Goal: Book appointment/travel/reservation

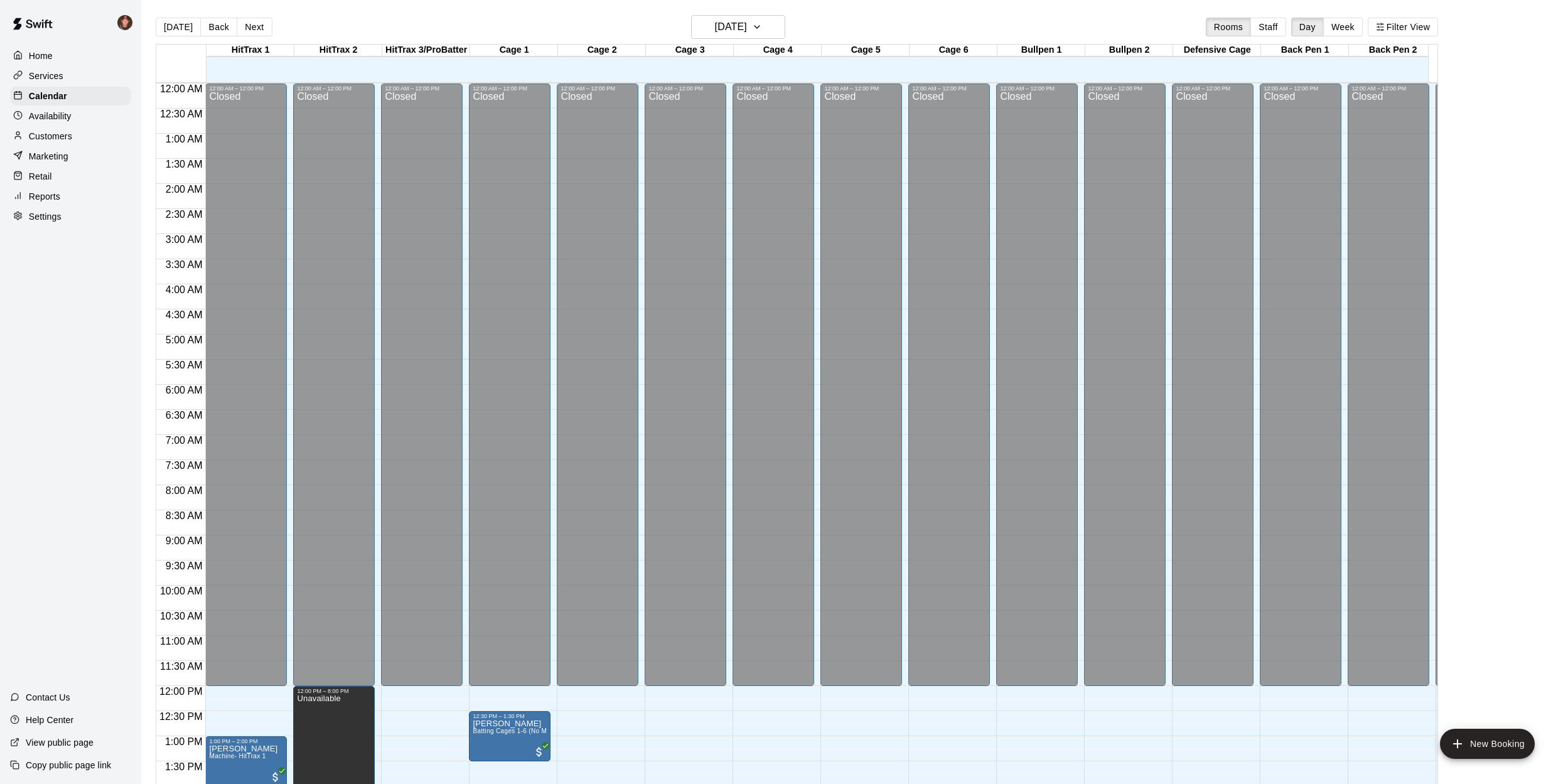
scroll to position [453, 0]
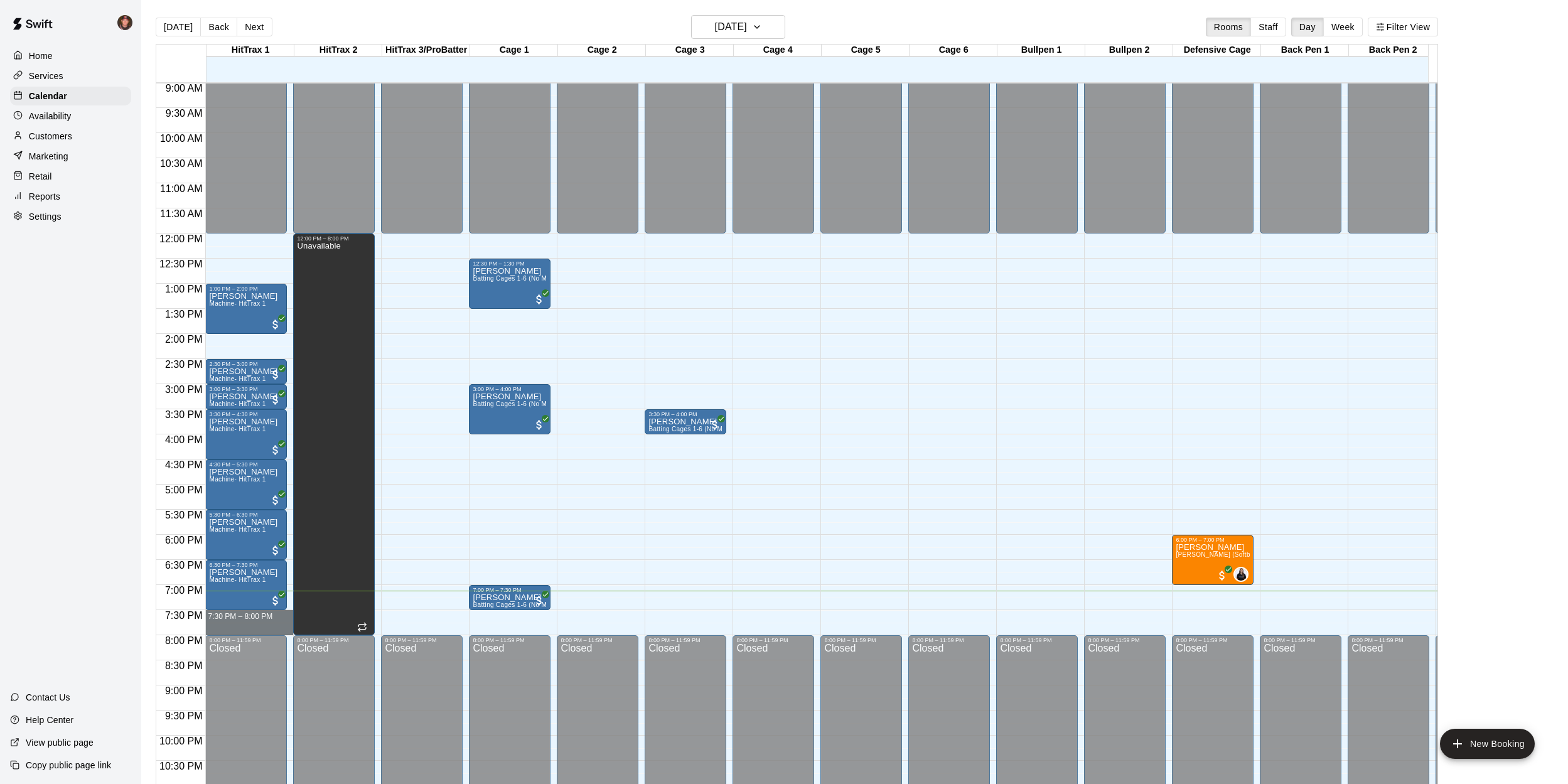
drag, startPoint x: 246, startPoint y: 612, endPoint x: 246, endPoint y: 625, distance: 13.0
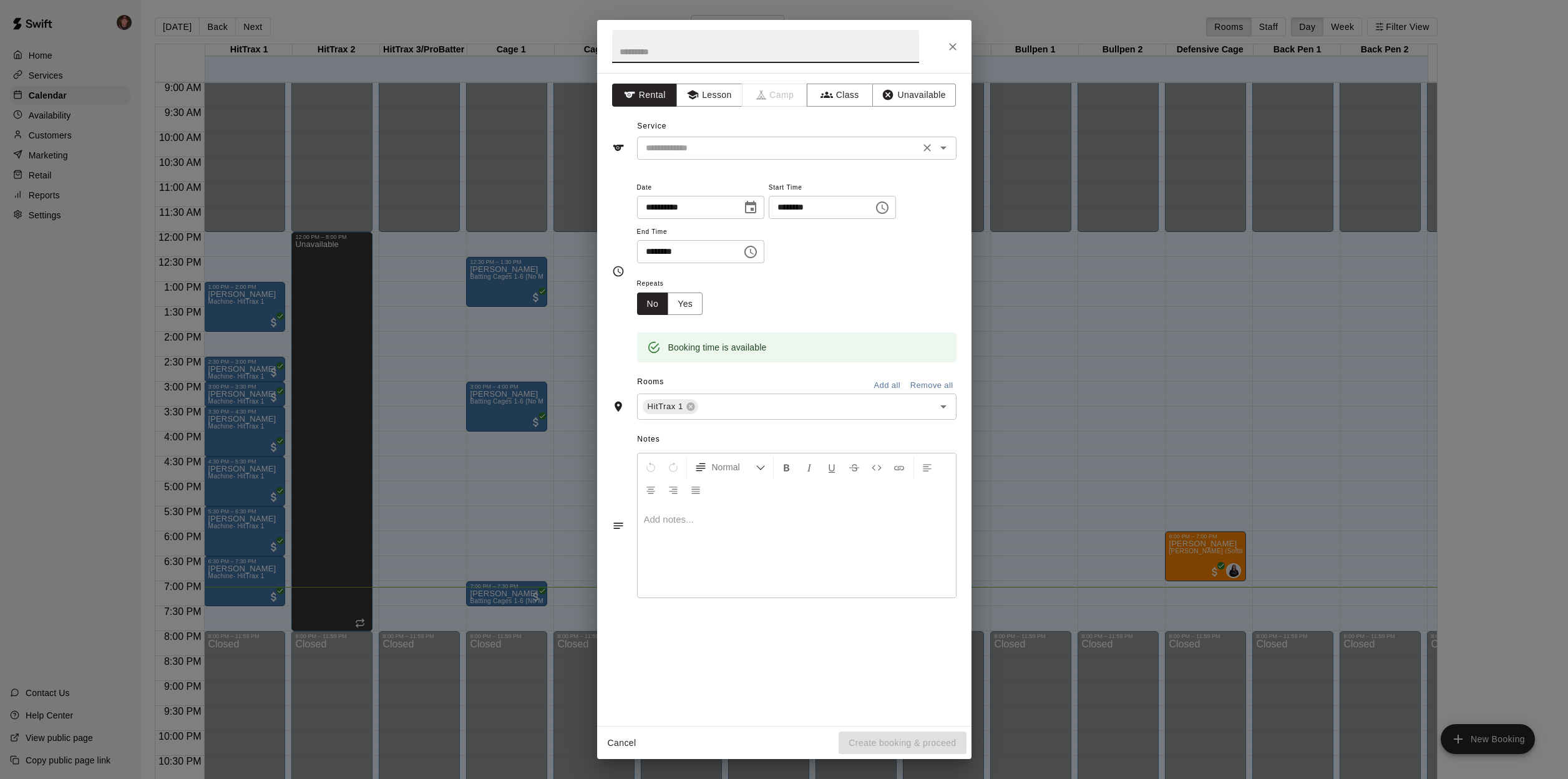
click at [944, 150] on icon "Open" at bounding box center [943, 148] width 15 height 15
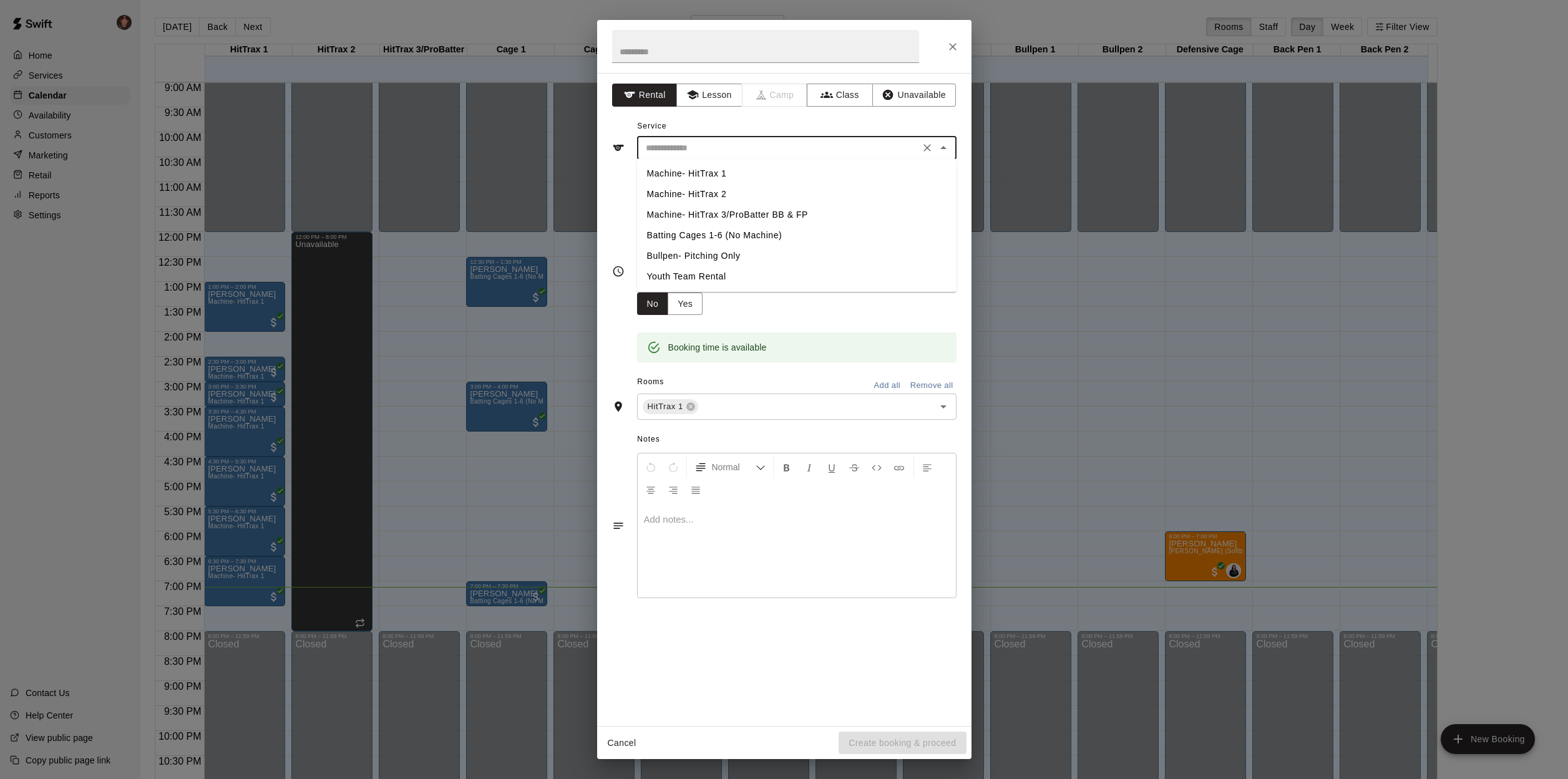
click at [722, 176] on li "Machine- HitTrax 1" at bounding box center [796, 173] width 319 height 20
type input "**********"
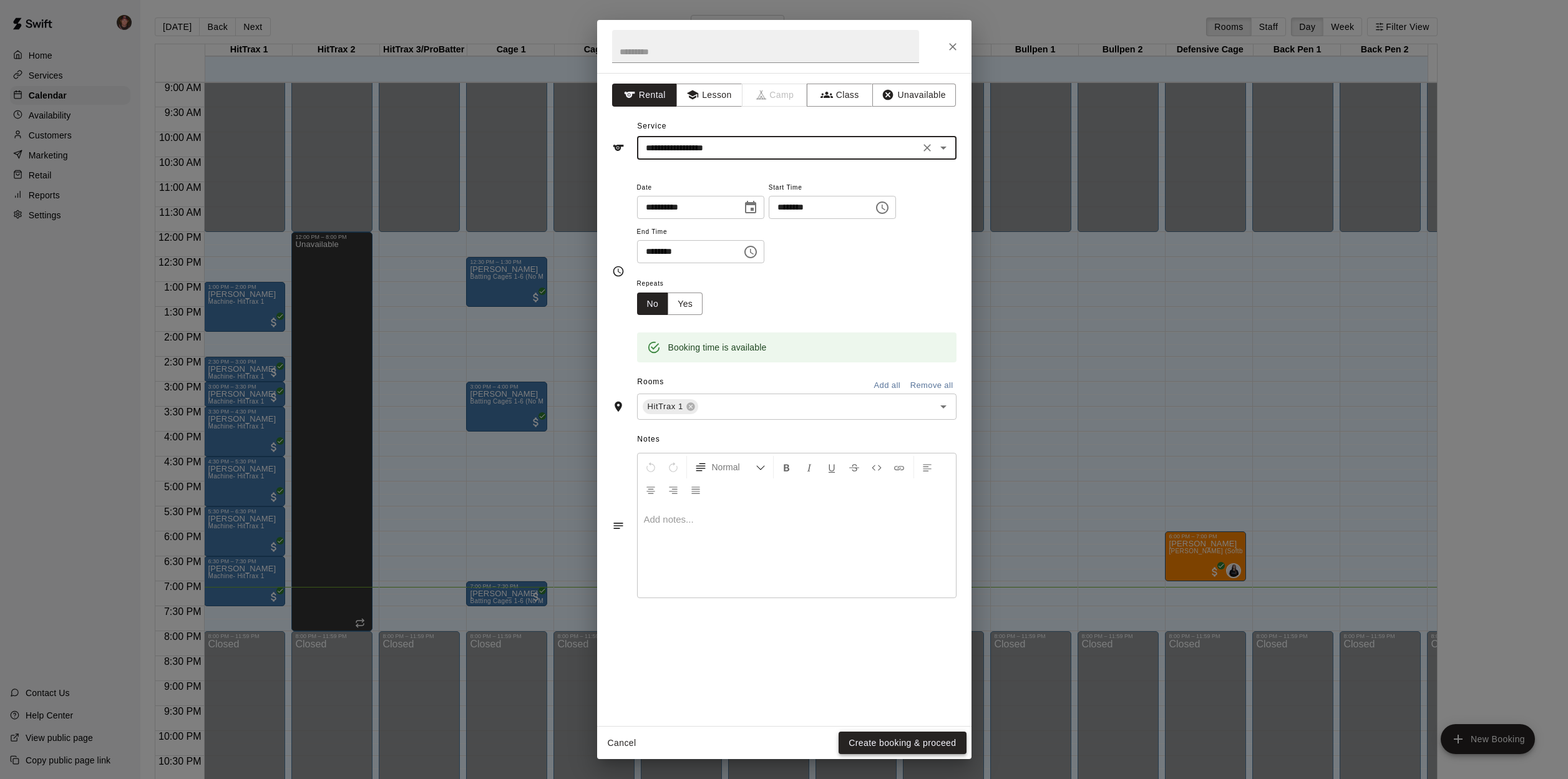
click at [921, 748] on button "Create booking & proceed" at bounding box center [902, 744] width 127 height 23
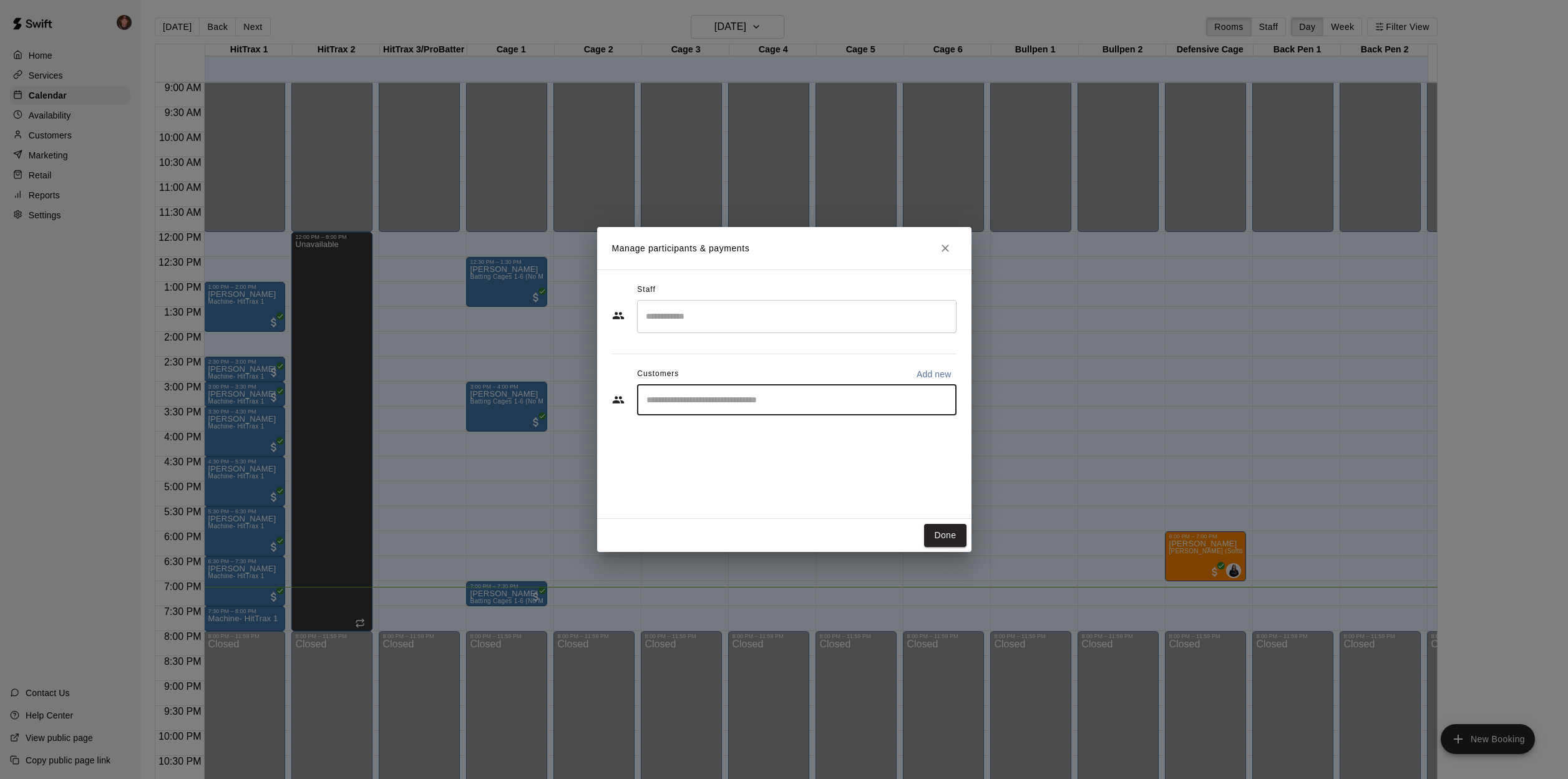
click at [854, 395] on input "Start typing to search customers..." at bounding box center [796, 400] width 308 height 12
type input "******"
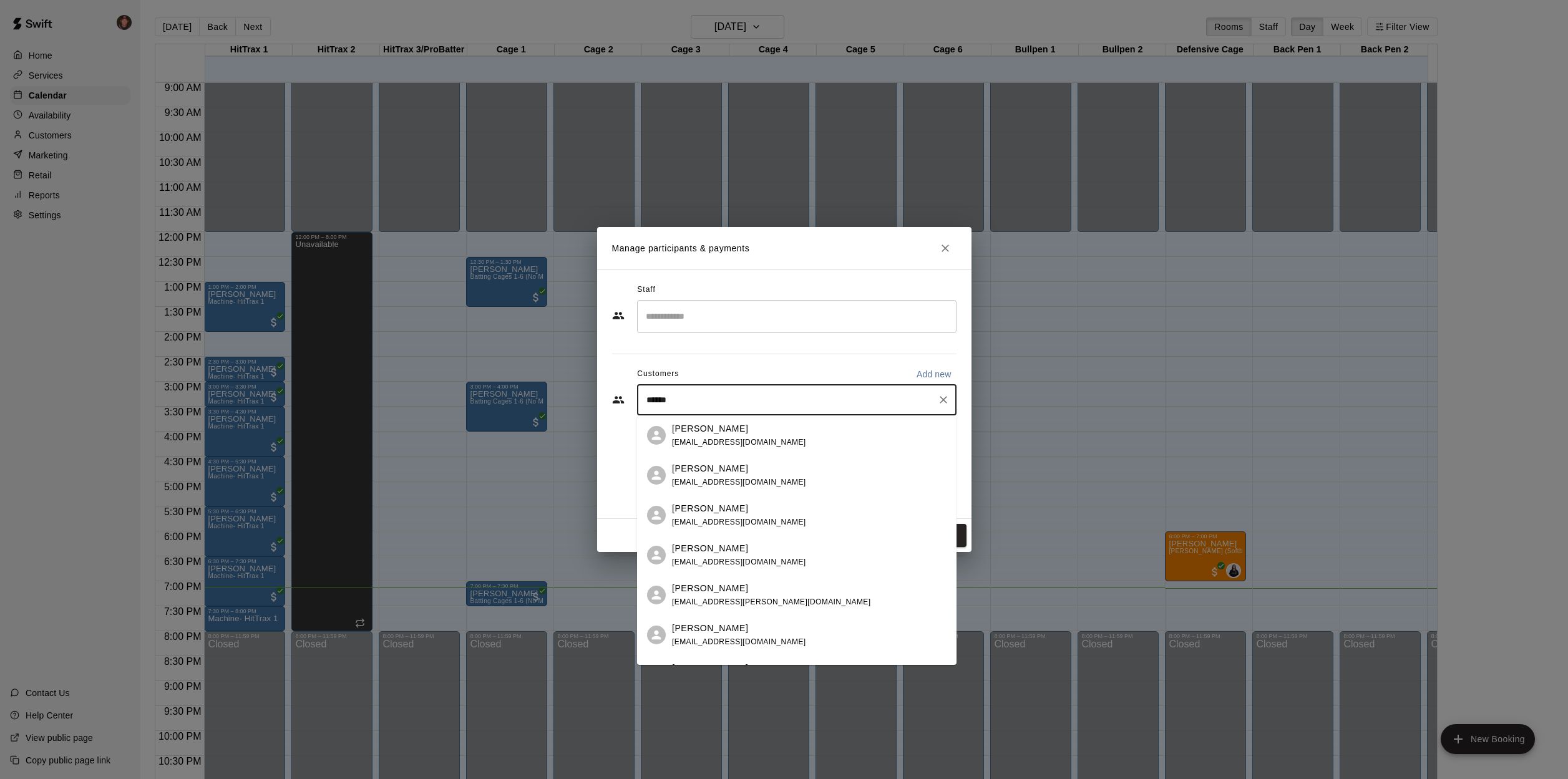
click at [734, 432] on div "[PERSON_NAME]" at bounding box center [739, 429] width 134 height 13
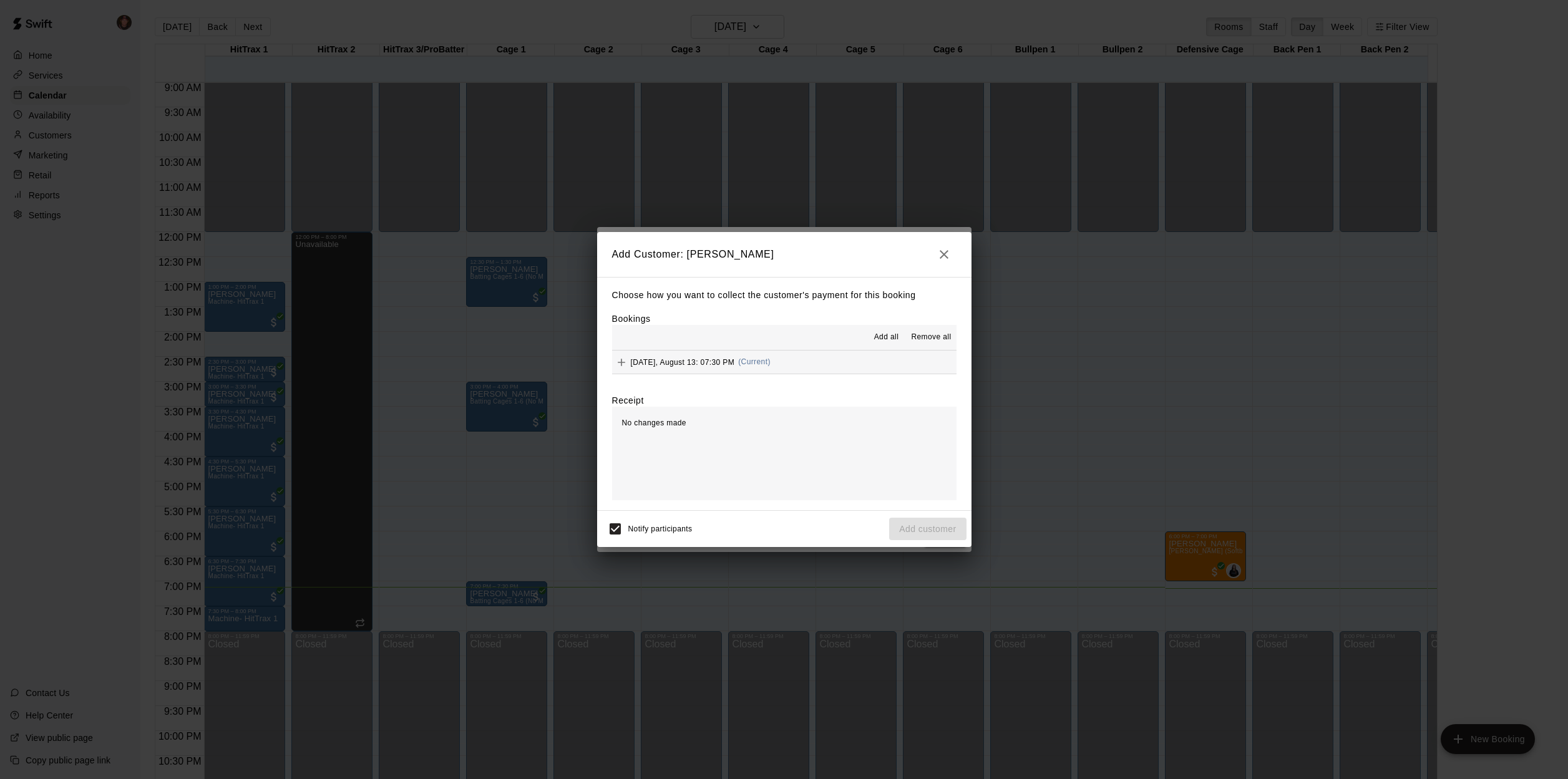
click at [875, 335] on span "Add all" at bounding box center [887, 337] width 25 height 12
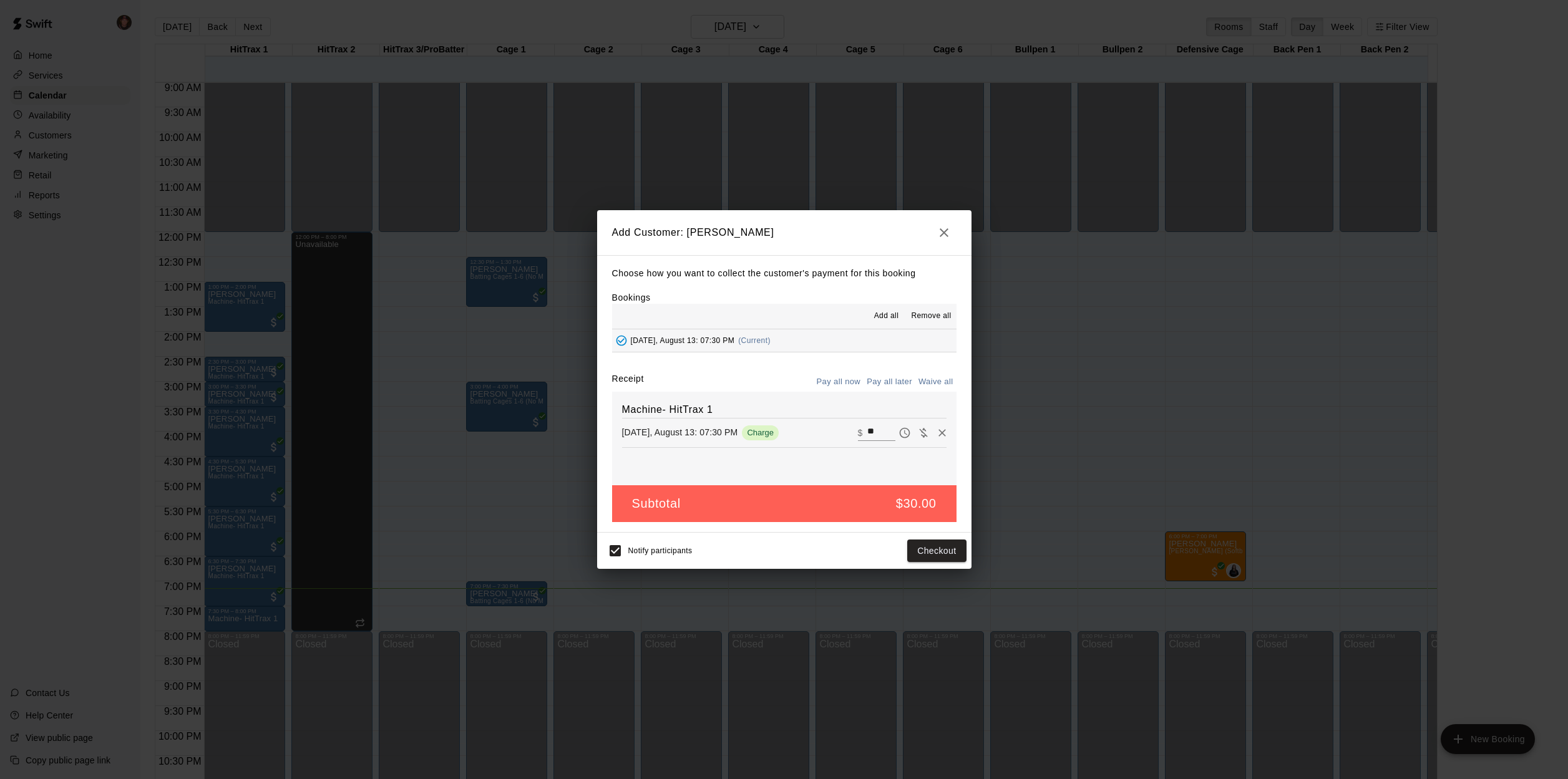
click at [898, 384] on button "Pay all later" at bounding box center [889, 382] width 52 height 19
click at [941, 553] on button "Add customer" at bounding box center [928, 551] width 77 height 23
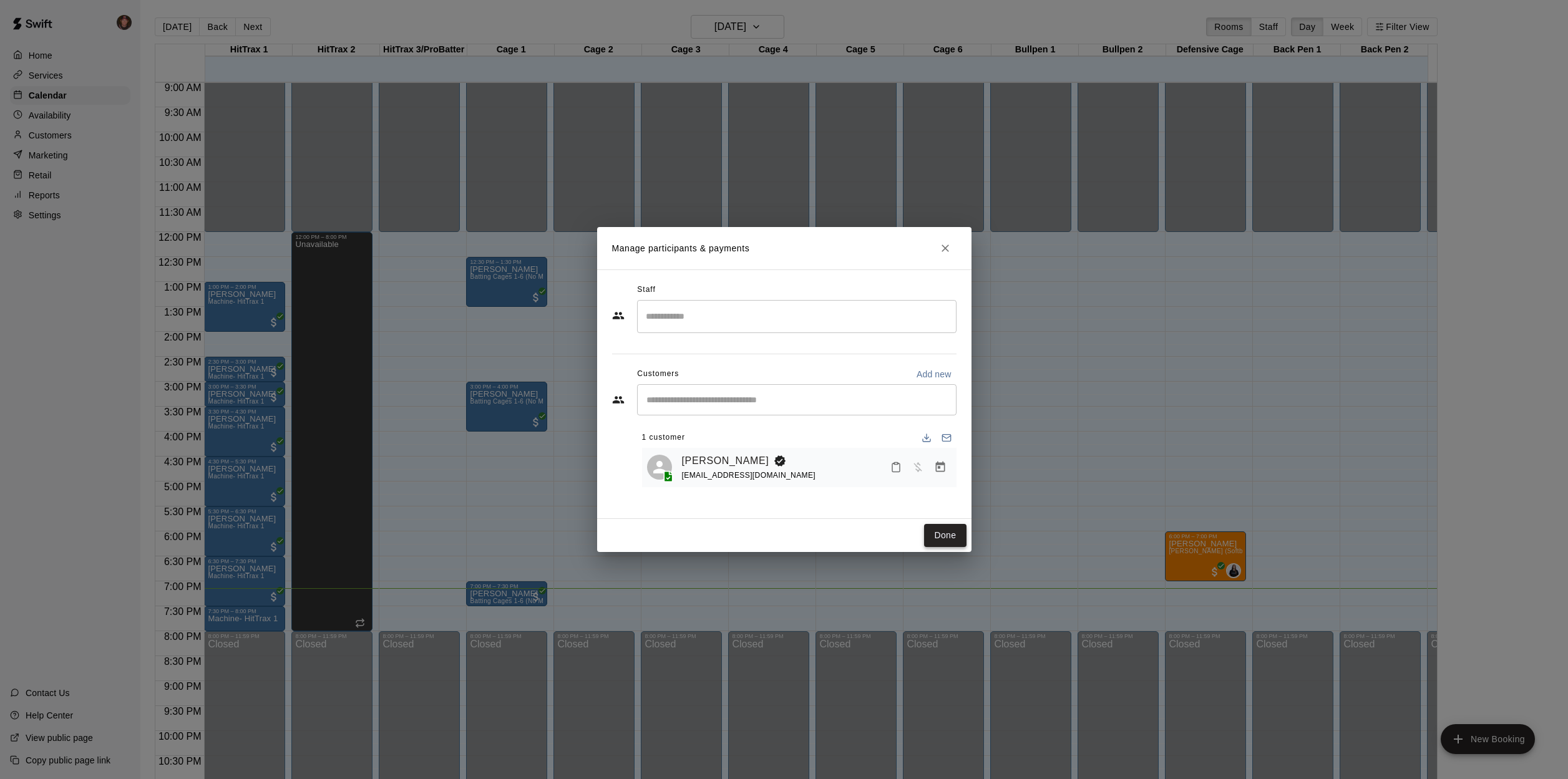
click at [945, 541] on button "Done" at bounding box center [945, 535] width 42 height 23
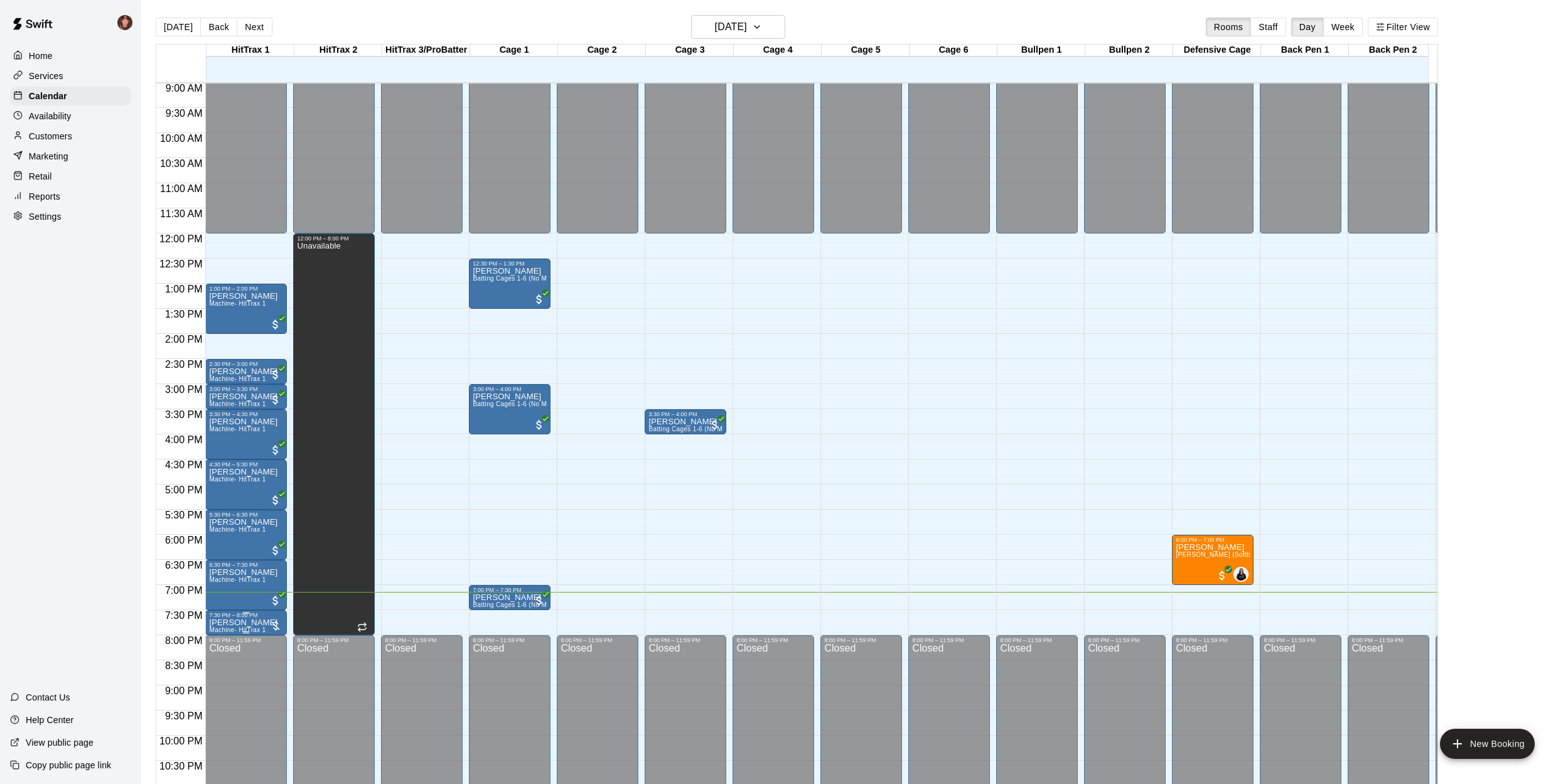
click at [277, 624] on div at bounding box center [275, 626] width 12 height 12
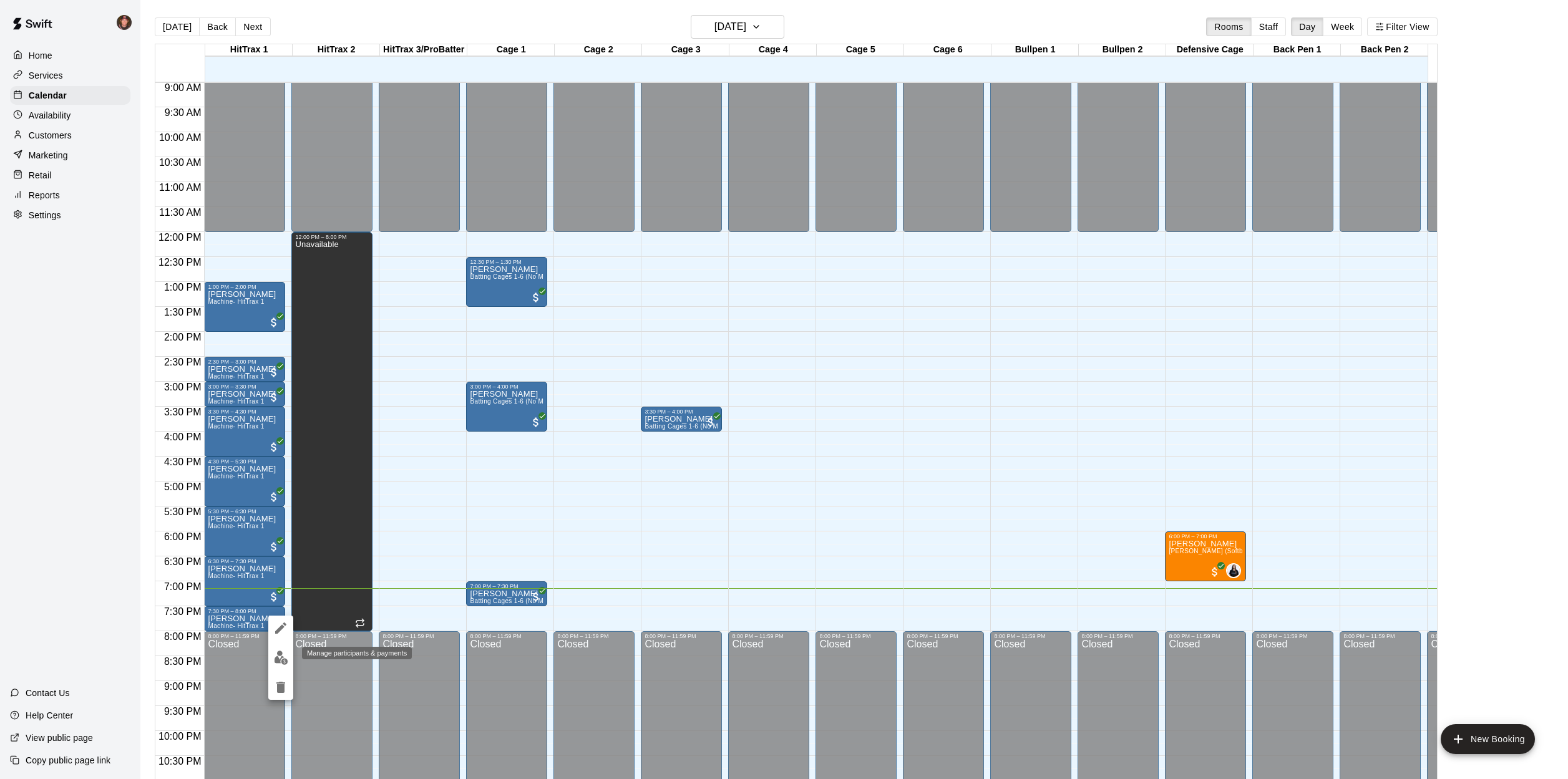
click at [278, 655] on img "edit" at bounding box center [281, 657] width 14 height 14
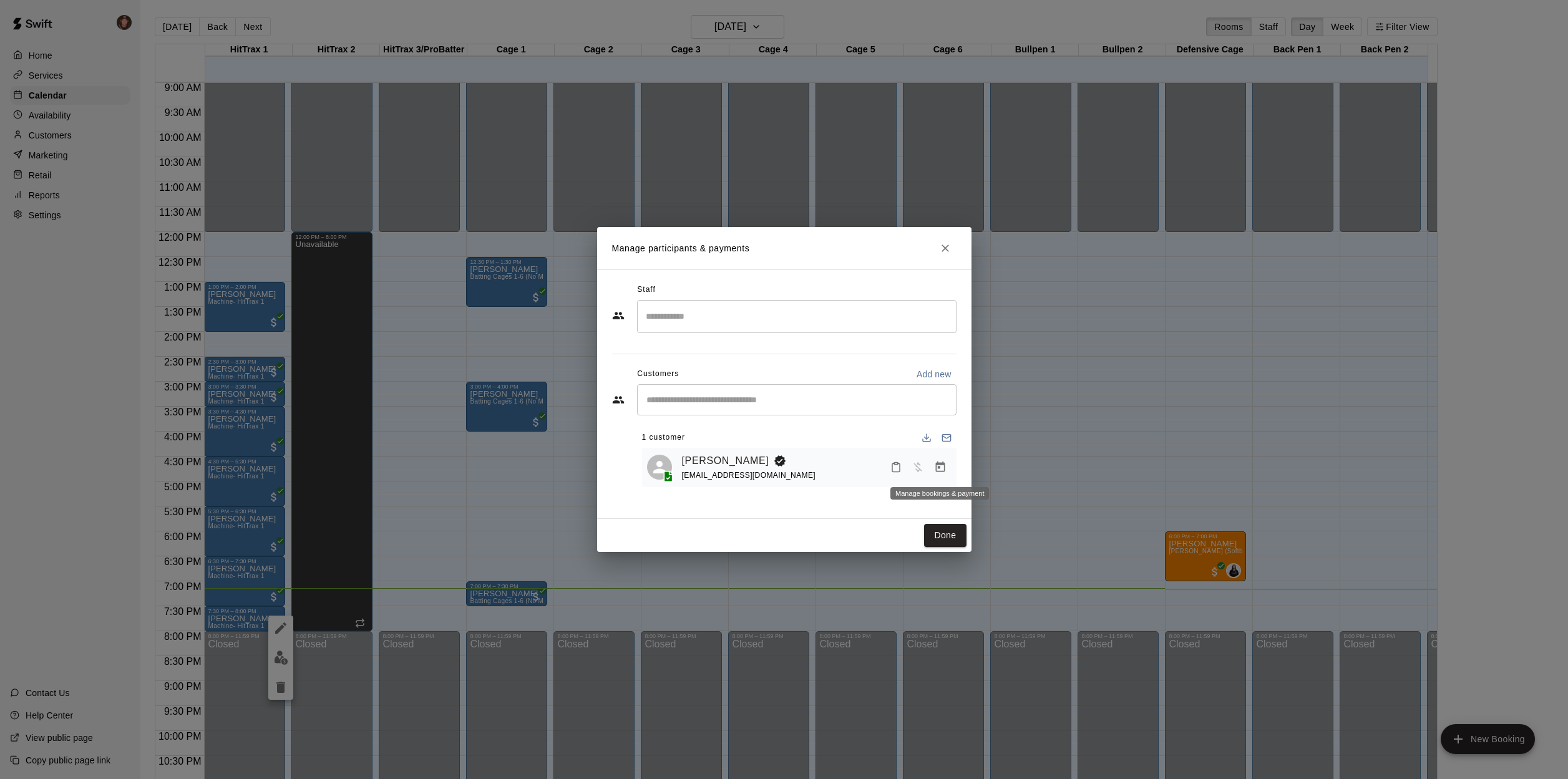
click at [947, 469] on button "Manage bookings & payment" at bounding box center [940, 467] width 22 height 22
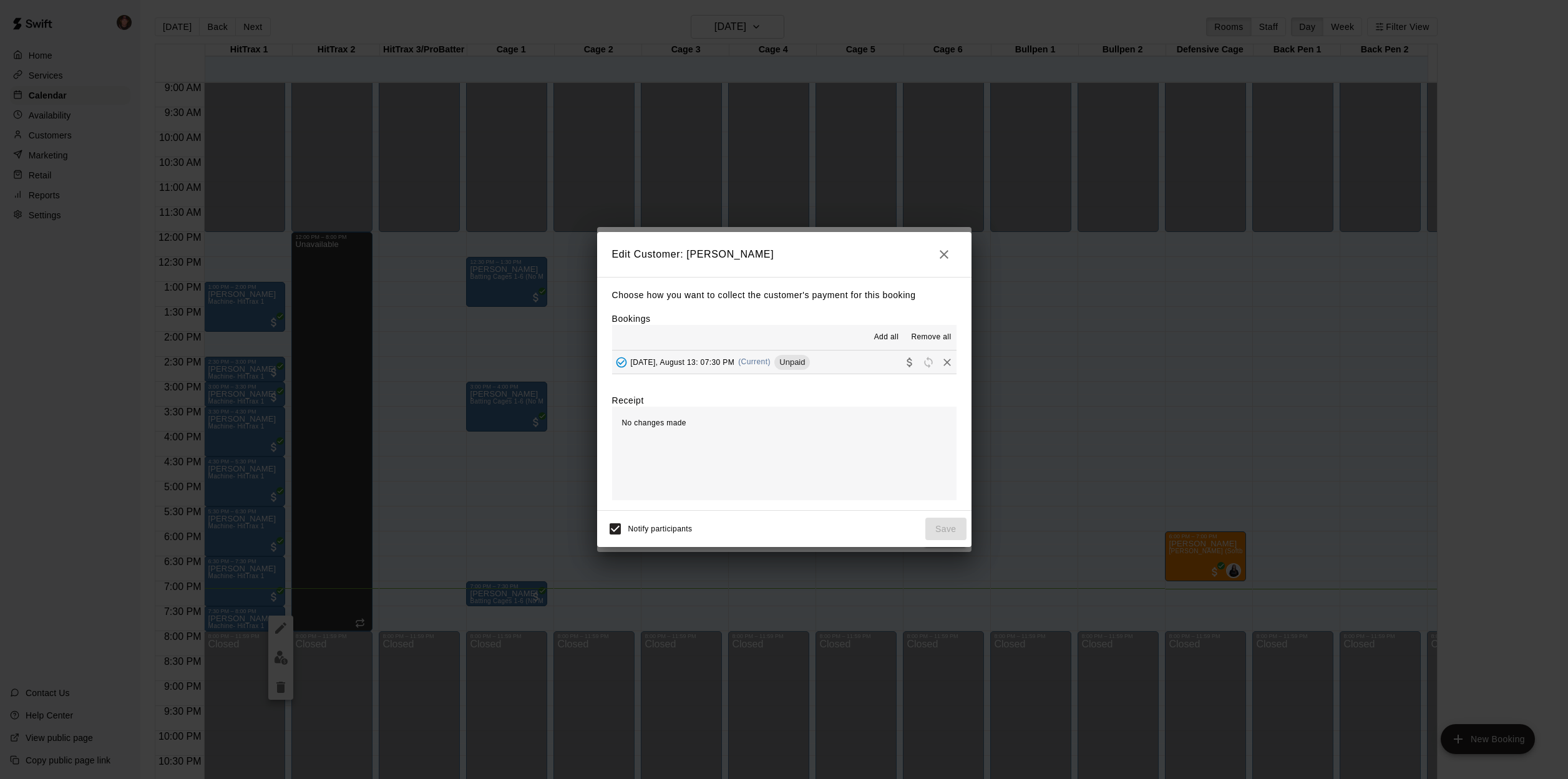
click at [947, 259] on icon "button" at bounding box center [944, 254] width 9 height 9
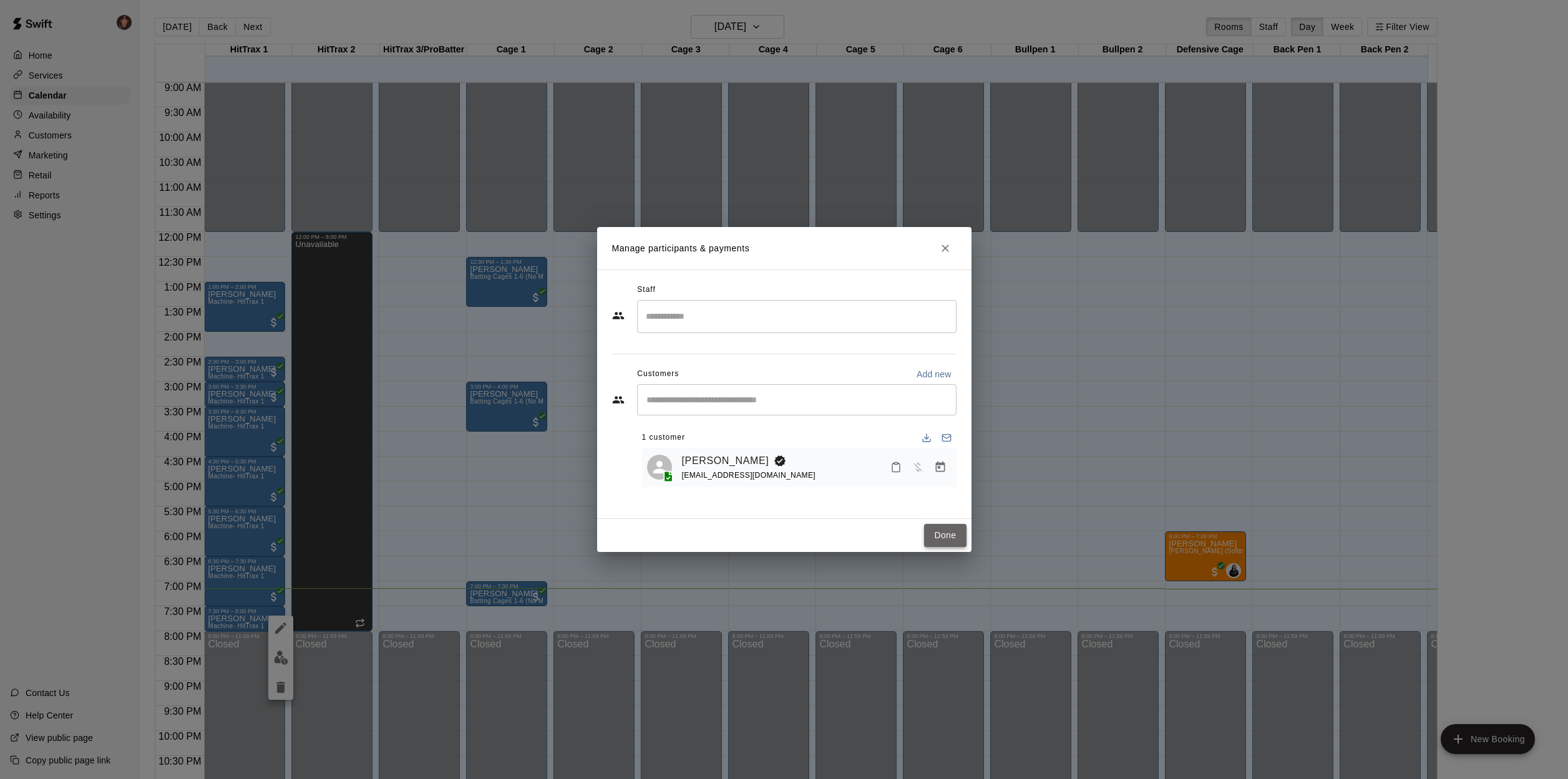
click at [938, 537] on button "Done" at bounding box center [945, 535] width 42 height 23
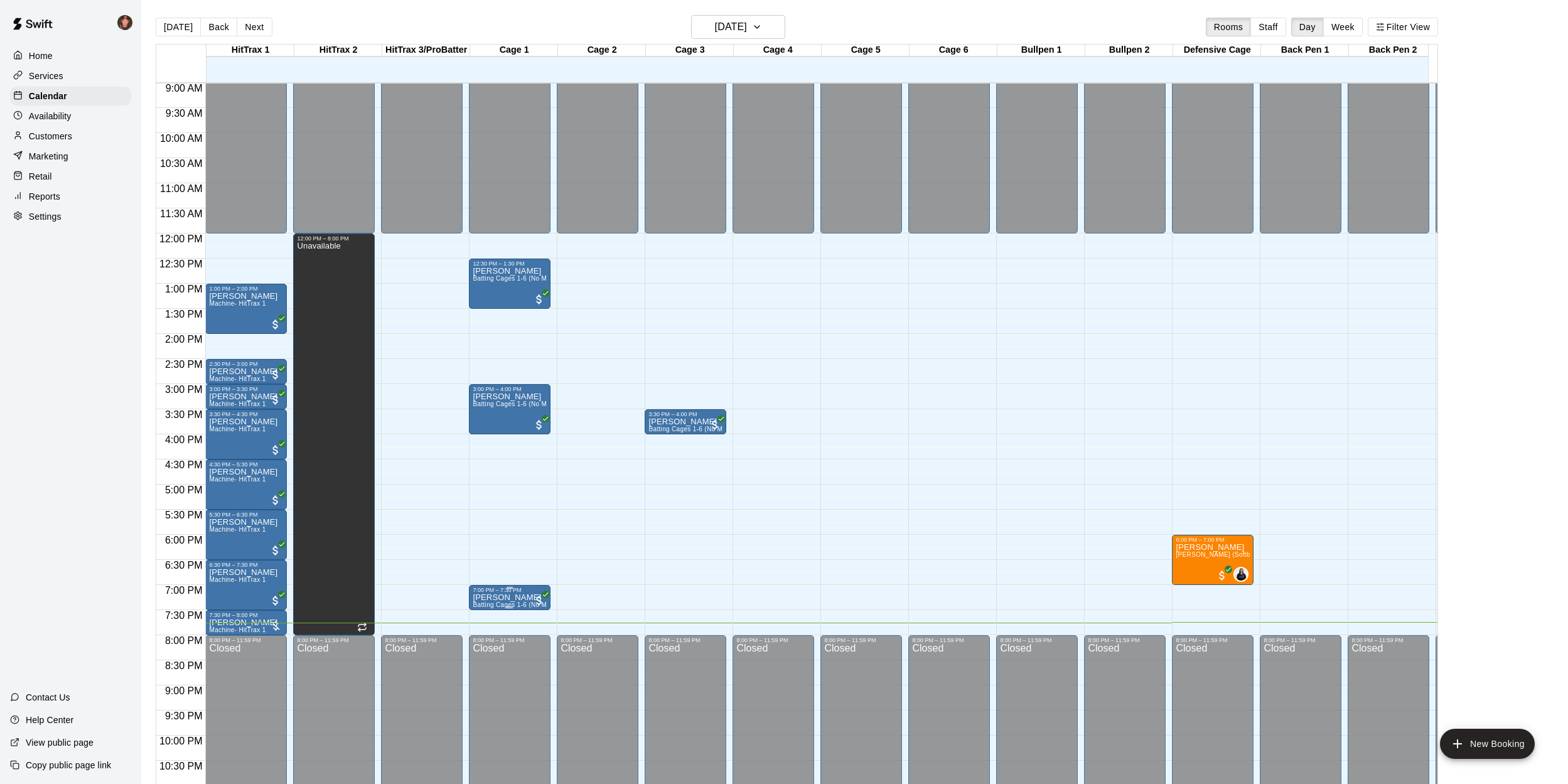
click at [511, 604] on span "Batting Cages 1-6 (No Machine)" at bounding box center [520, 605] width 96 height 7
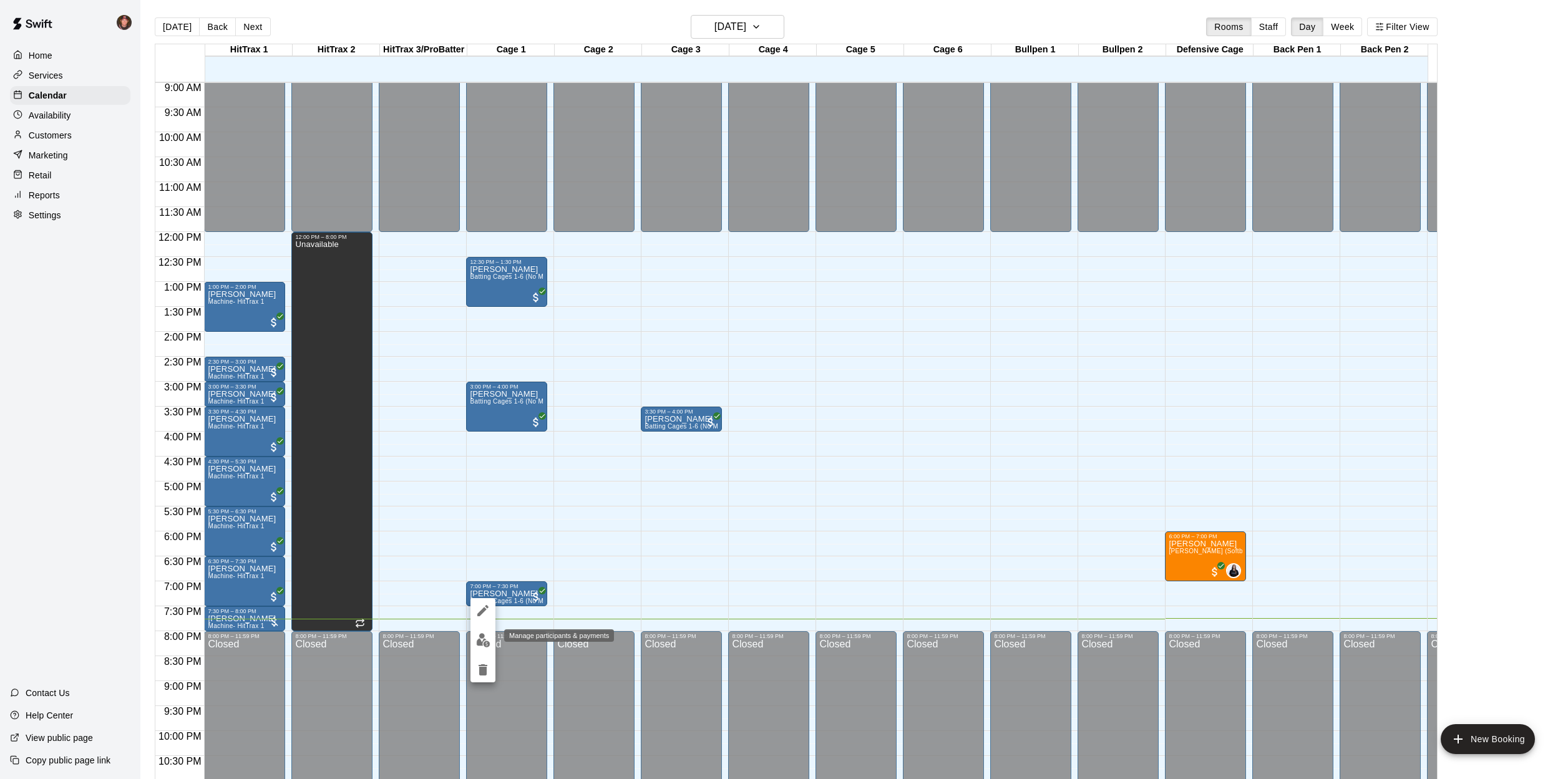
click at [486, 637] on img "edit" at bounding box center [483, 640] width 14 height 14
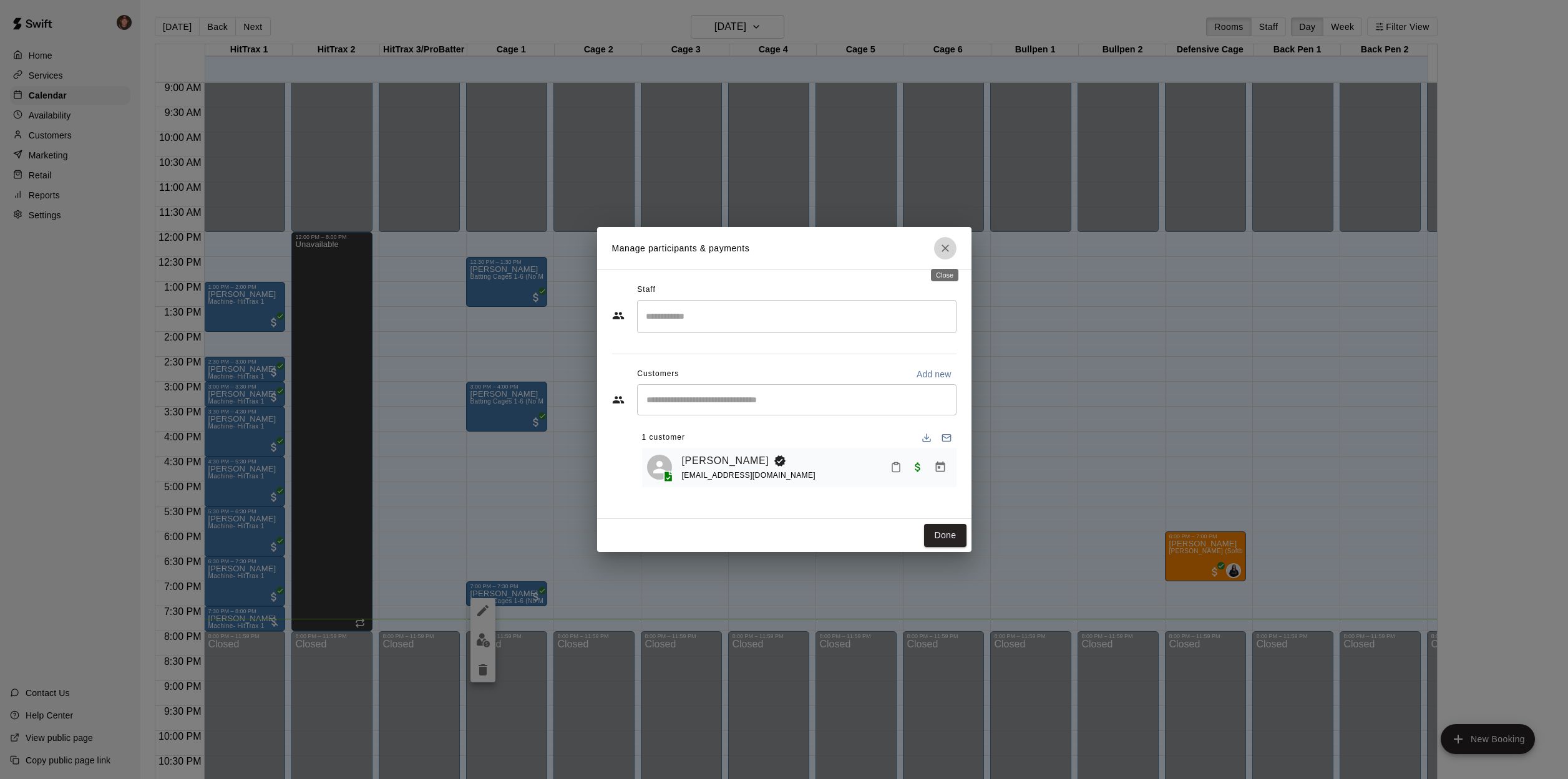
click at [942, 244] on icon "Close" at bounding box center [945, 248] width 12 height 12
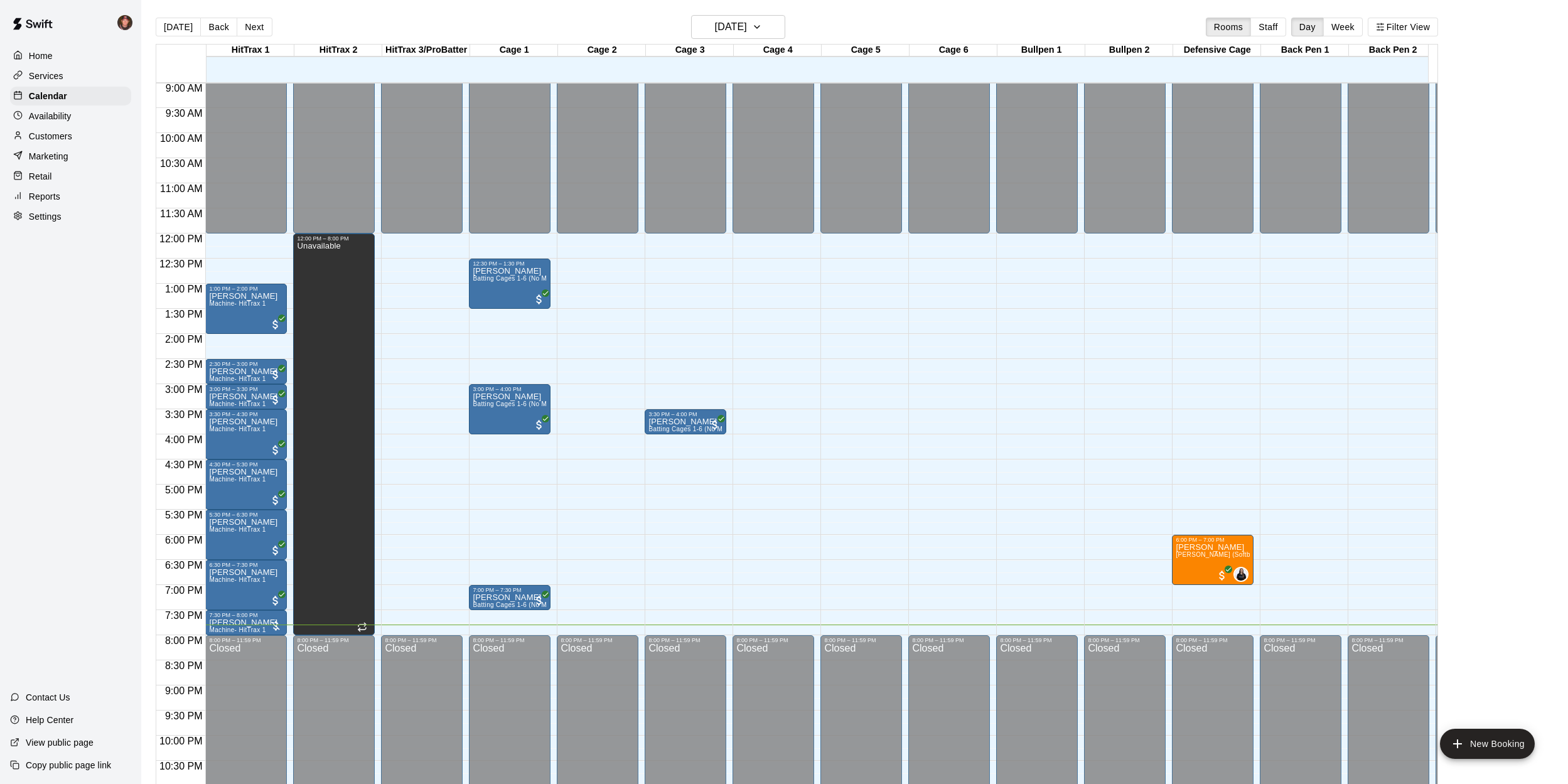
click at [38, 136] on p "Customers" at bounding box center [50, 136] width 43 height 12
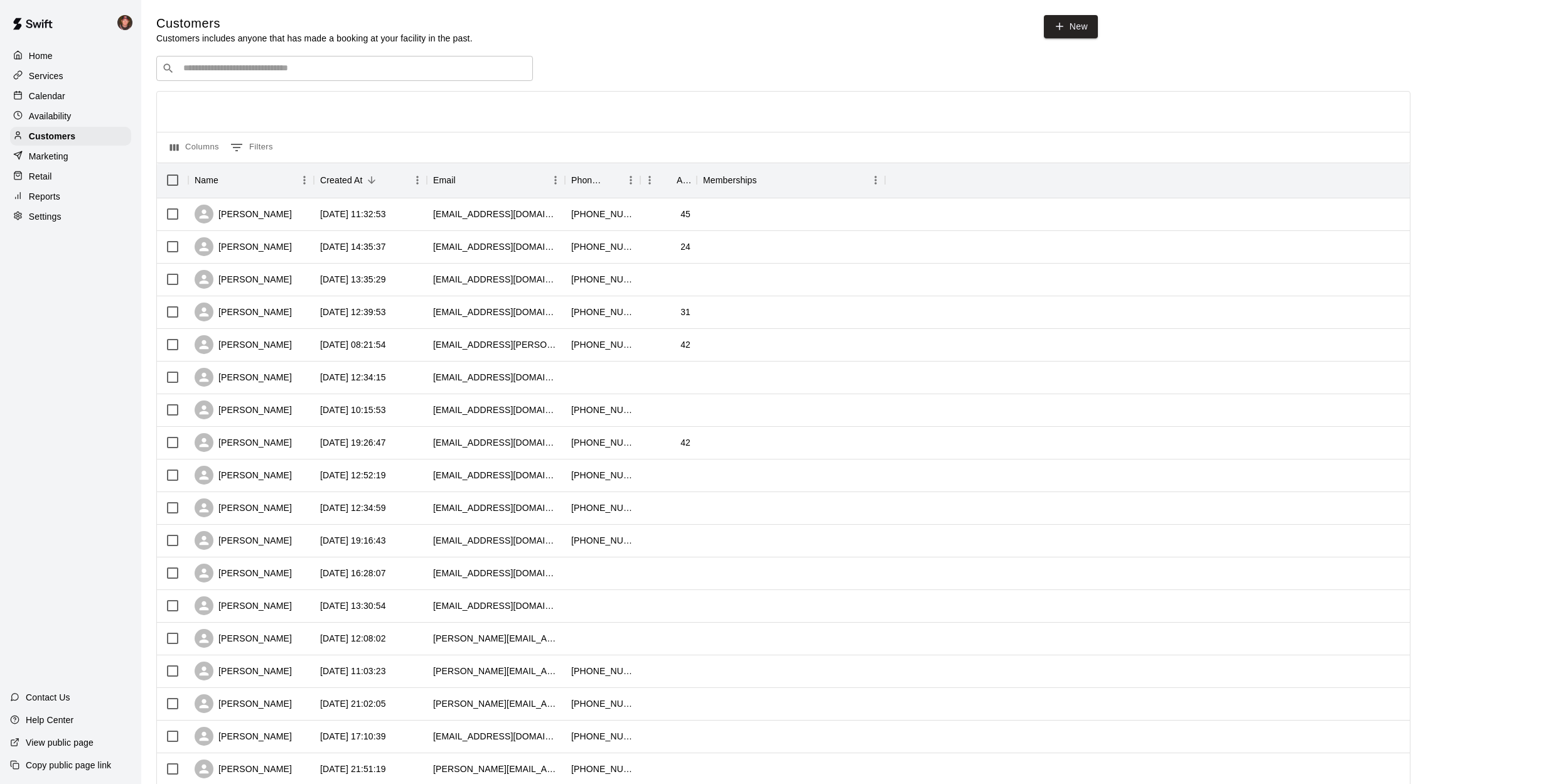
click at [339, 73] on input "Search customers by name or email" at bounding box center [353, 68] width 348 height 12
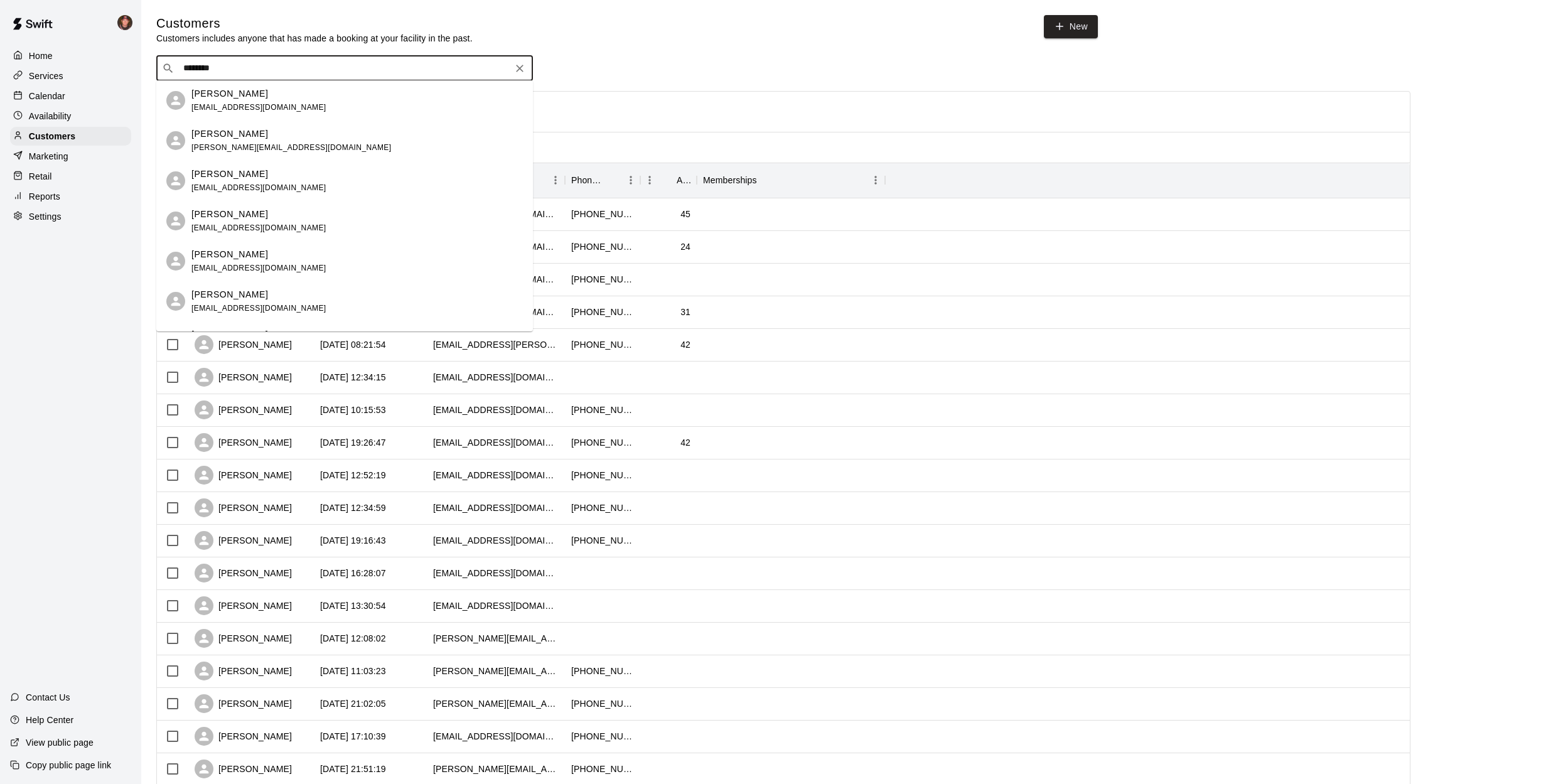
type input "*********"
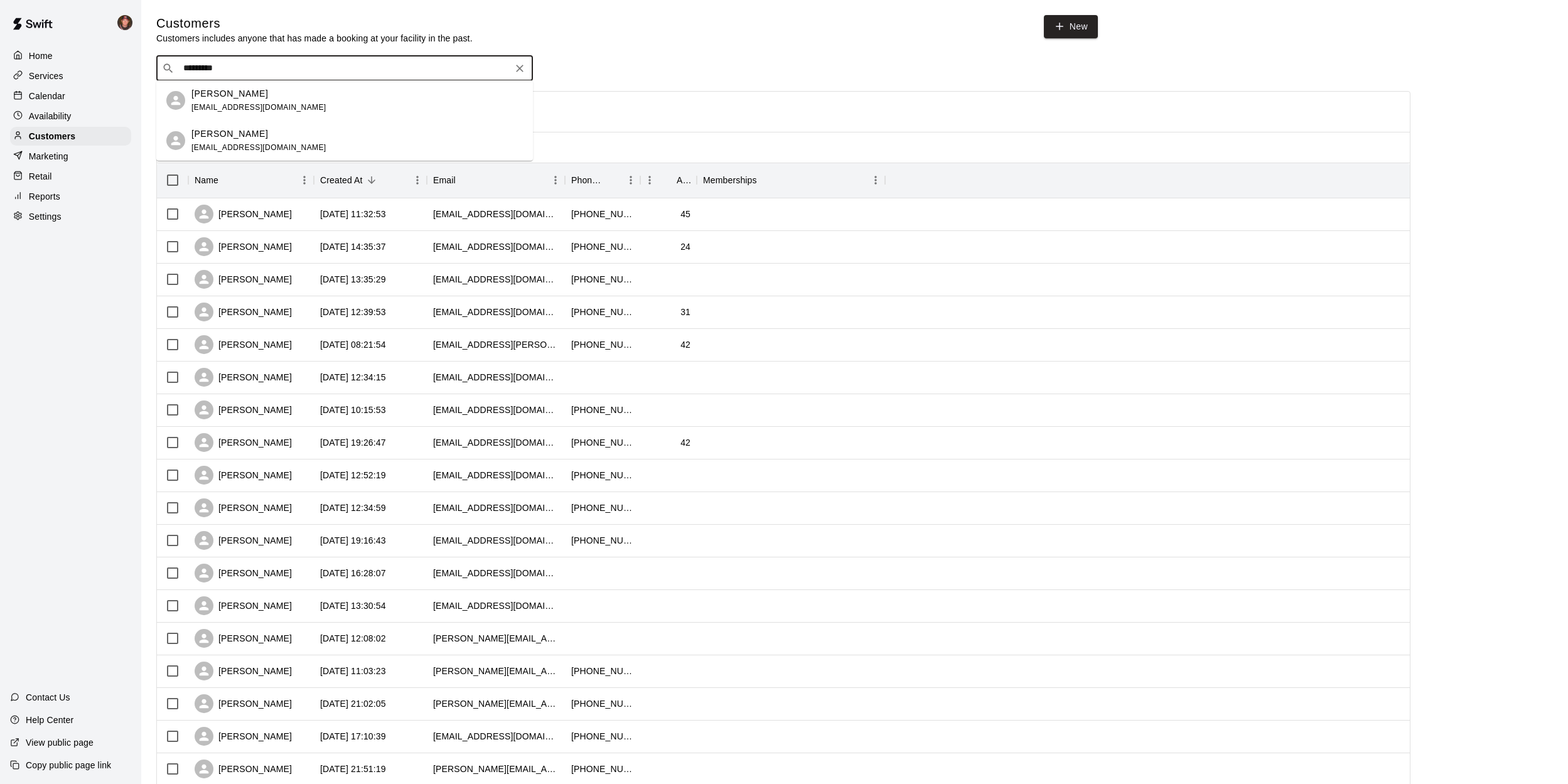
click at [222, 105] on span "[EMAIL_ADDRESS][DOMAIN_NAME]" at bounding box center [259, 107] width 135 height 9
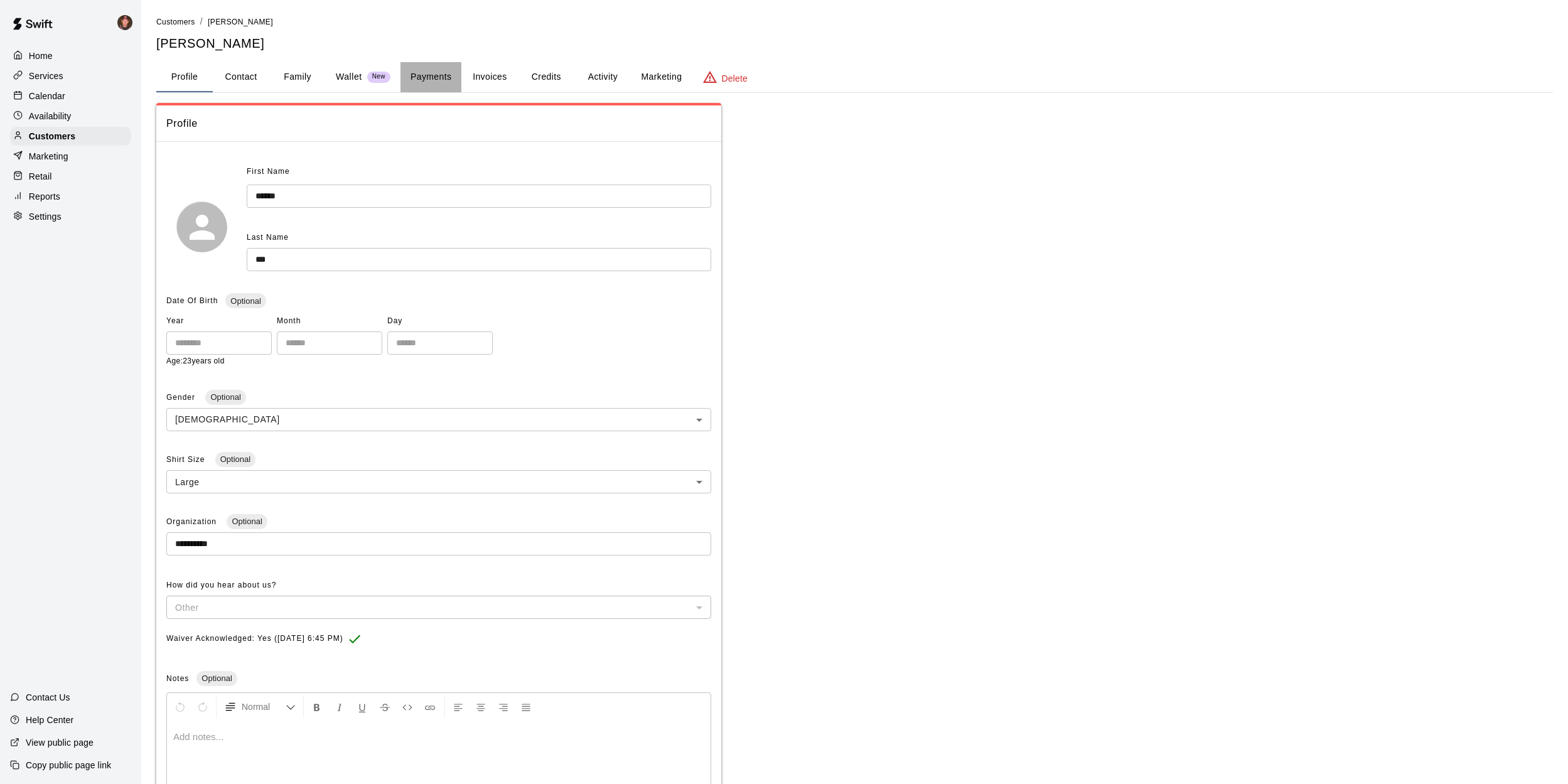
click at [435, 75] on button "Payments" at bounding box center [430, 77] width 61 height 30
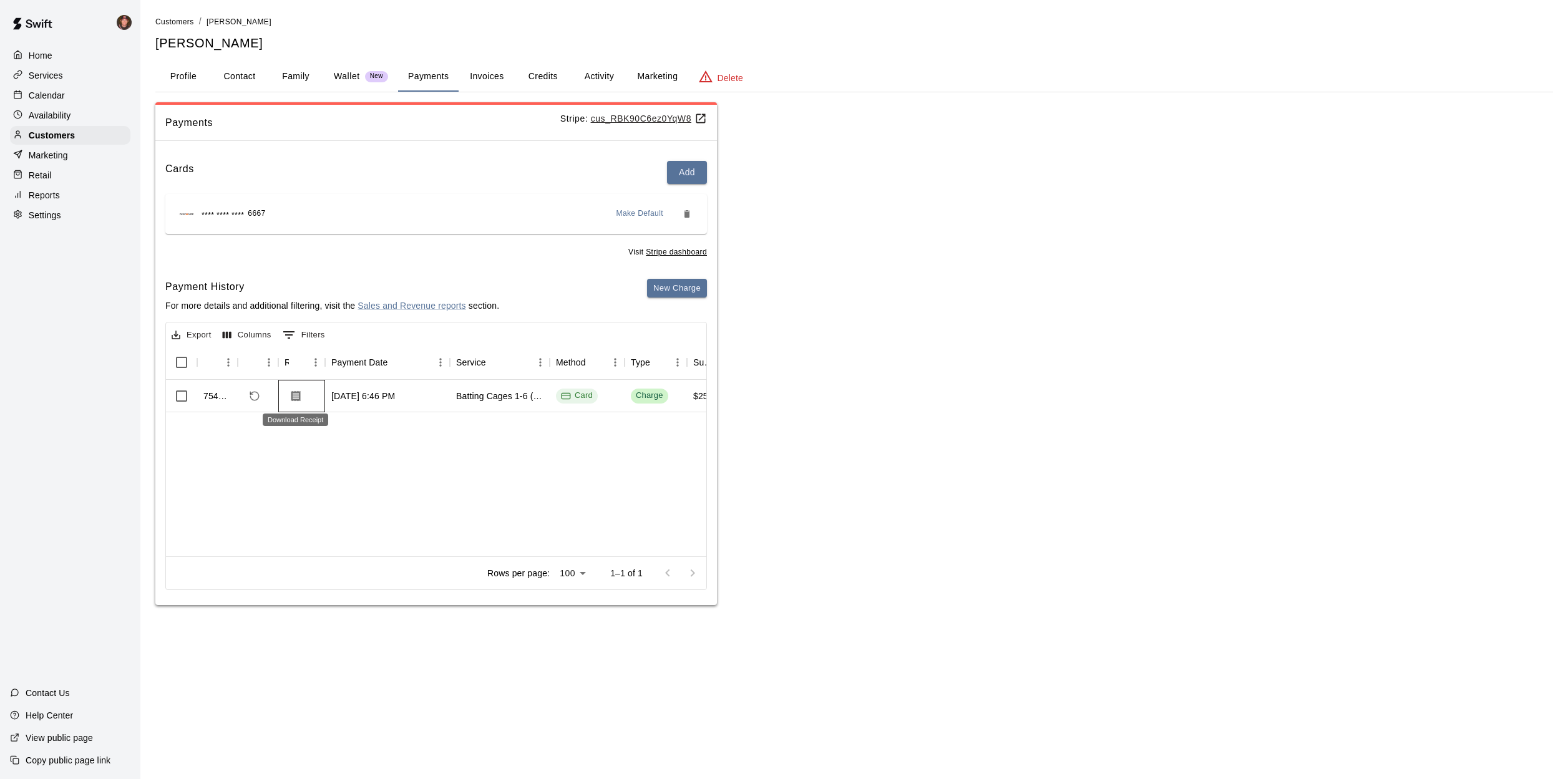
click at [297, 395] on icon "Download Receipt" at bounding box center [296, 396] width 10 height 11
click at [46, 95] on p "Calendar" at bounding box center [46, 95] width 36 height 12
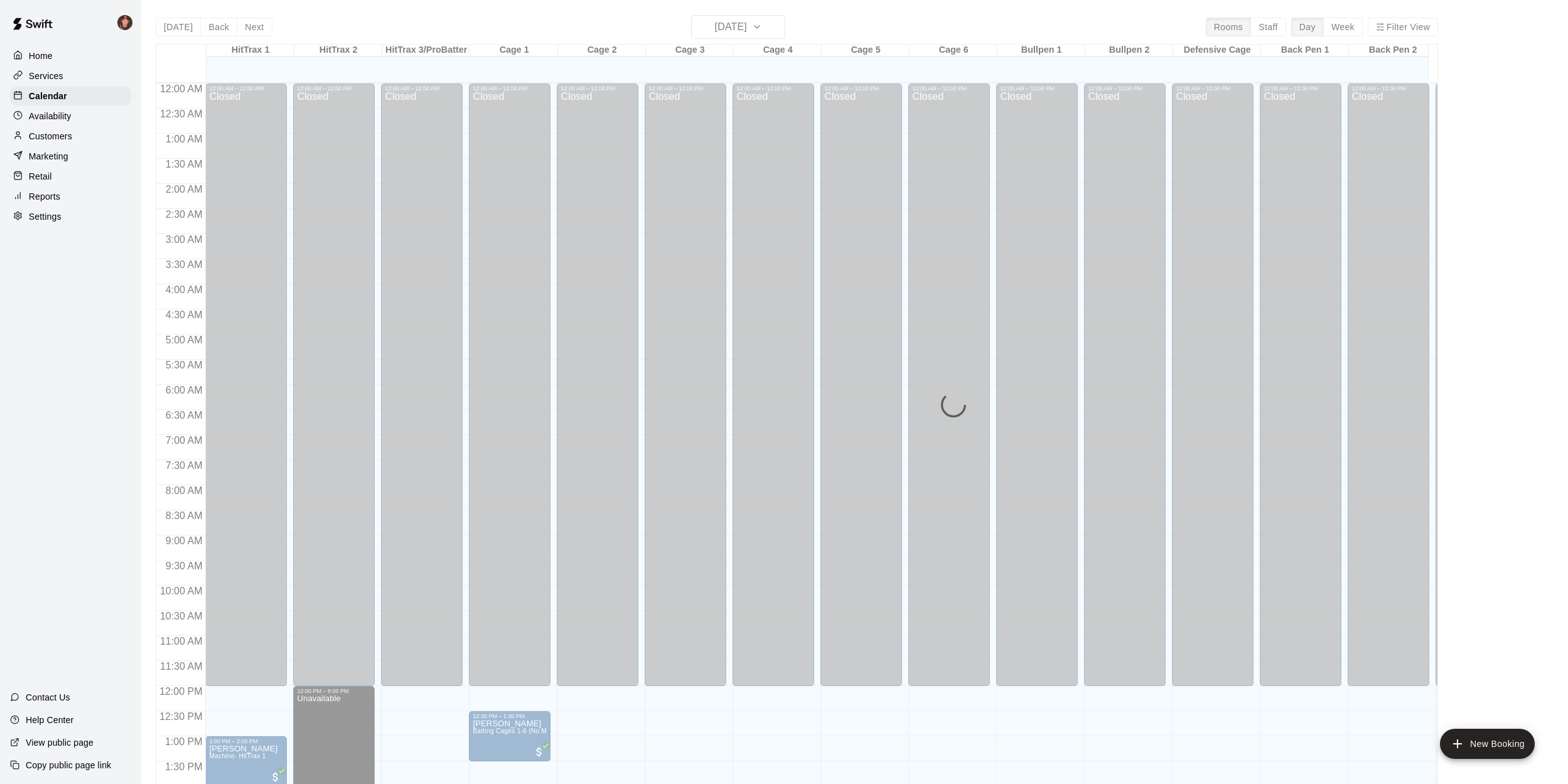
scroll to position [453, 0]
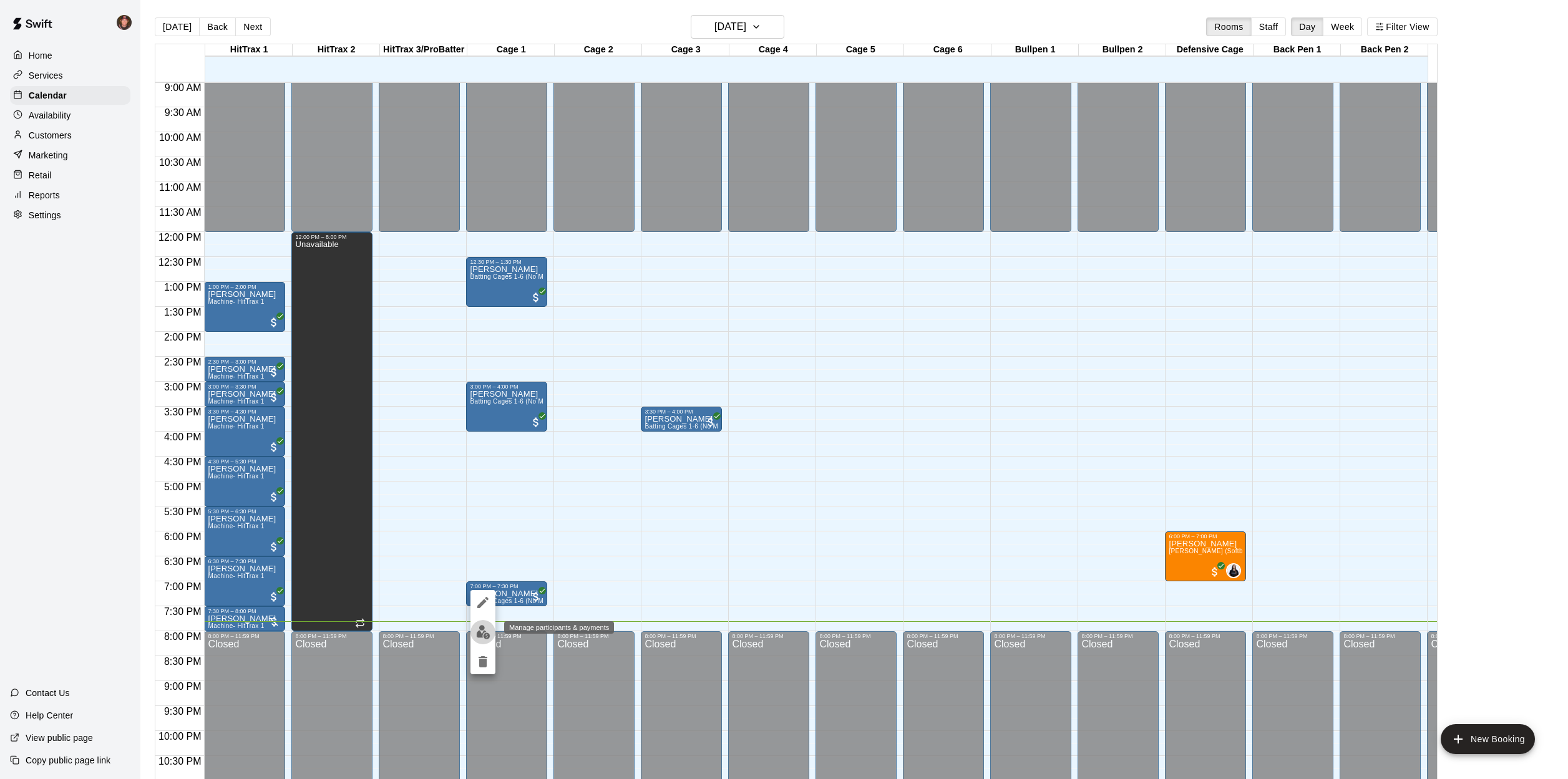
click at [486, 634] on img "edit" at bounding box center [483, 632] width 14 height 14
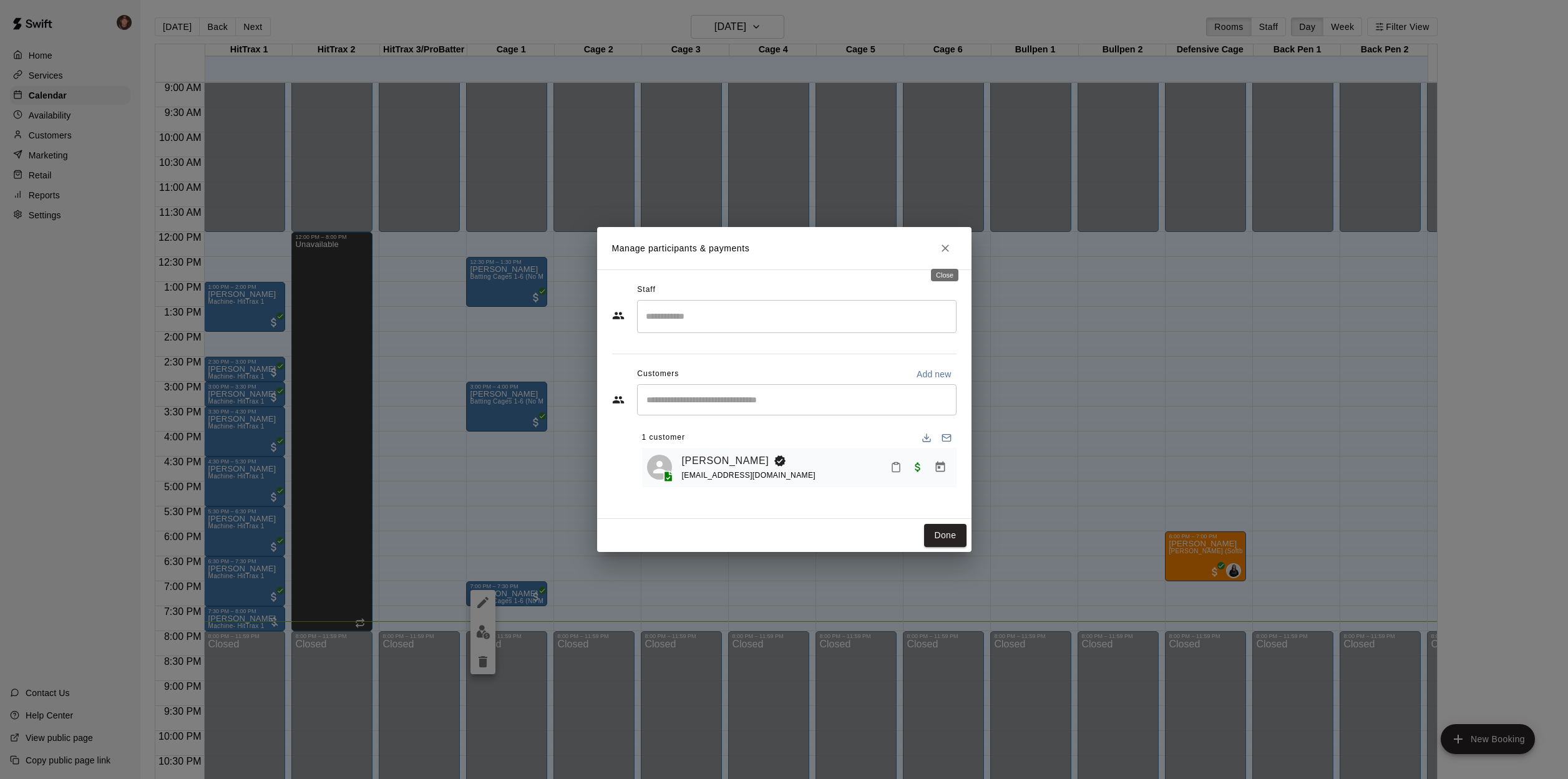
click at [951, 252] on icon "Close" at bounding box center [945, 248] width 12 height 12
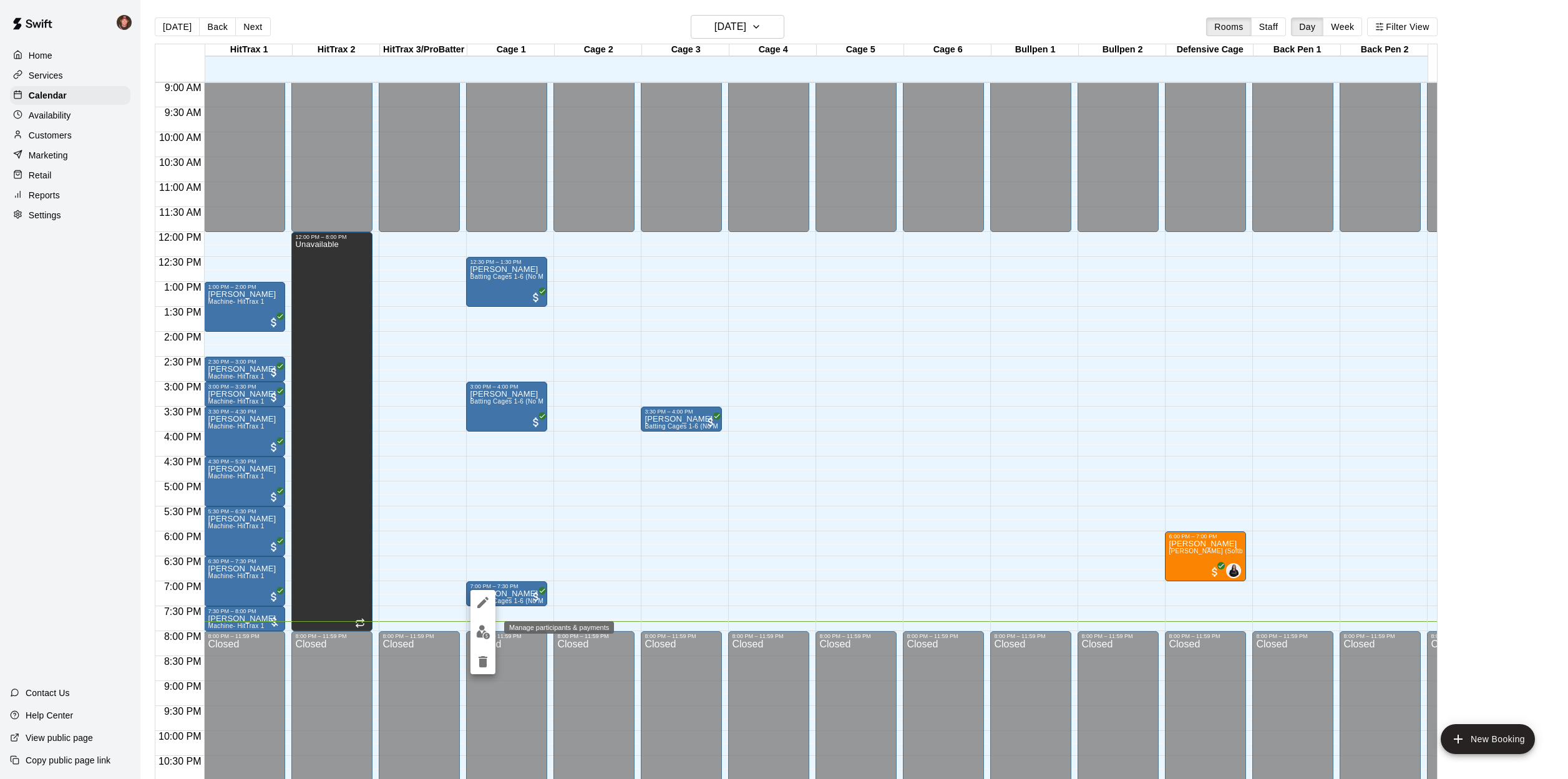
click at [485, 629] on img "edit" at bounding box center [483, 632] width 14 height 14
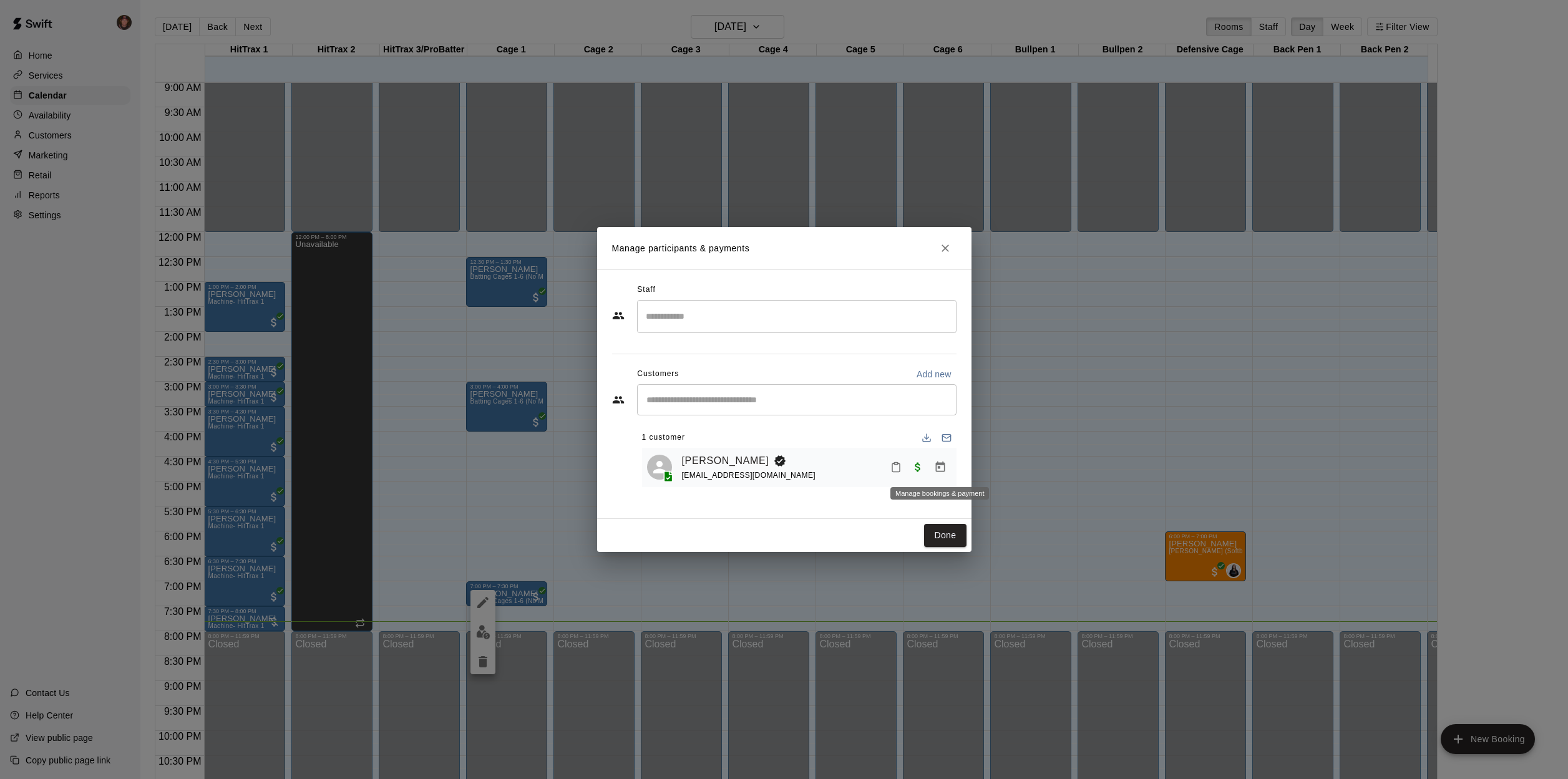
click at [939, 469] on icon "Manage bookings & payment" at bounding box center [941, 467] width 10 height 11
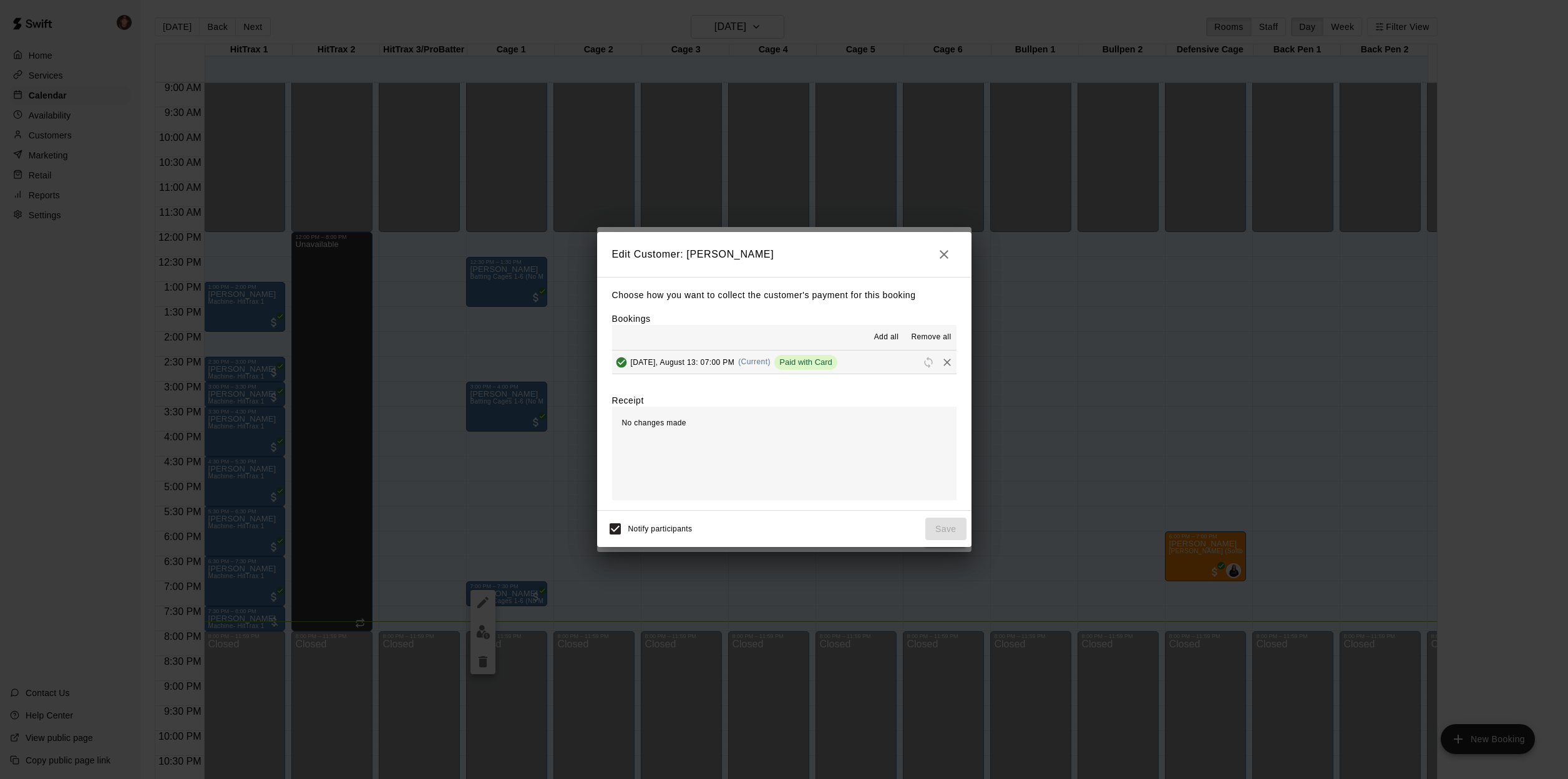
click at [943, 250] on icon "button" at bounding box center [944, 254] width 15 height 15
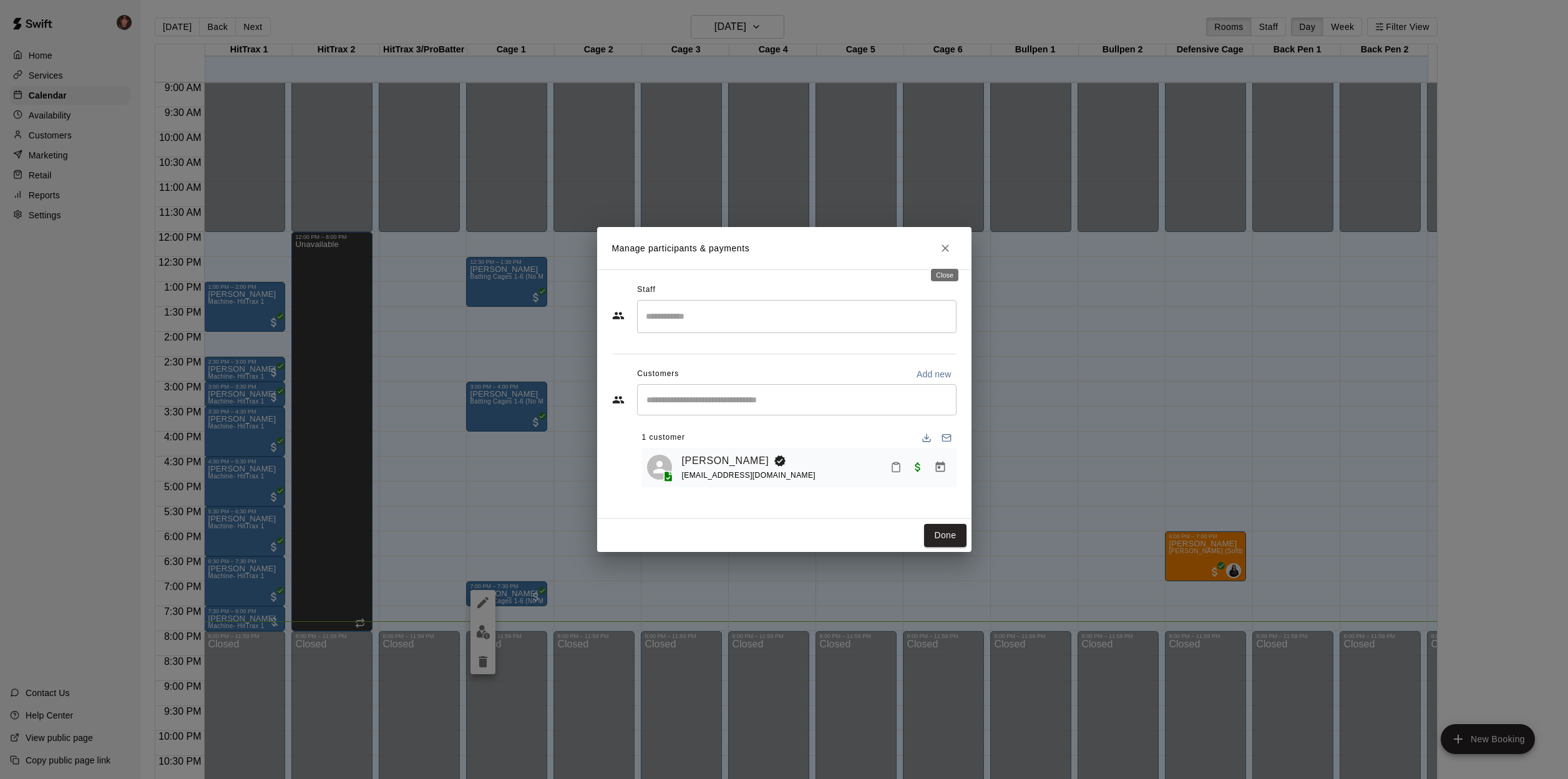
click at [953, 252] on button "Close" at bounding box center [945, 248] width 22 height 22
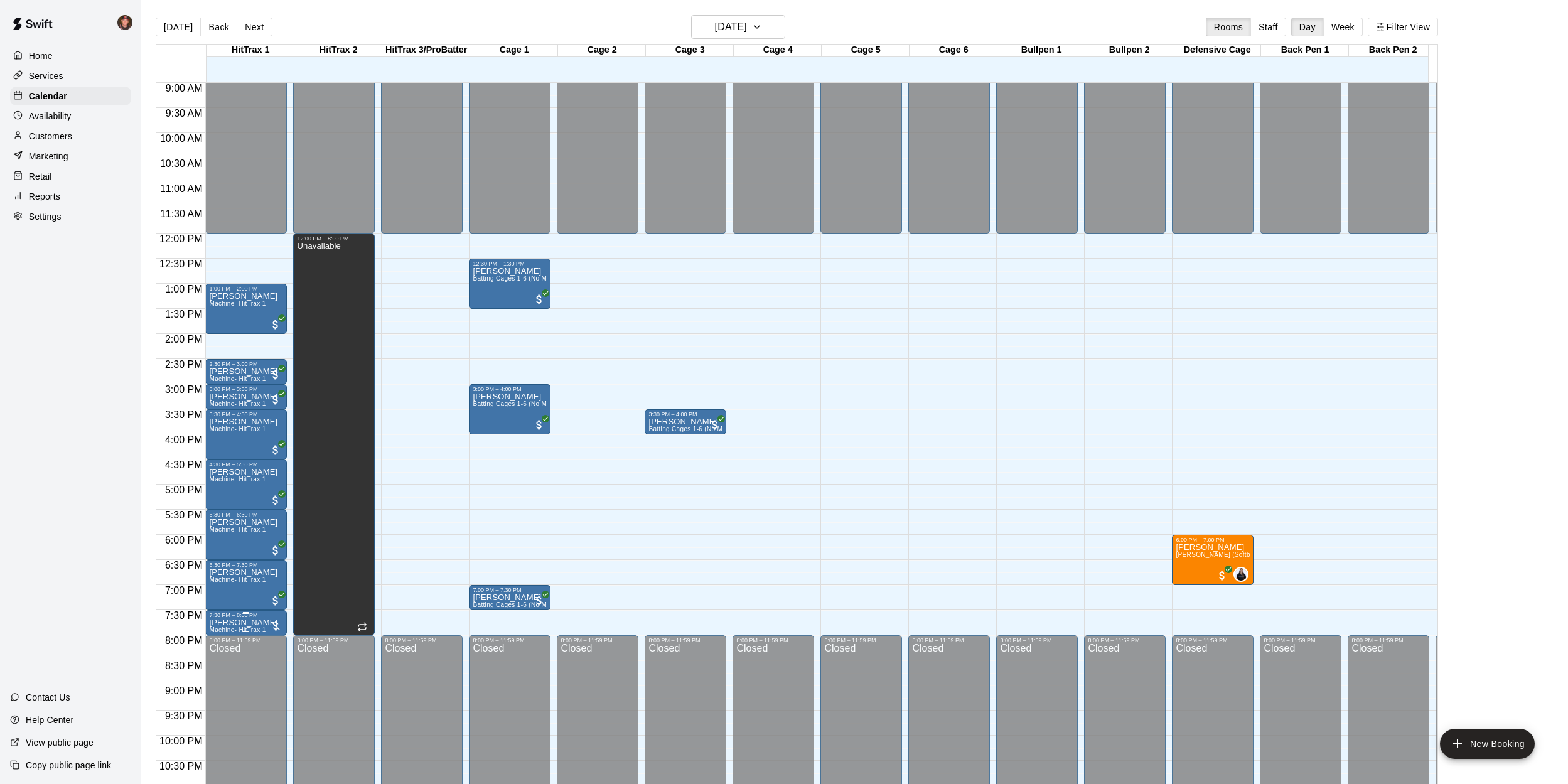
click at [271, 624] on div at bounding box center [275, 626] width 12 height 12
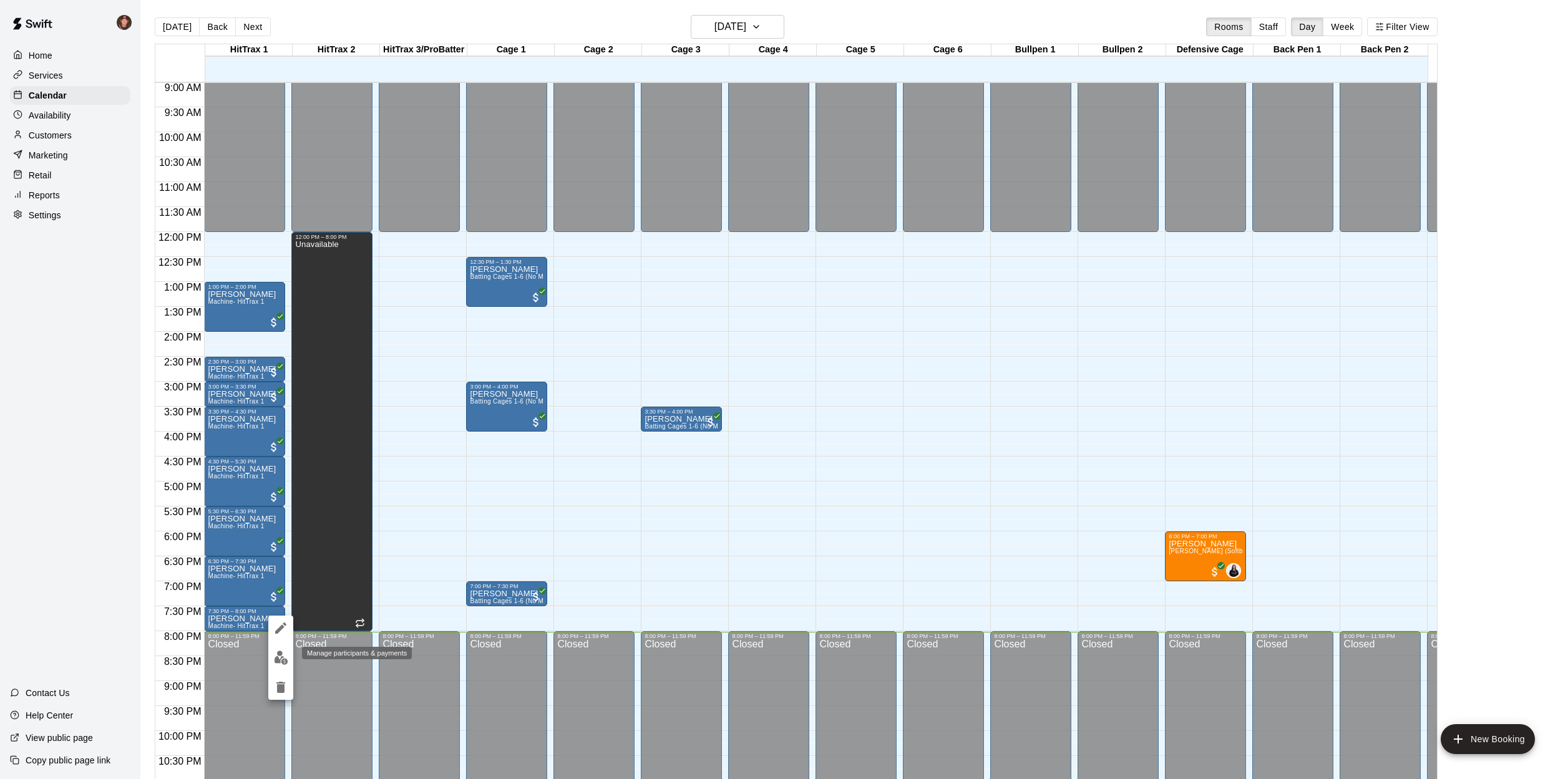
click at [282, 663] on img "edit" at bounding box center [281, 657] width 14 height 14
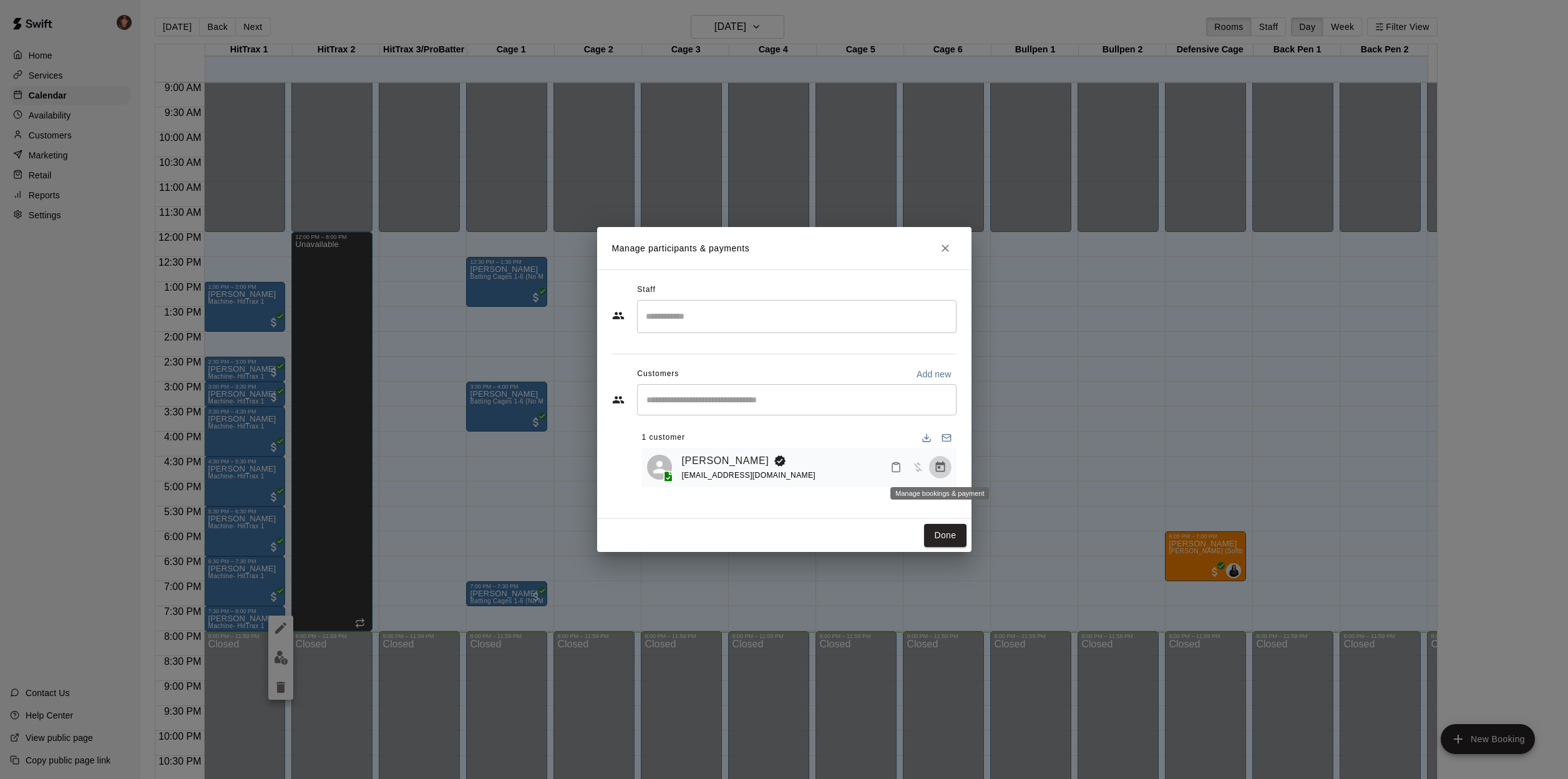
click at [939, 470] on icon "Manage bookings & payment" at bounding box center [941, 467] width 12 height 12
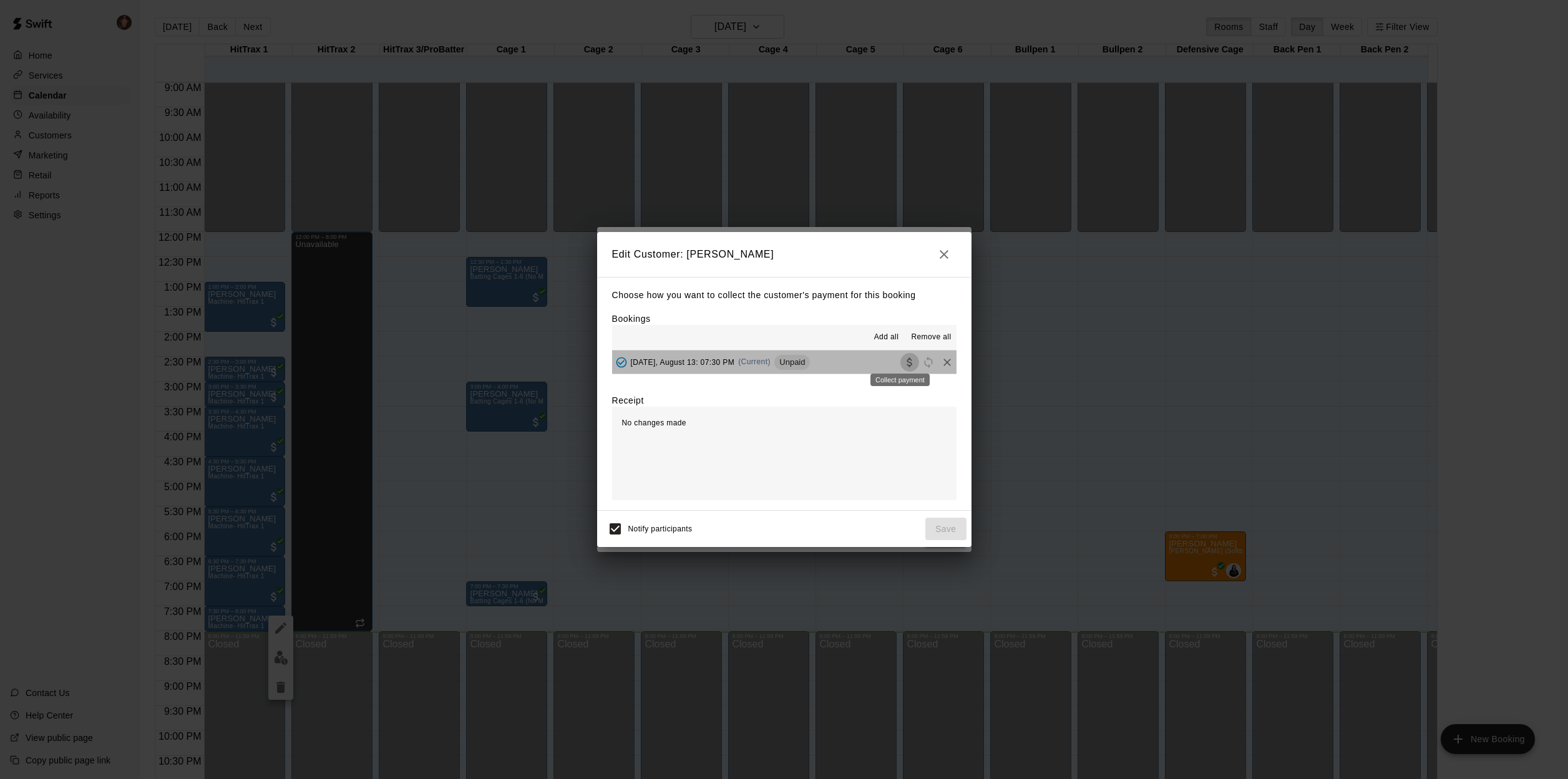
click at [904, 365] on icon "Collect payment" at bounding box center [910, 363] width 12 height 12
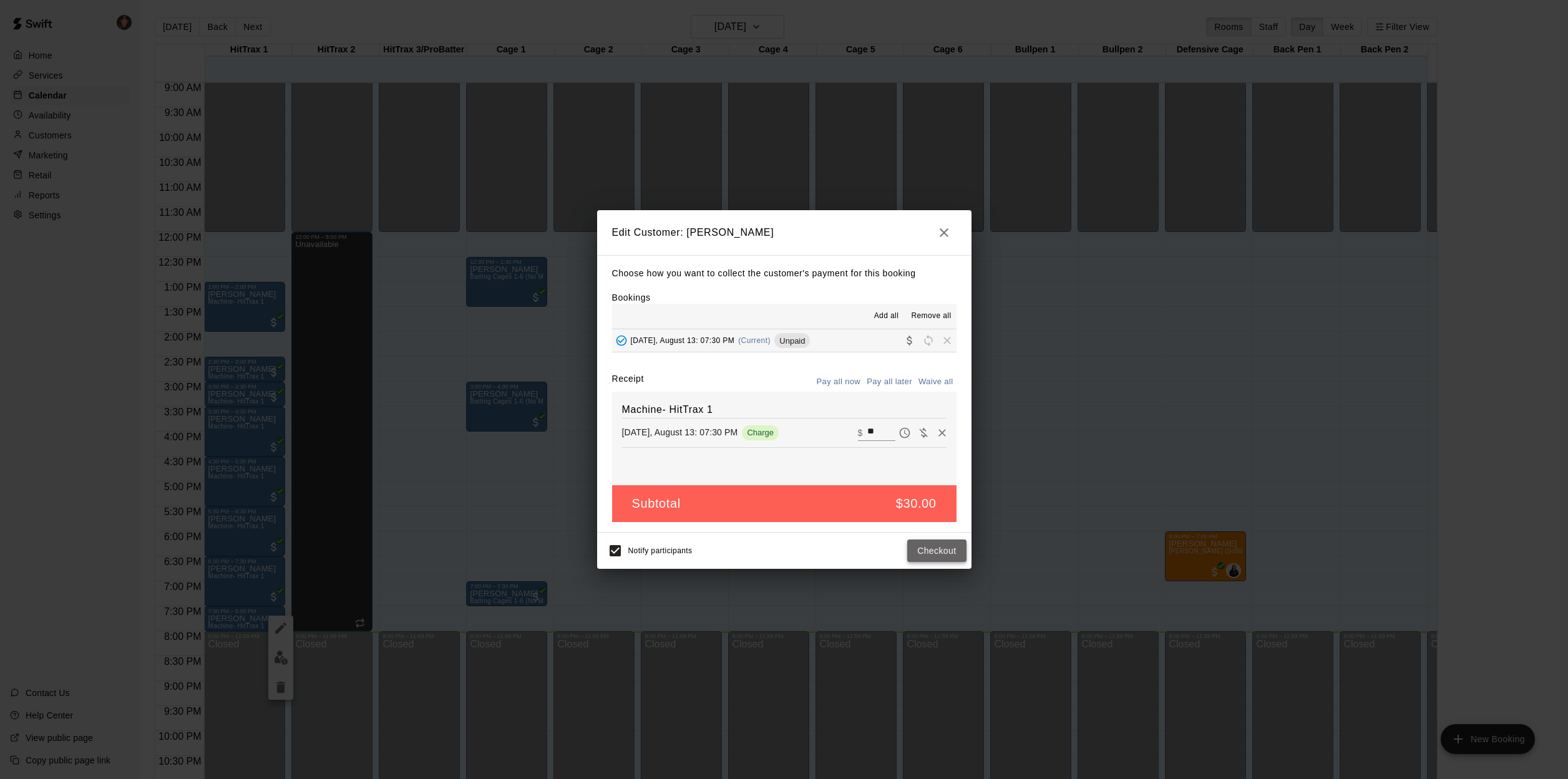
click at [935, 552] on button "Checkout" at bounding box center [936, 551] width 59 height 23
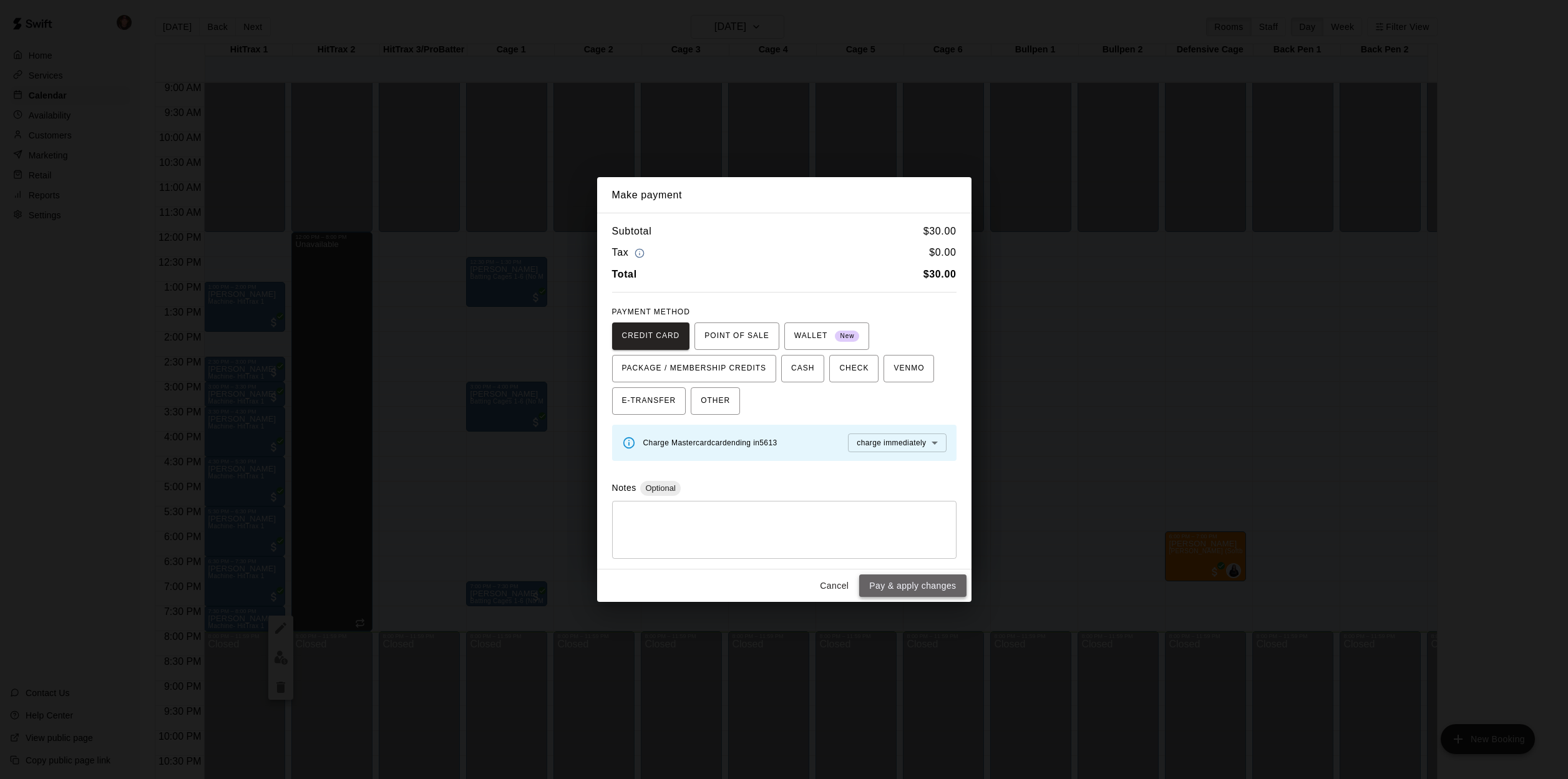
click at [921, 590] on button "Pay & apply changes" at bounding box center [913, 586] width 107 height 23
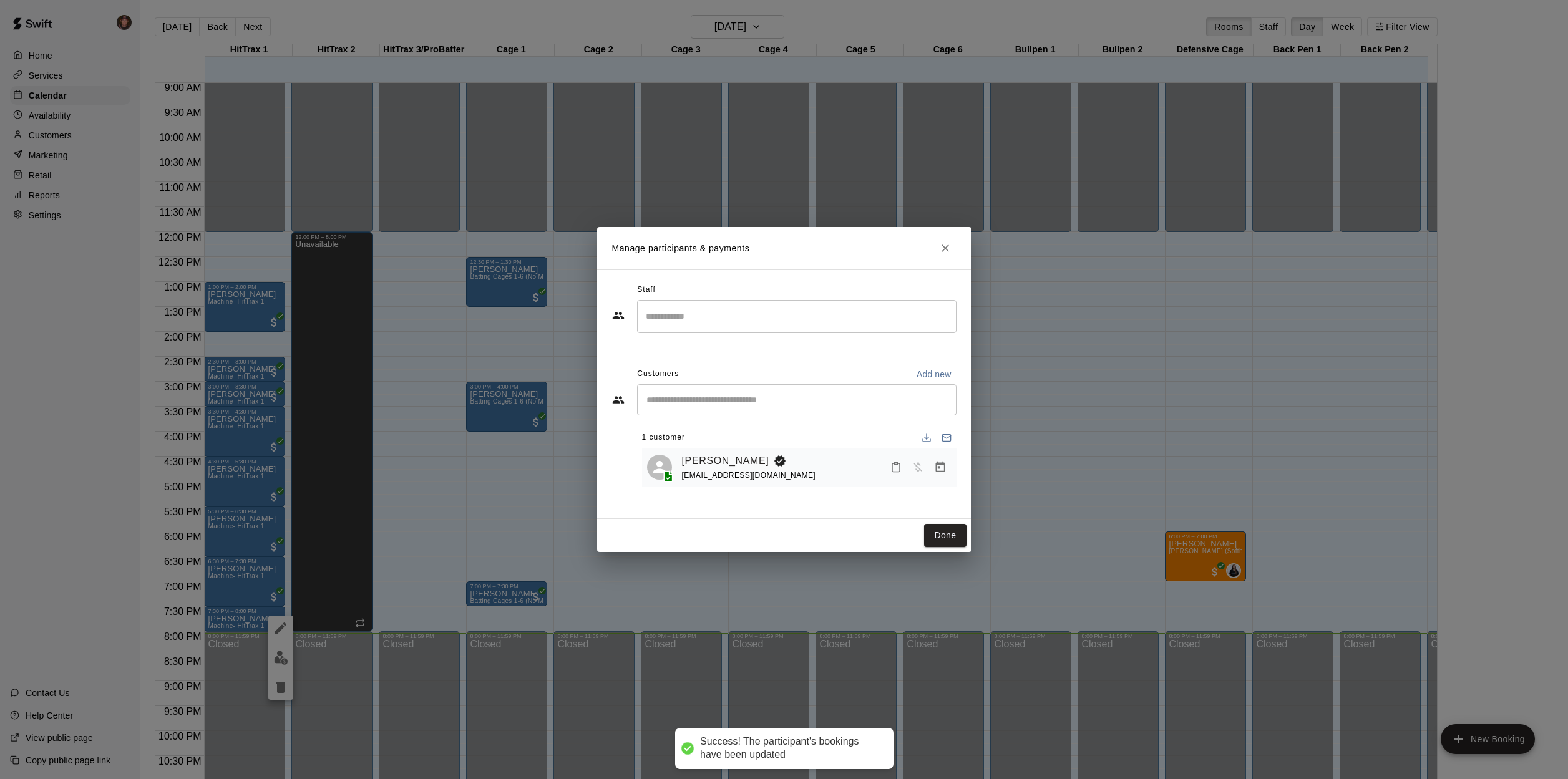
click at [828, 584] on div "Manage participants & payments Staff ​ Customers Add new ​ 1 customer [PERSON_N…" at bounding box center [784, 389] width 1568 height 779
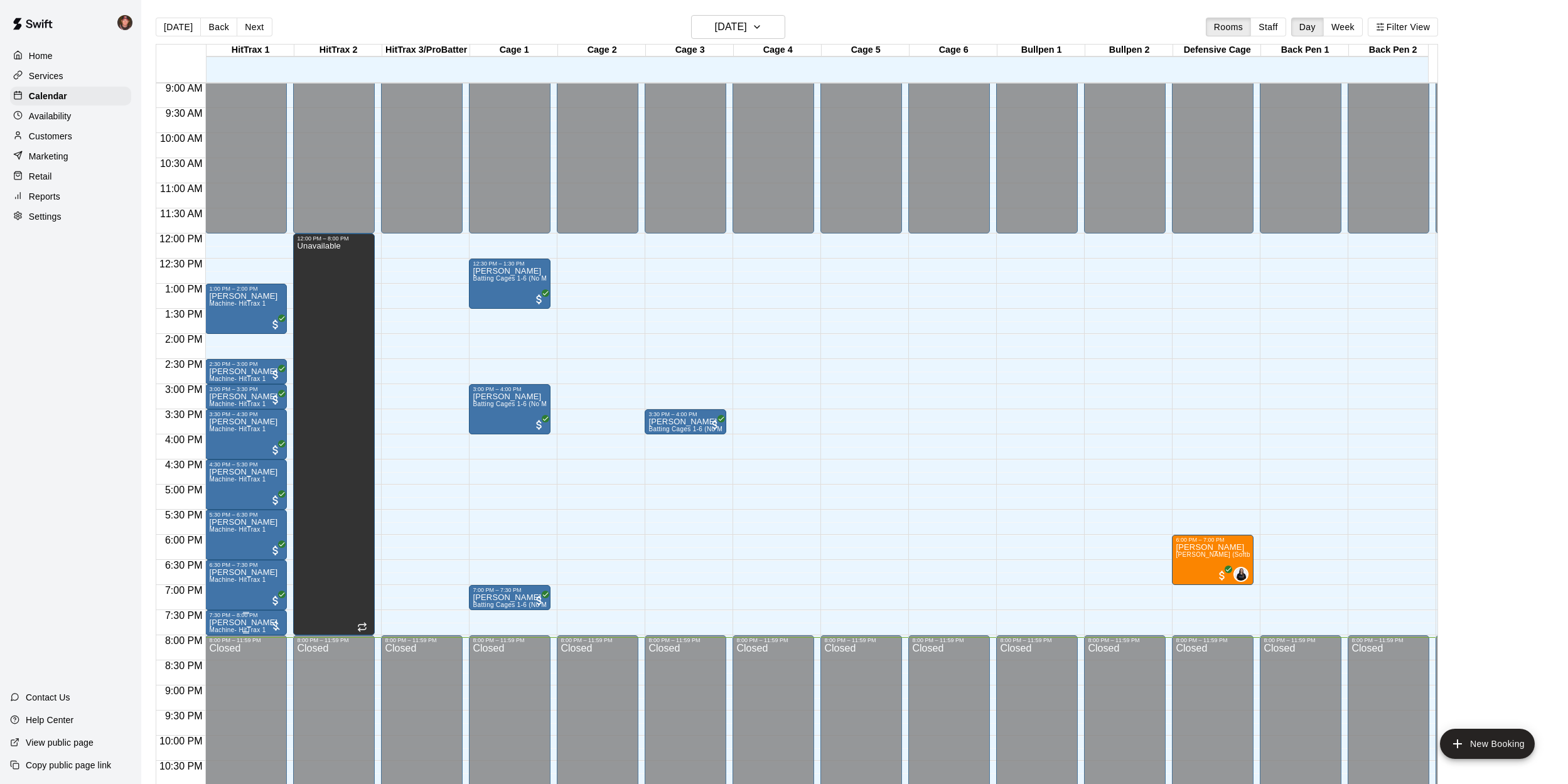
click at [276, 627] on div at bounding box center [275, 626] width 12 height 12
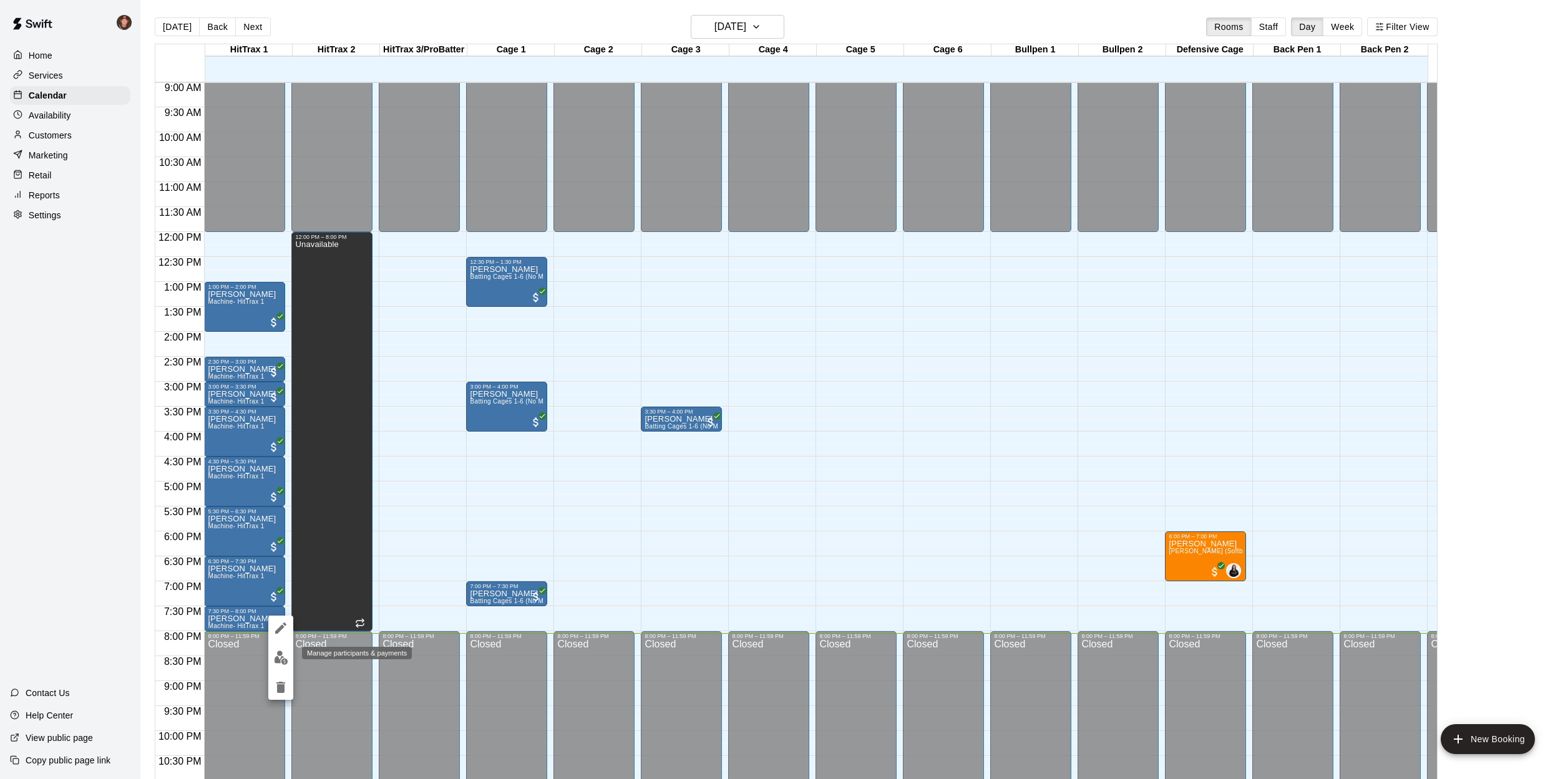
click at [282, 663] on img "edit" at bounding box center [281, 657] width 14 height 14
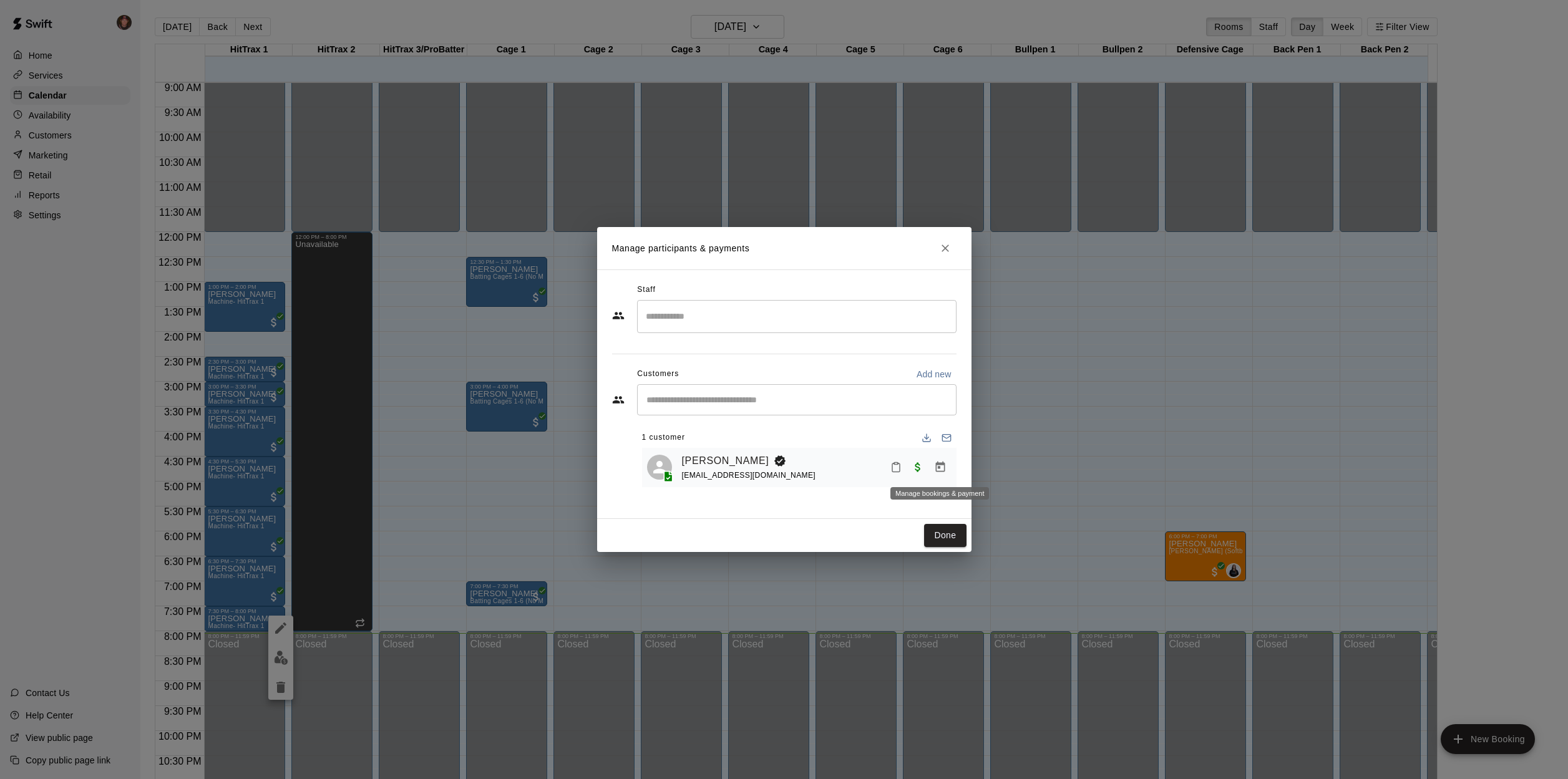
click at [934, 469] on icon "Manage bookings & payment" at bounding box center [941, 467] width 12 height 12
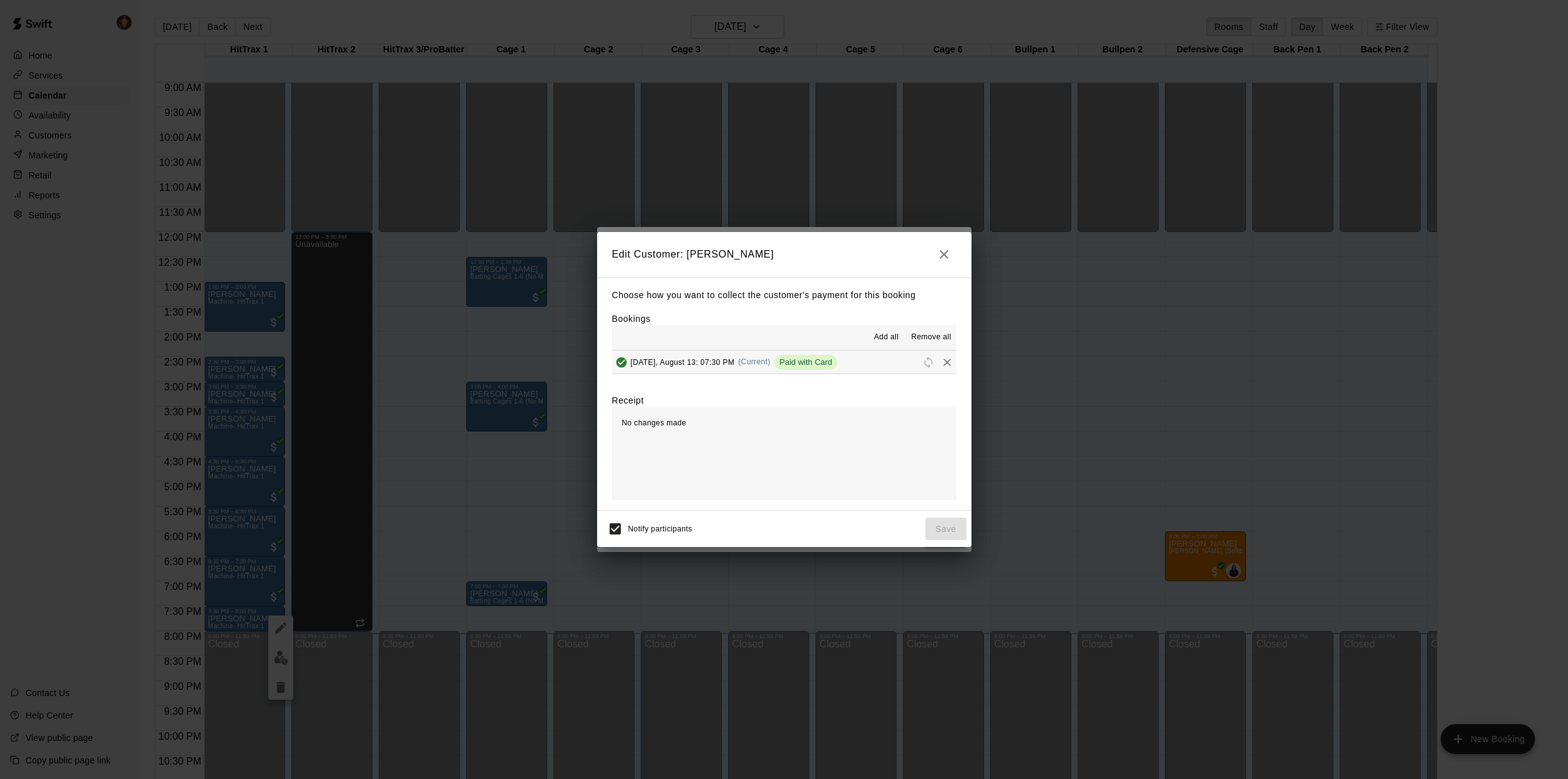
click at [888, 338] on span "Add all" at bounding box center [887, 337] width 25 height 12
click at [813, 361] on span "Paid with Card" at bounding box center [806, 362] width 63 height 10
click at [941, 364] on icon "Remove" at bounding box center [947, 363] width 12 height 12
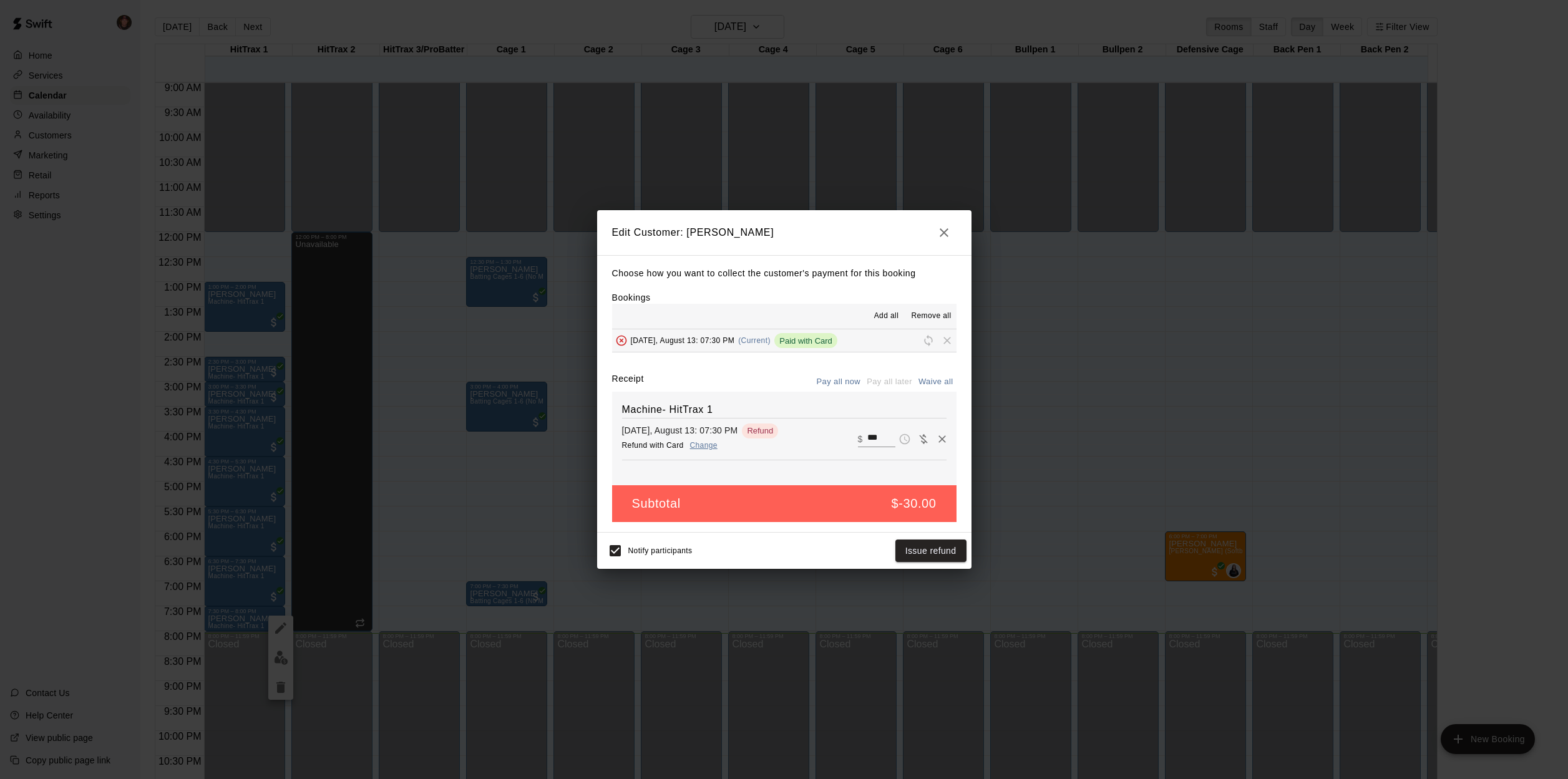
click at [845, 385] on button "Pay all now" at bounding box center [839, 382] width 50 height 19
click at [945, 239] on icon "button" at bounding box center [944, 233] width 15 height 15
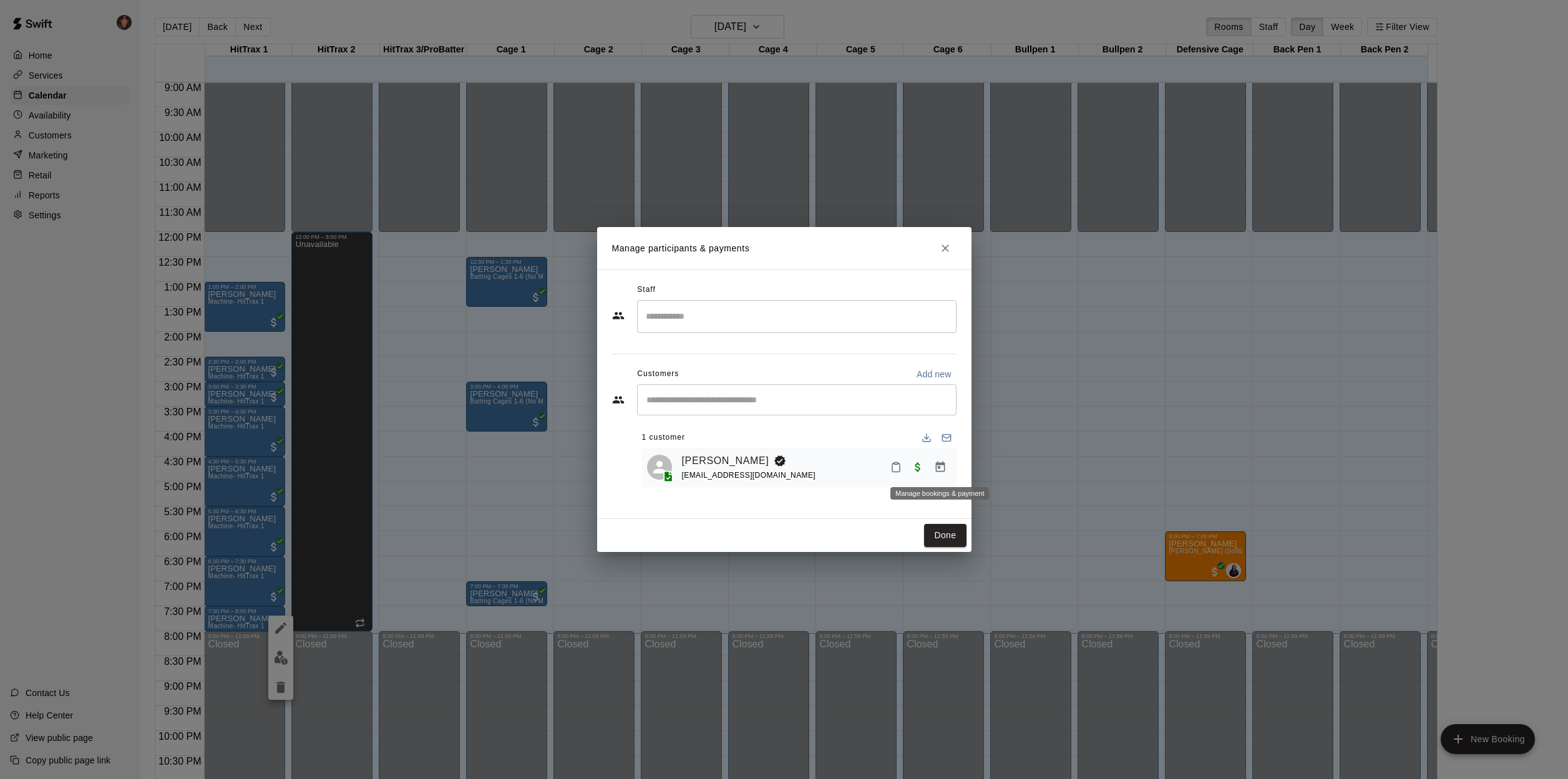
click at [941, 465] on icon "Manage bookings & payment" at bounding box center [941, 467] width 12 height 12
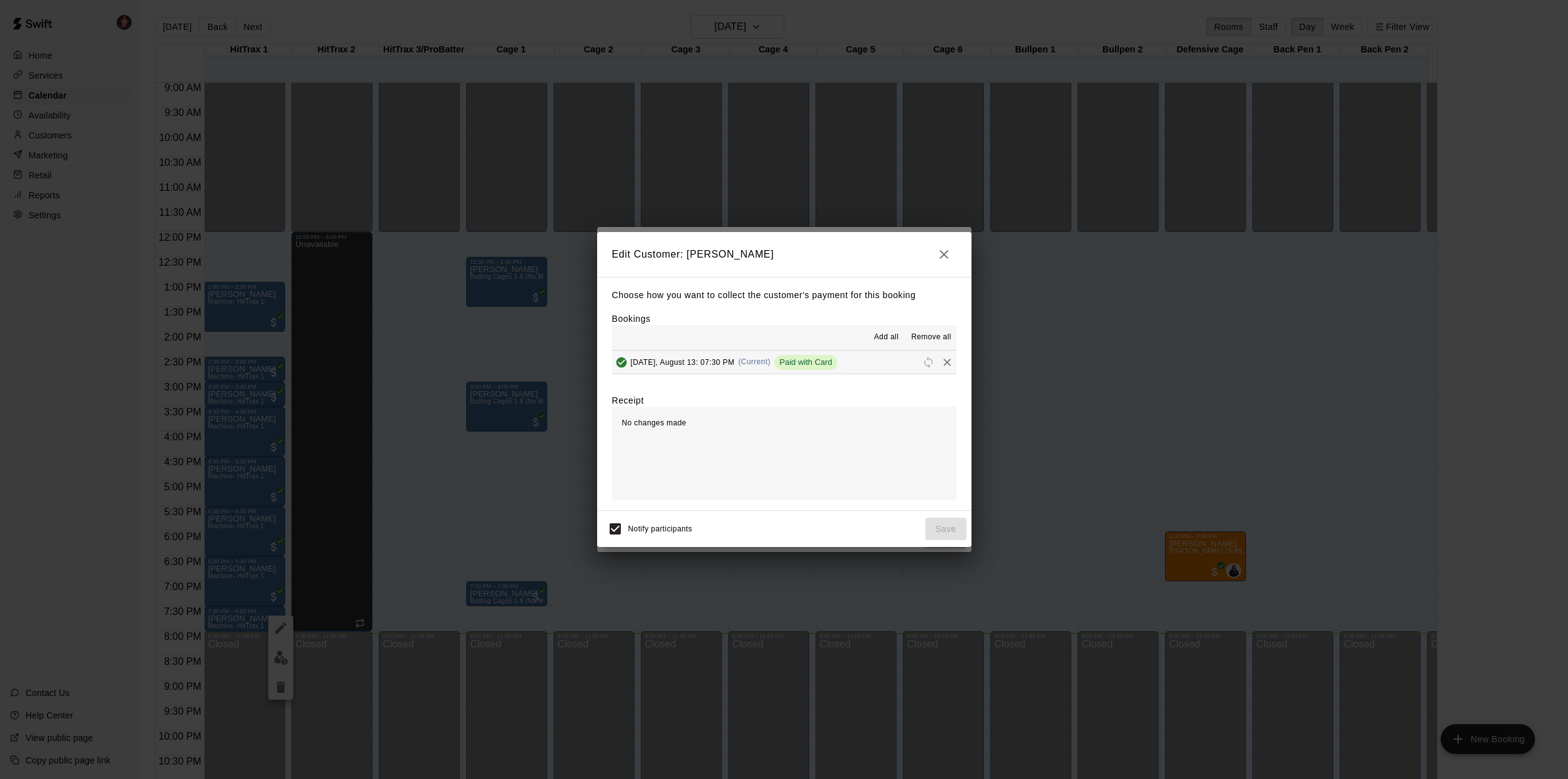
click at [829, 360] on span "Paid with Card" at bounding box center [806, 362] width 63 height 10
click at [919, 363] on span "Reschedule" at bounding box center [929, 362] width 19 height 10
click at [933, 335] on span "Remove all" at bounding box center [931, 337] width 40 height 12
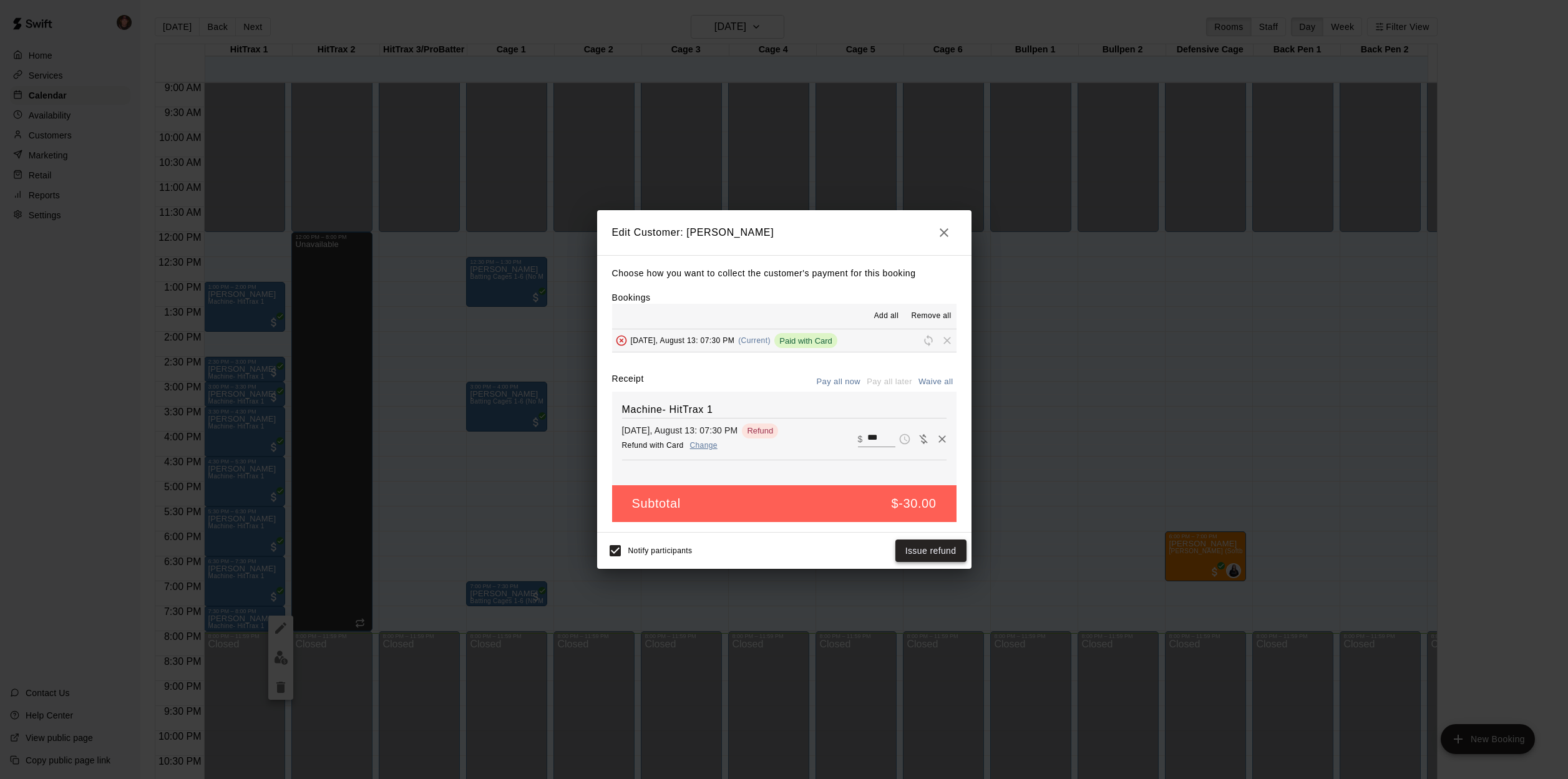
click at [957, 546] on button "Issue refund" at bounding box center [931, 551] width 71 height 23
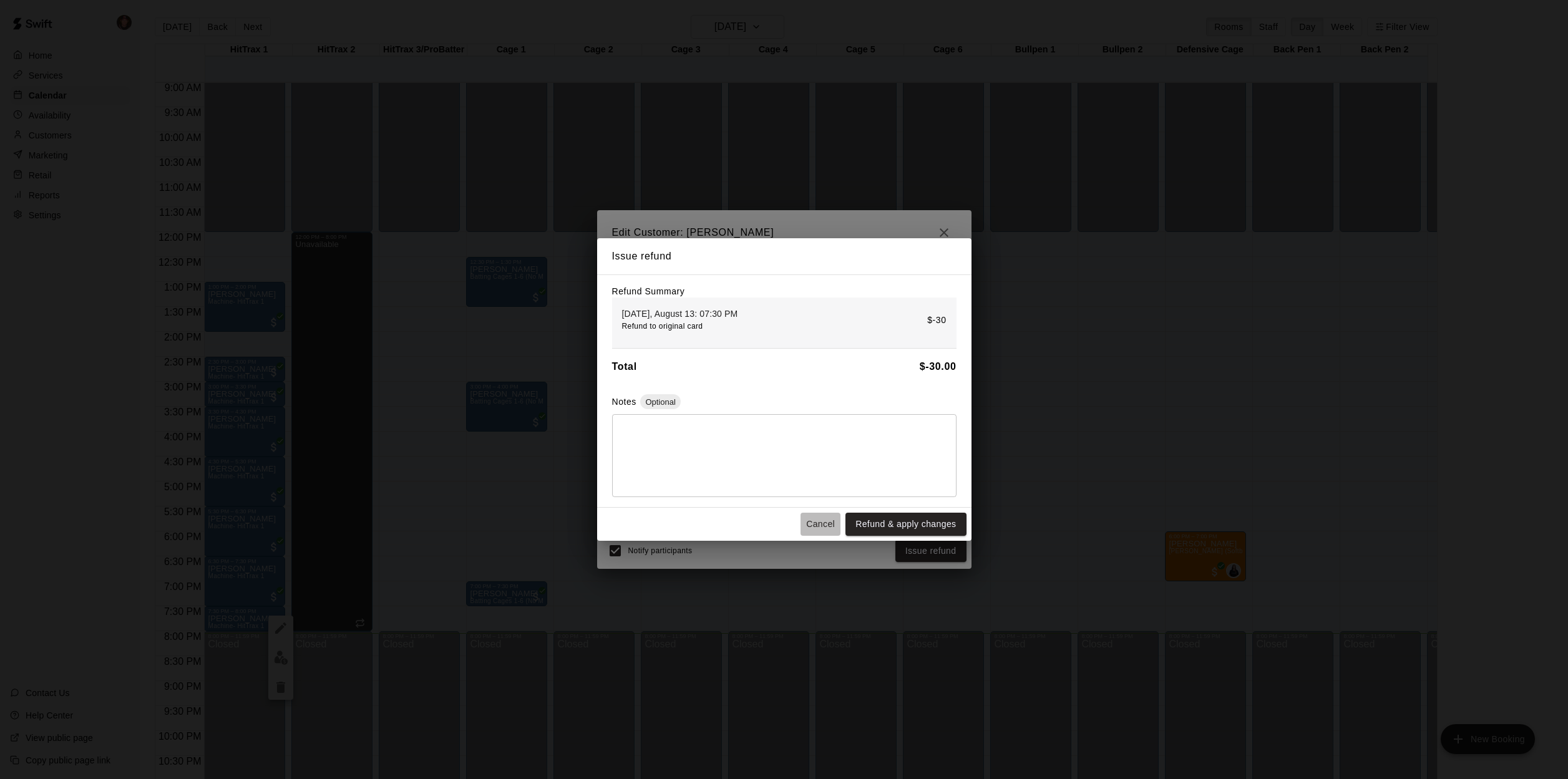
click at [828, 527] on button "Cancel" at bounding box center [820, 525] width 40 height 23
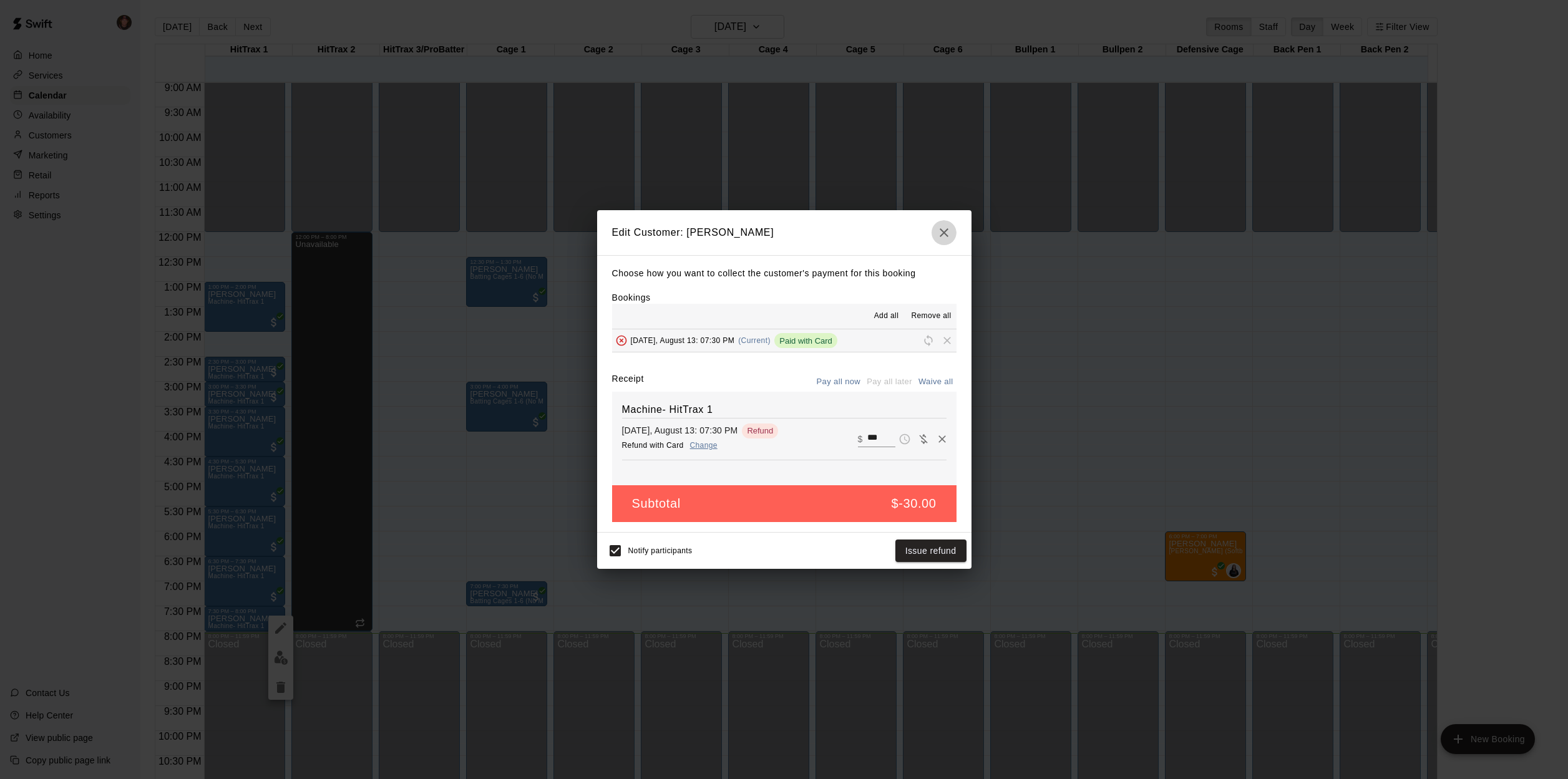
click at [938, 232] on icon "button" at bounding box center [944, 233] width 15 height 15
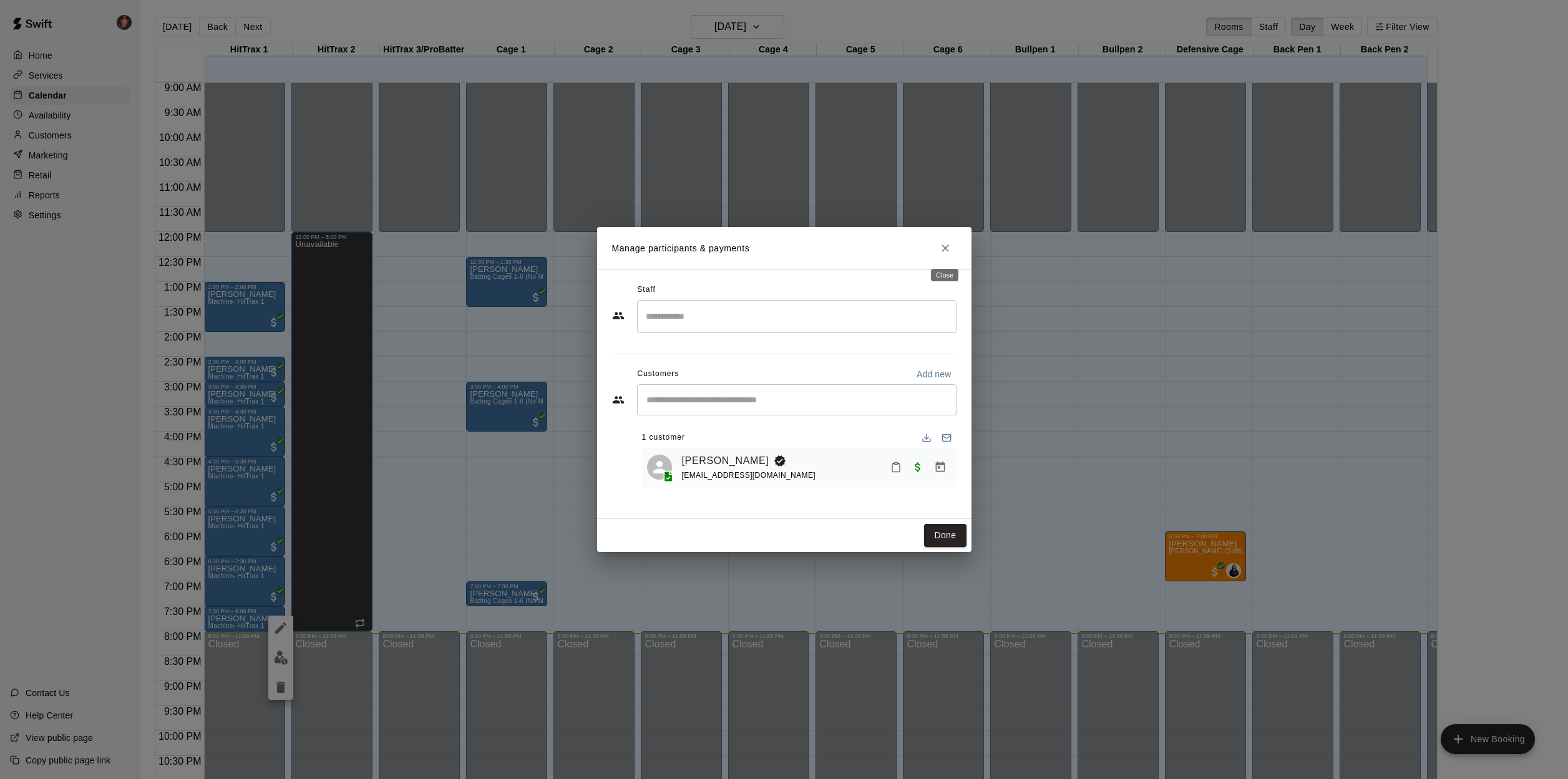
click at [951, 252] on button "Close" at bounding box center [945, 248] width 22 height 22
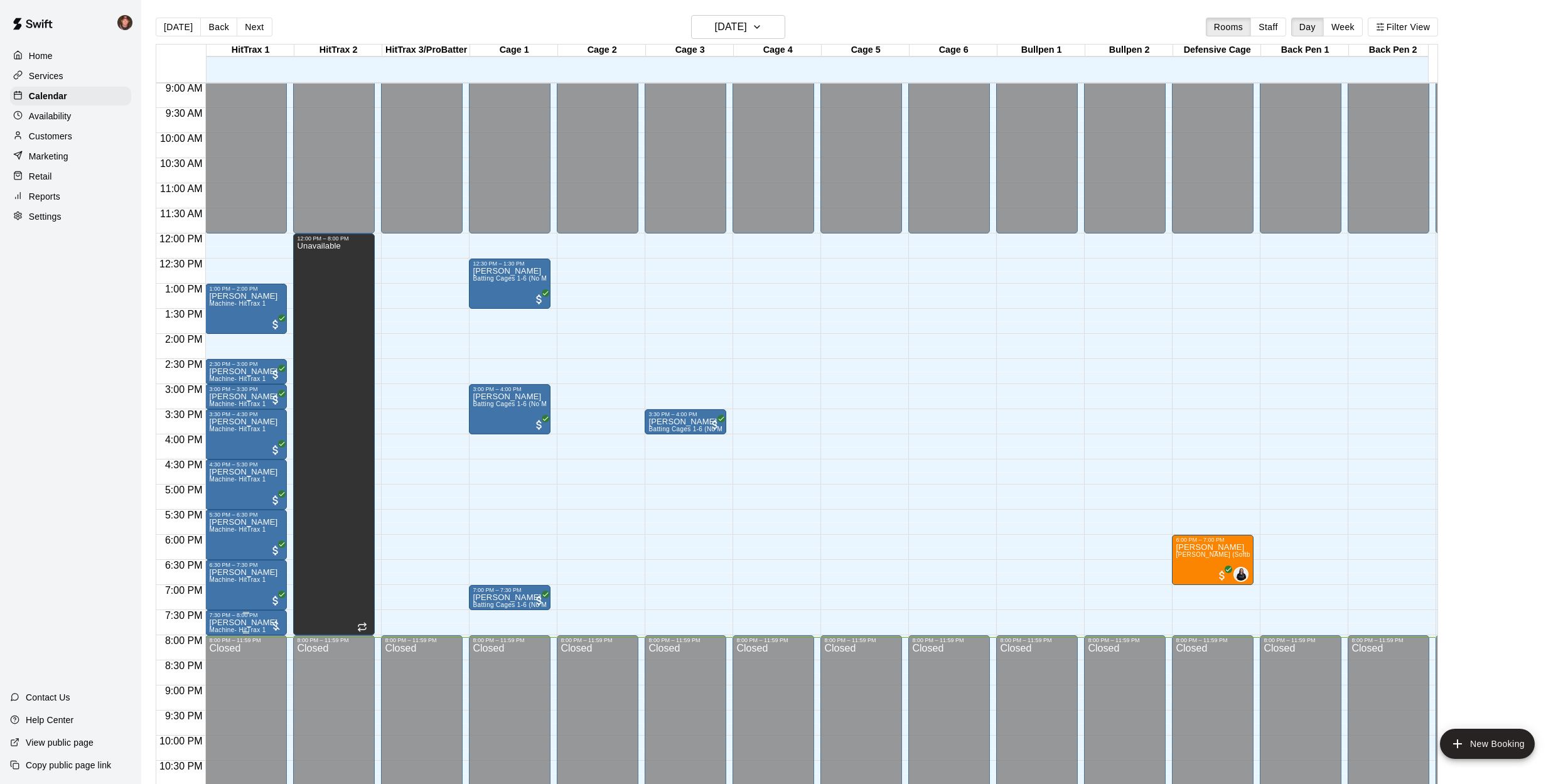
click at [272, 624] on div at bounding box center [275, 626] width 12 height 12
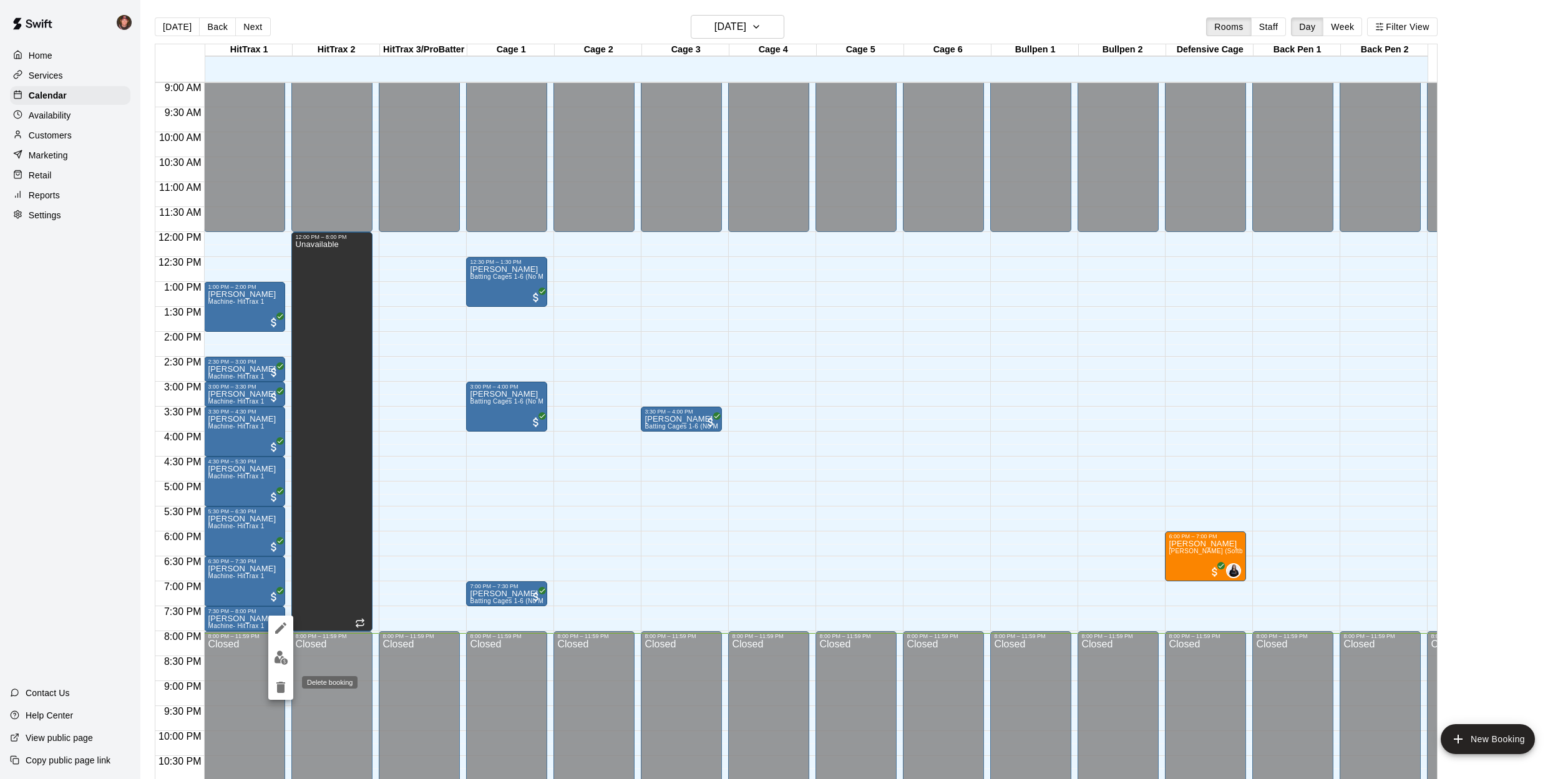
click at [278, 689] on icon "delete" at bounding box center [280, 687] width 9 height 12
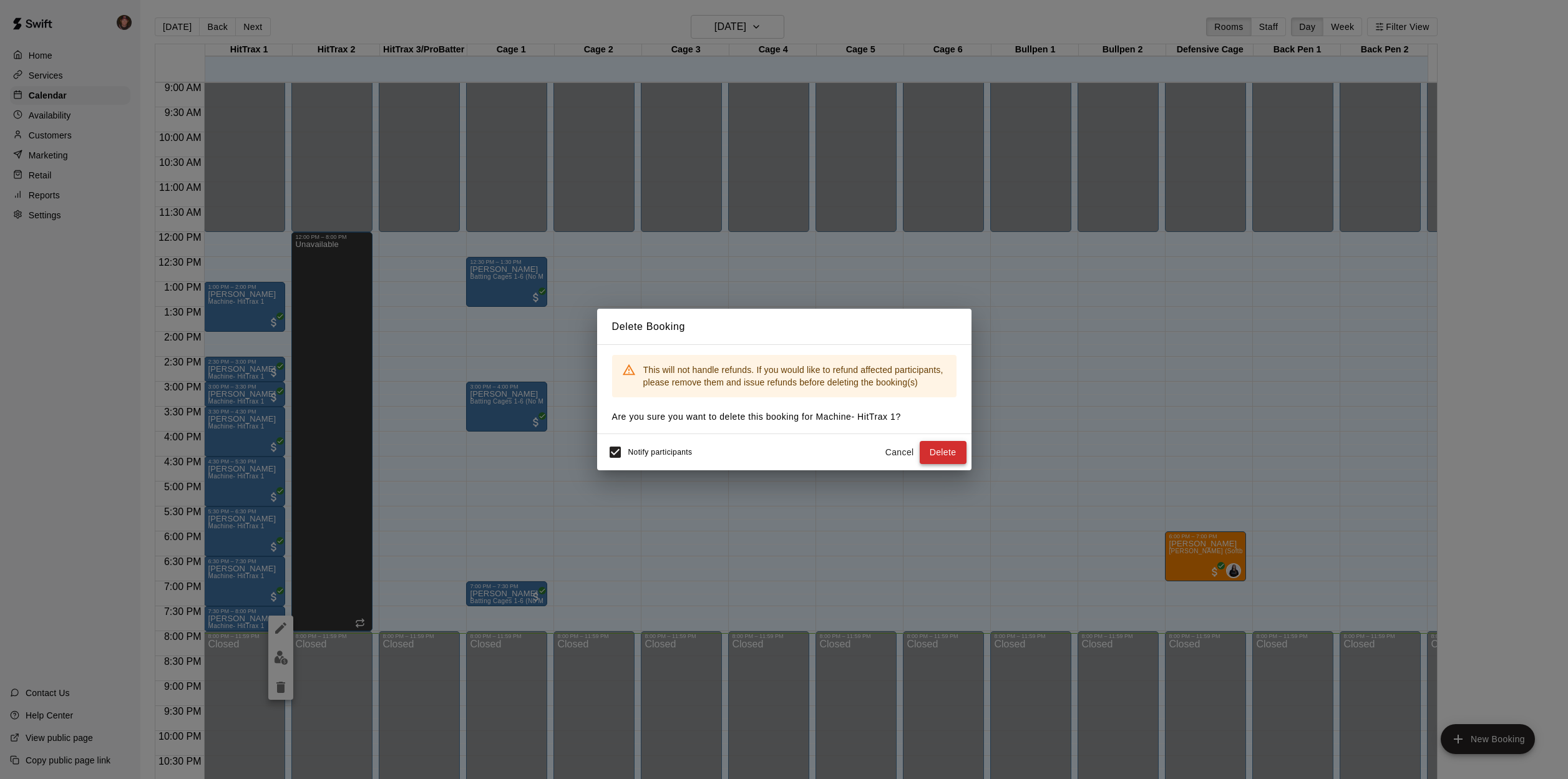
click at [941, 448] on button "Delete" at bounding box center [943, 452] width 47 height 23
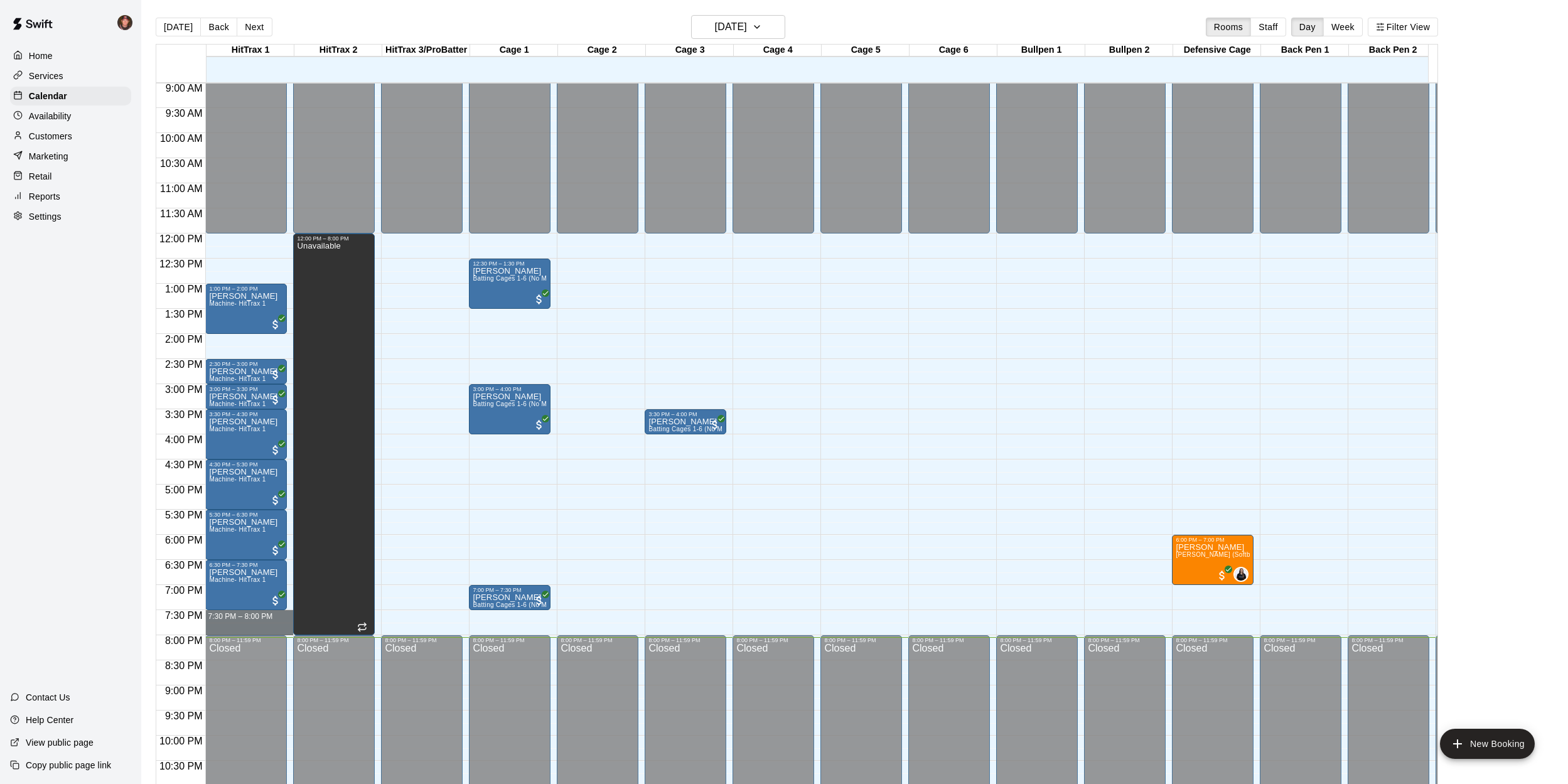
drag, startPoint x: 240, startPoint y: 613, endPoint x: 238, endPoint y: 627, distance: 14.1
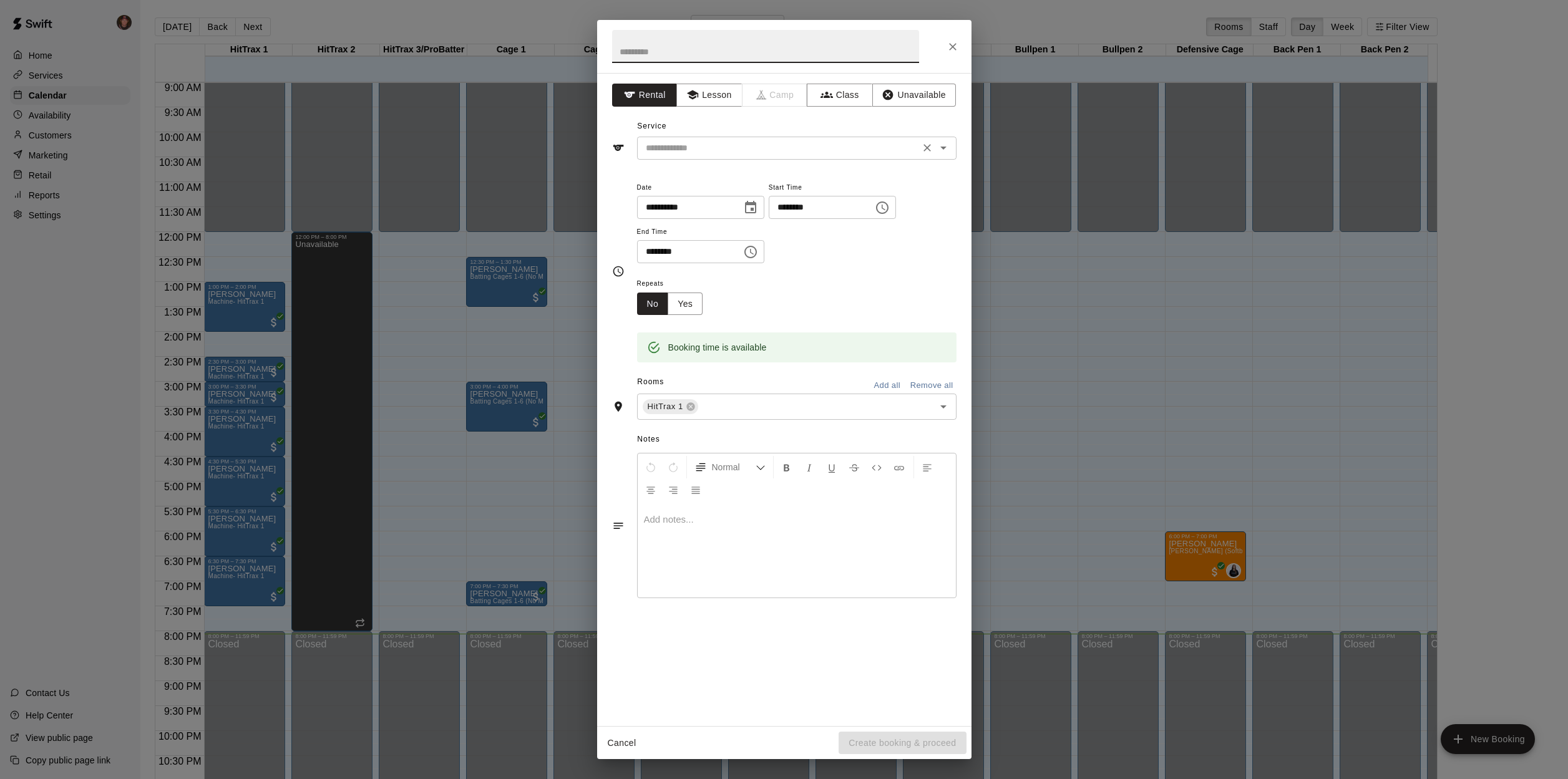
click at [951, 147] on icon "Open" at bounding box center [943, 148] width 15 height 15
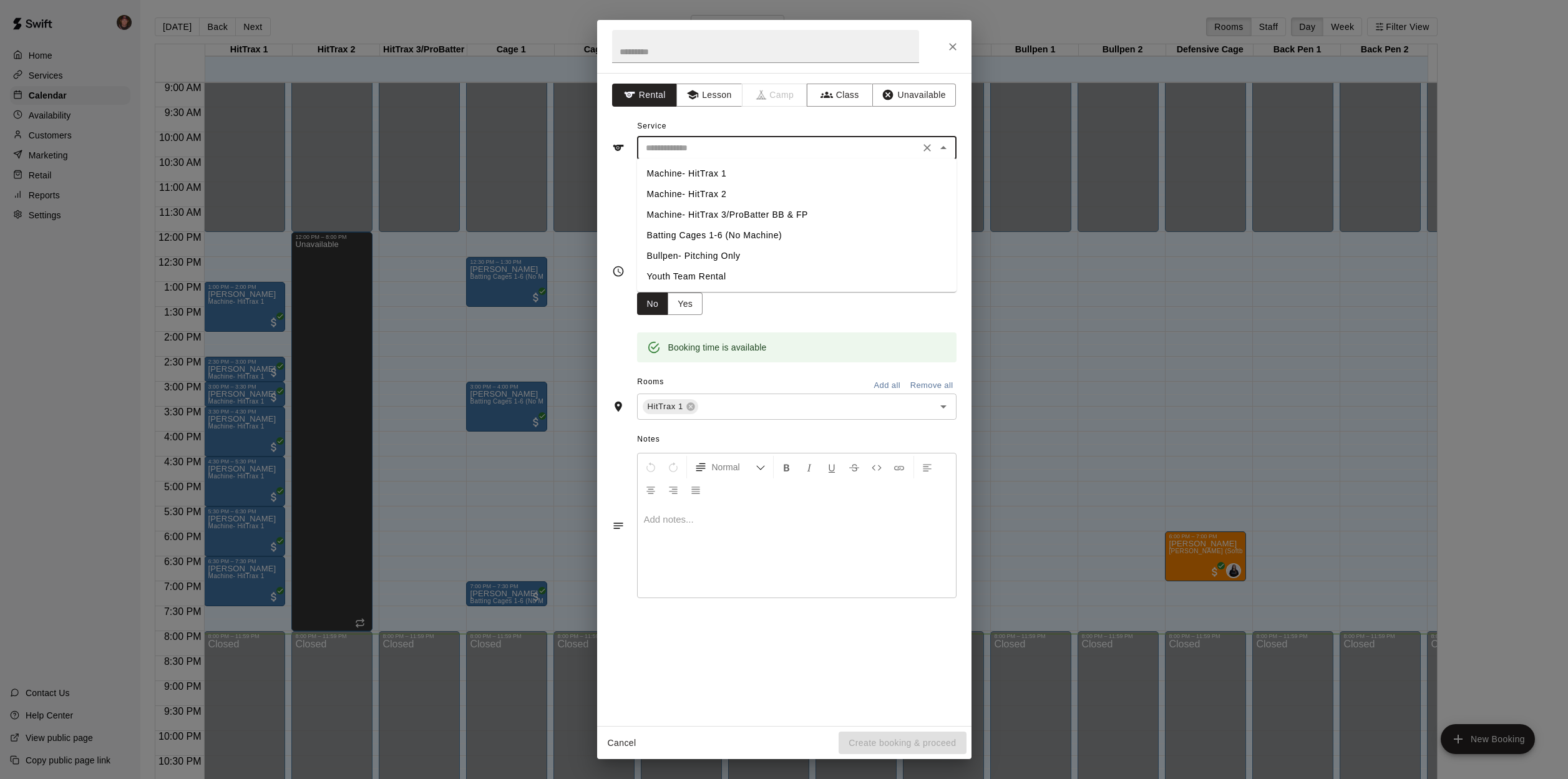
click at [728, 174] on li "Machine- HitTrax 1" at bounding box center [796, 173] width 319 height 20
type input "**********"
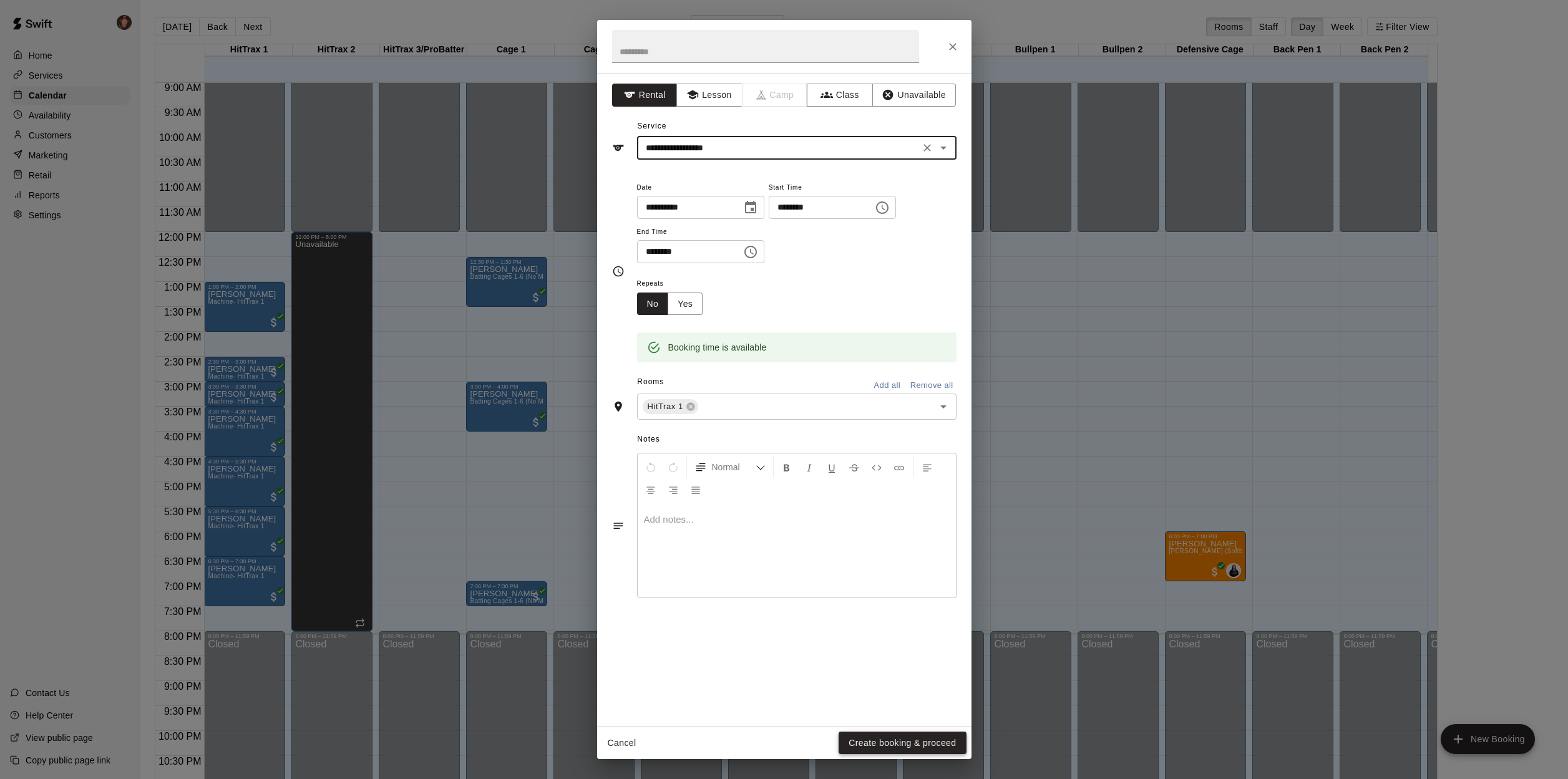
click at [934, 748] on button "Create booking & proceed" at bounding box center [902, 744] width 127 height 23
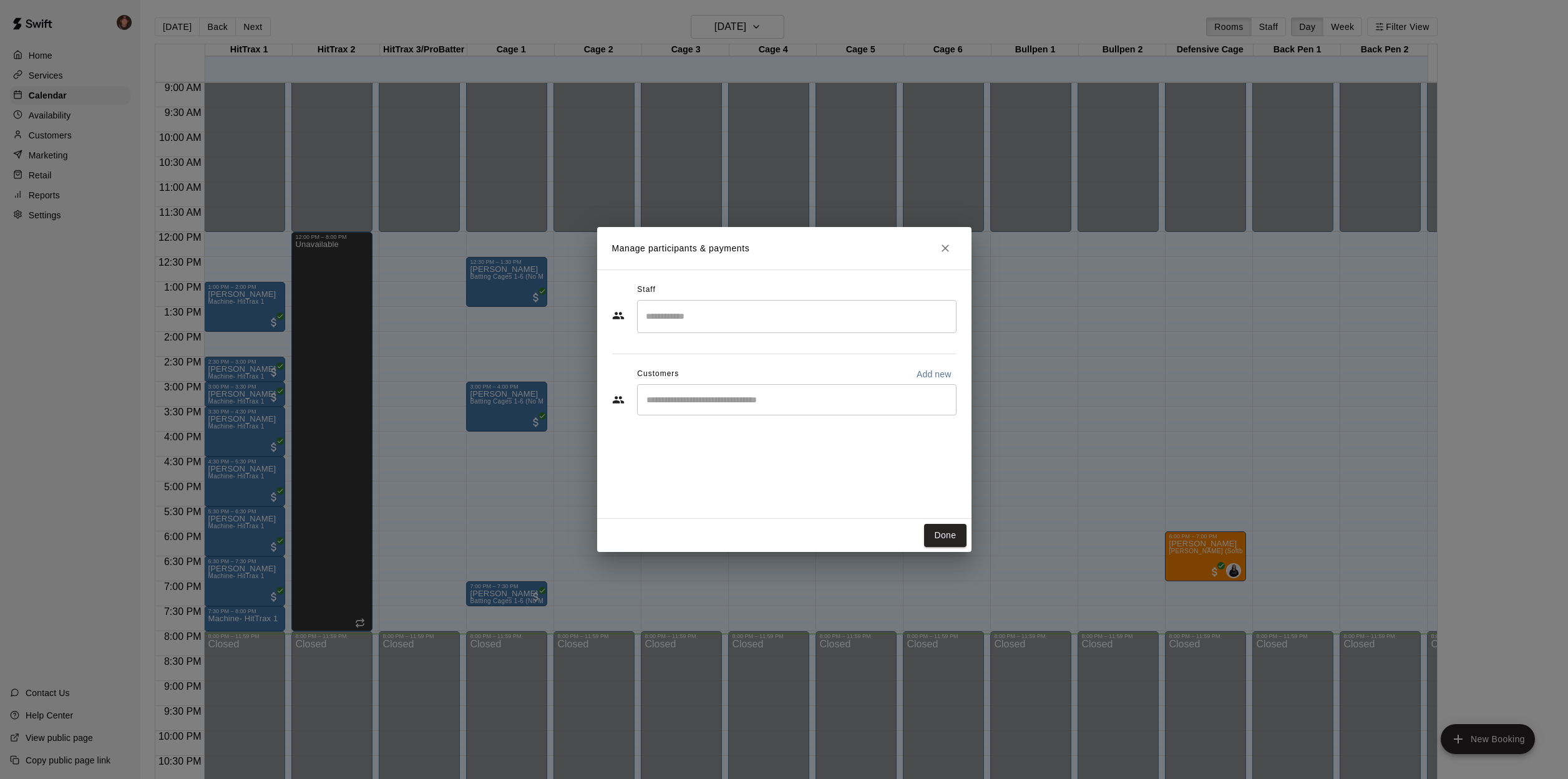
click at [755, 393] on div "​" at bounding box center [796, 400] width 319 height 31
type input "****"
click at [711, 430] on p "[PERSON_NAME]" at bounding box center [710, 429] width 76 height 13
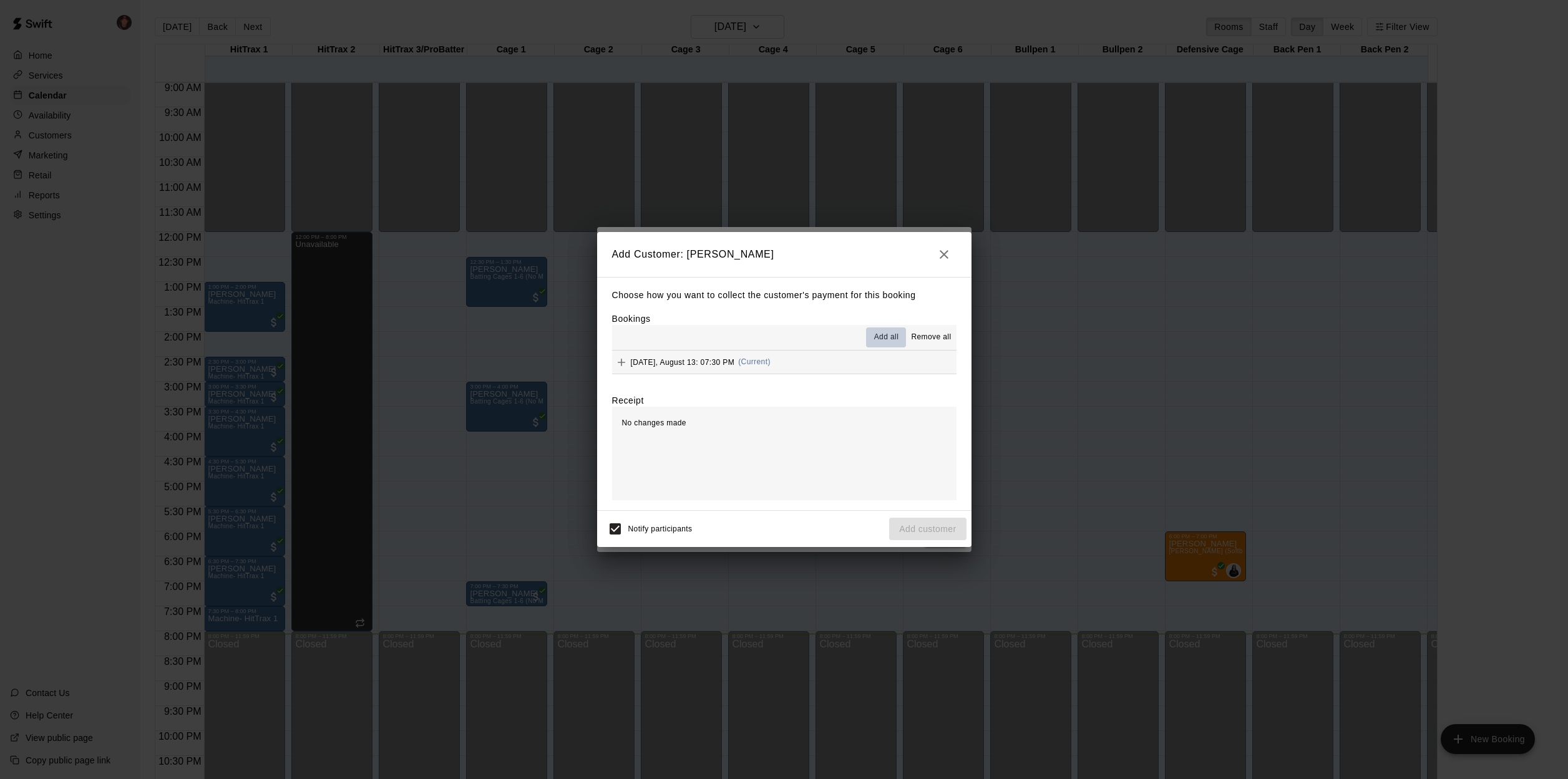
click at [884, 335] on span "Add all" at bounding box center [887, 337] width 25 height 12
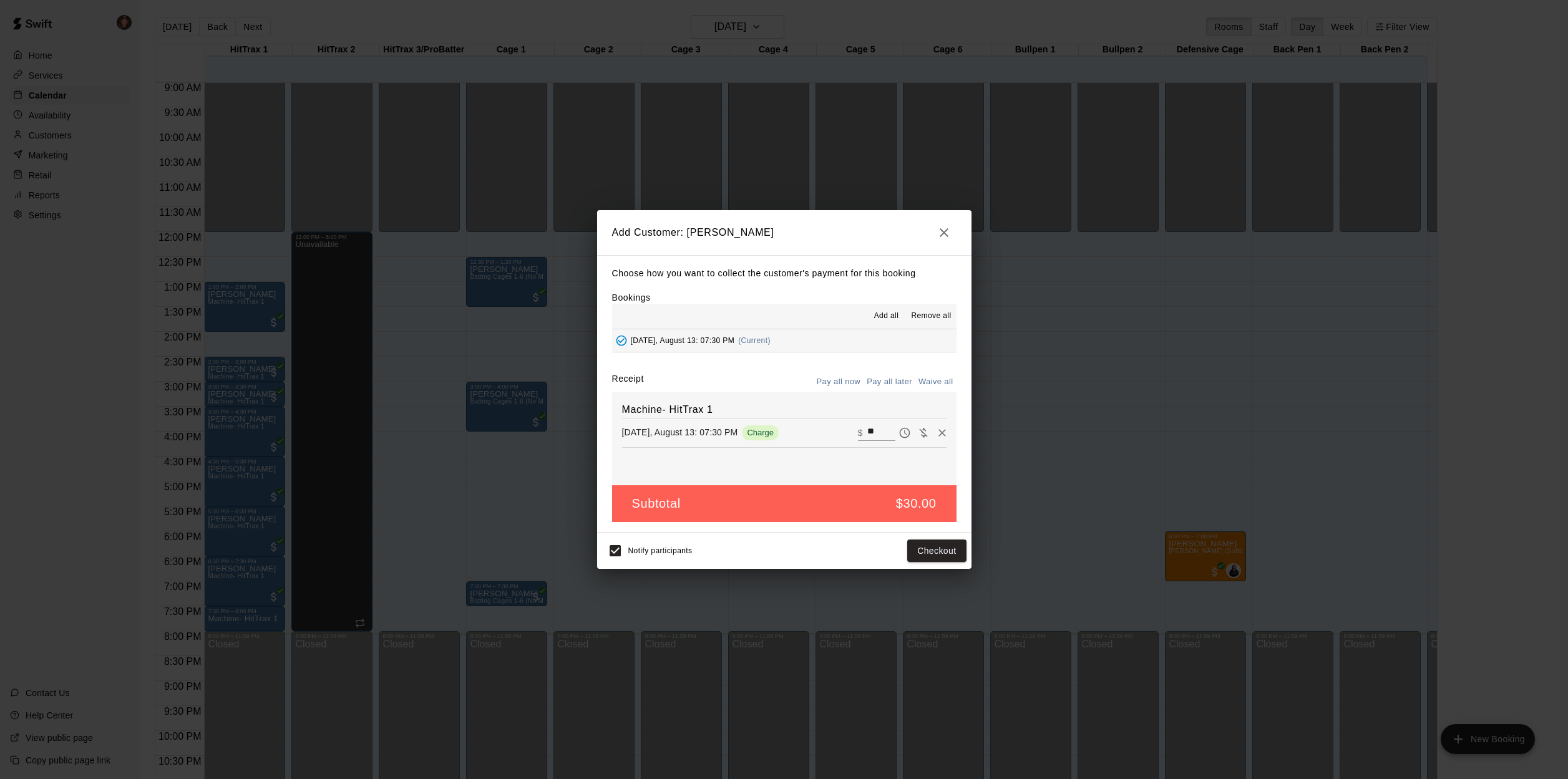
click at [849, 379] on button "Pay all now" at bounding box center [839, 382] width 50 height 19
click at [938, 546] on button "Checkout" at bounding box center [936, 551] width 59 height 23
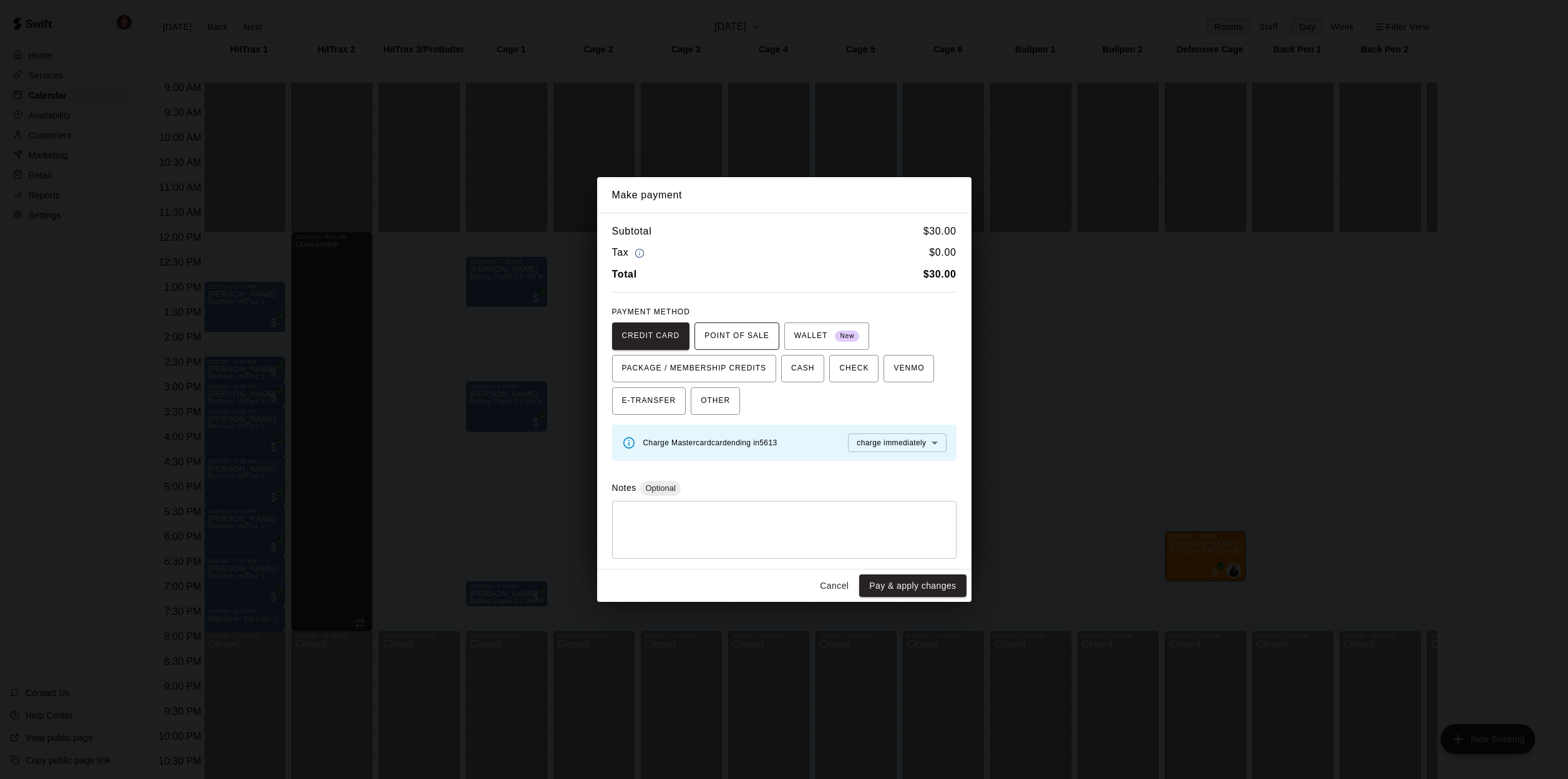
click at [748, 342] on span "POINT OF SALE" at bounding box center [736, 336] width 64 height 20
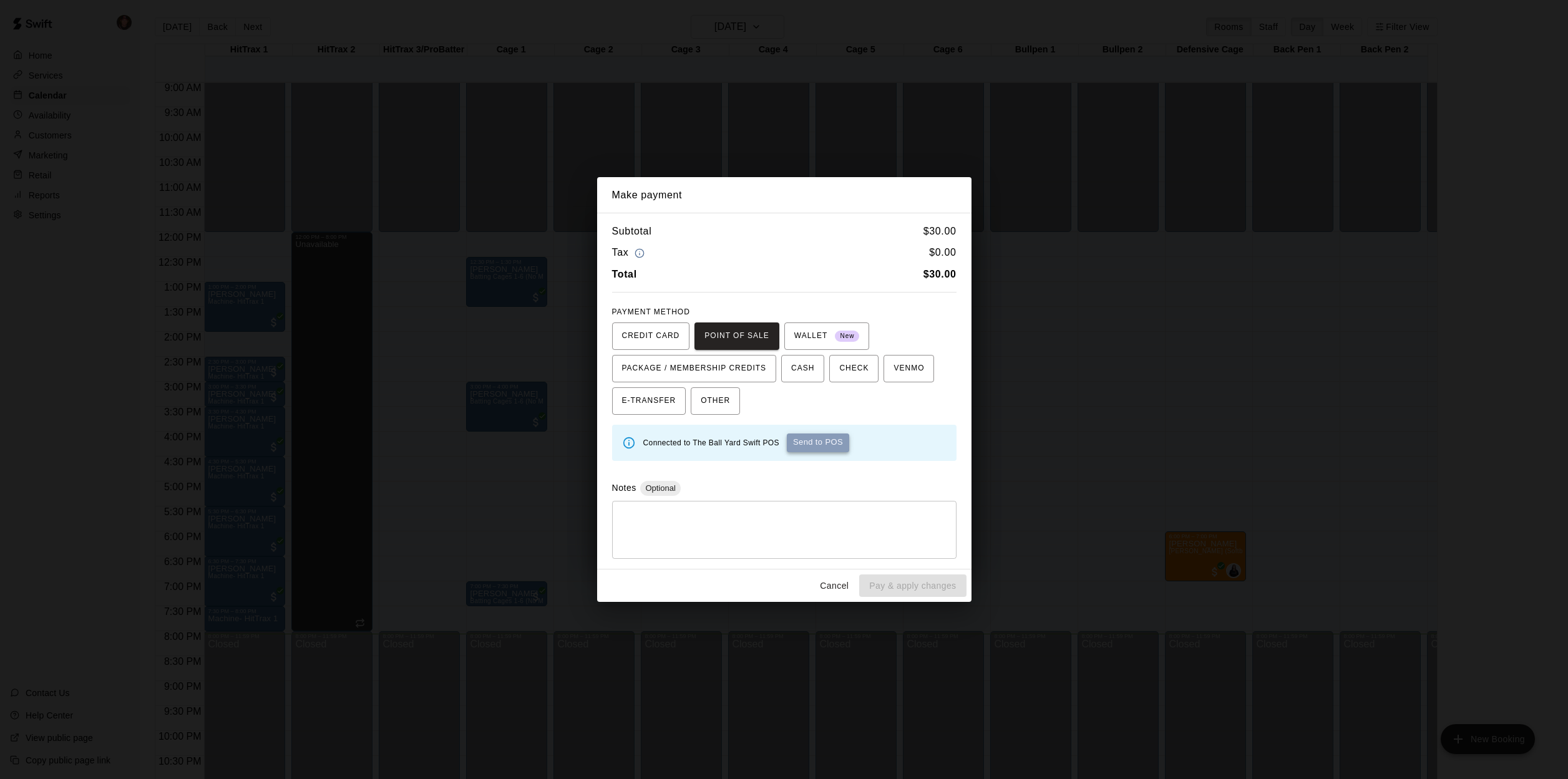
click at [830, 442] on button "Send to POS" at bounding box center [818, 443] width 63 height 19
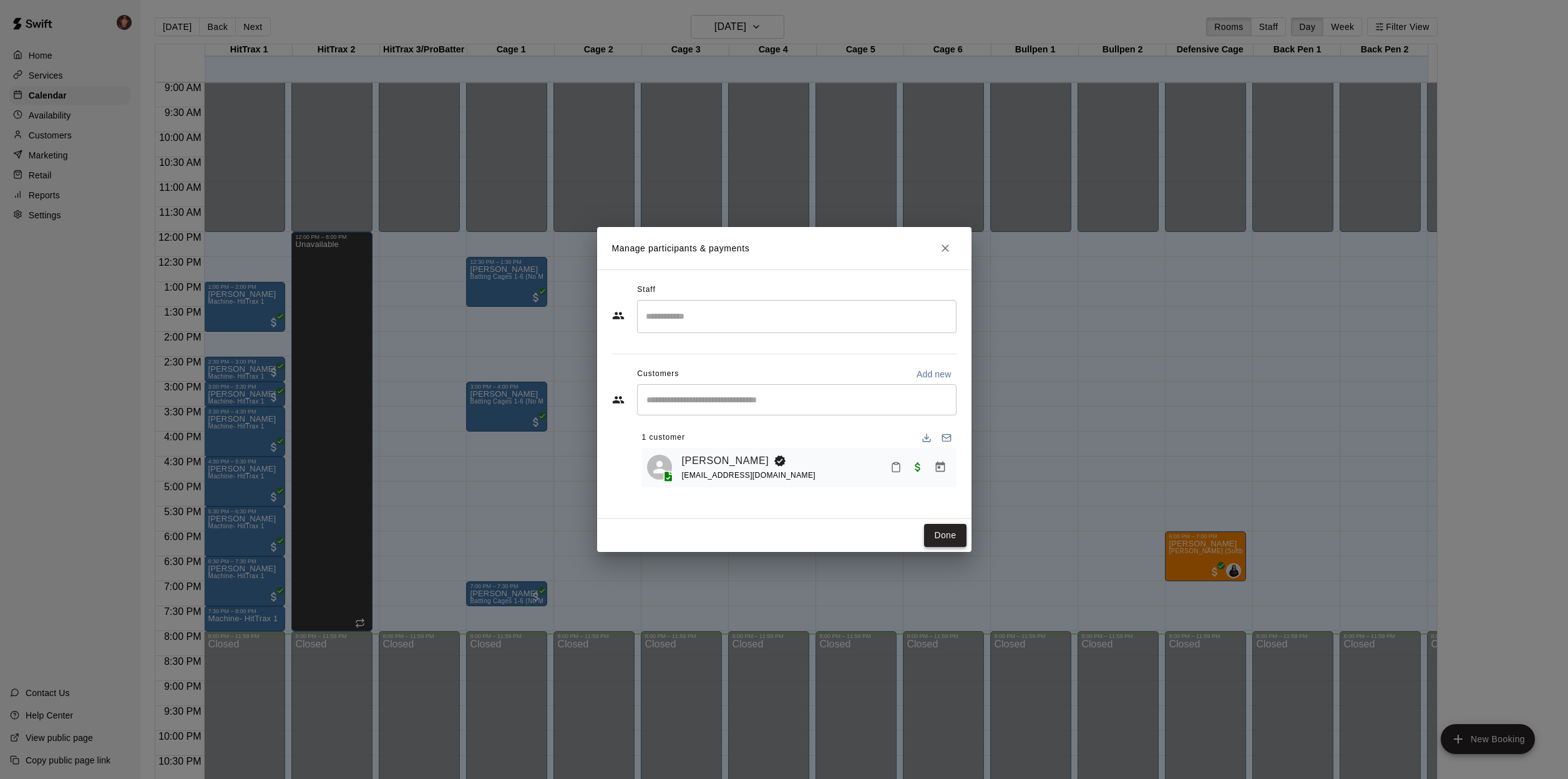
click at [953, 537] on button "Done" at bounding box center [945, 535] width 42 height 23
